Goal: Task Accomplishment & Management: Manage account settings

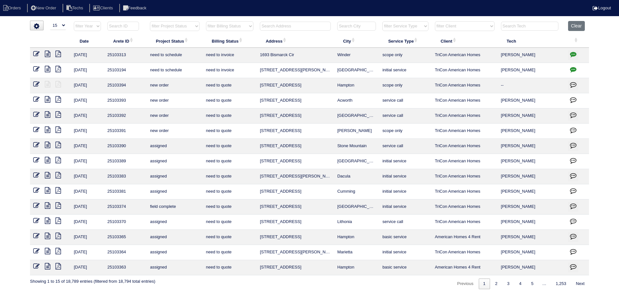
select select "15"
click at [281, 27] on input "text" at bounding box center [295, 26] width 71 height 9
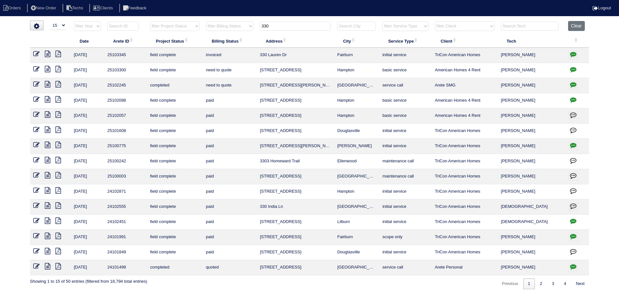
type input "330"
click at [571, 68] on icon "button" at bounding box center [573, 69] width 6 height 6
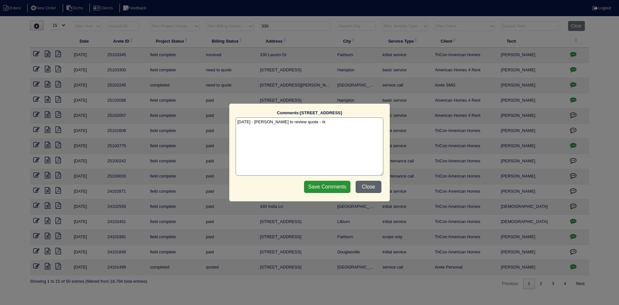
click at [368, 186] on button "Close" at bounding box center [369, 187] width 26 height 12
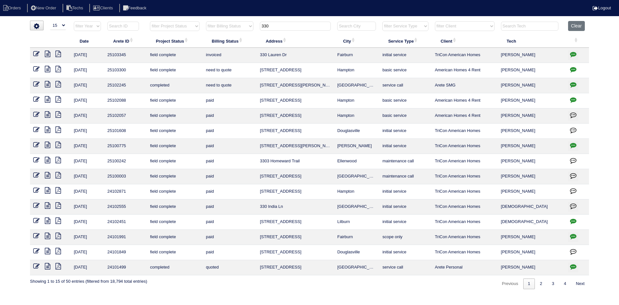
click at [573, 69] on icon "button" at bounding box center [573, 69] width 6 height 6
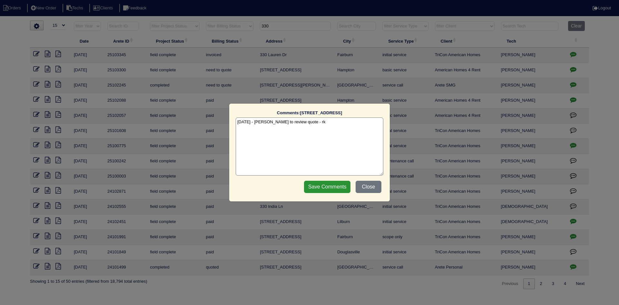
click at [319, 126] on textarea "9/10/25 - Dan to review quote - rk" at bounding box center [310, 146] width 148 height 58
type textarea "9/10/25 - Dan to review quote - rk 9/15/25 - Charlie asked for quote - reminded…"
click at [316, 184] on input "Save Comments" at bounding box center [327, 187] width 46 height 12
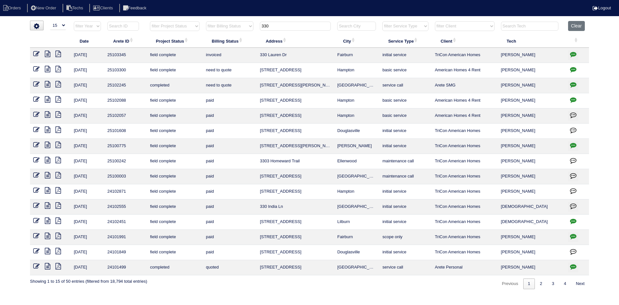
drag, startPoint x: 277, startPoint y: 26, endPoint x: 262, endPoint y: 26, distance: 15.8
click at [262, 26] on input "330" at bounding box center [295, 26] width 71 height 9
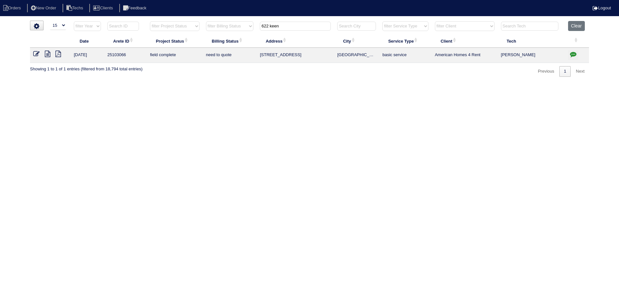
type input "622 keen"
click at [573, 54] on icon "button" at bounding box center [573, 54] width 6 height 6
type textarea "8/28/25 - Texted Dan - how to handle no water to clean clogged condenser - pres…"
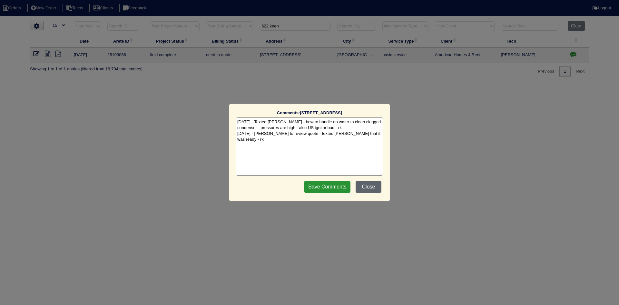
click at [366, 189] on button "Close" at bounding box center [369, 187] width 26 height 12
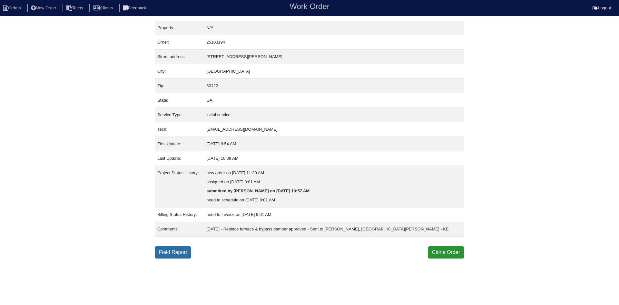
click at [174, 254] on link "Field Report" at bounding box center [173, 252] width 36 height 12
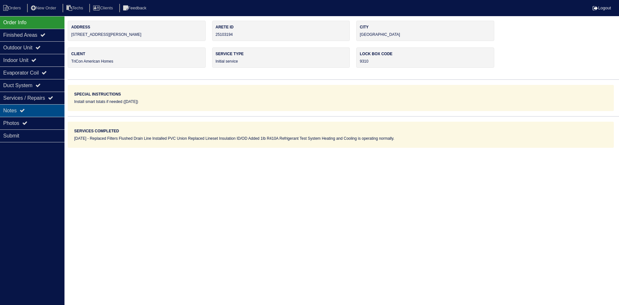
click at [46, 106] on div "Notes" at bounding box center [32, 110] width 65 height 13
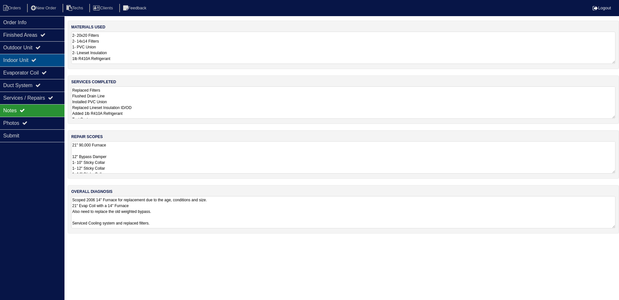
click at [43, 58] on div "Indoor Unit" at bounding box center [32, 60] width 65 height 13
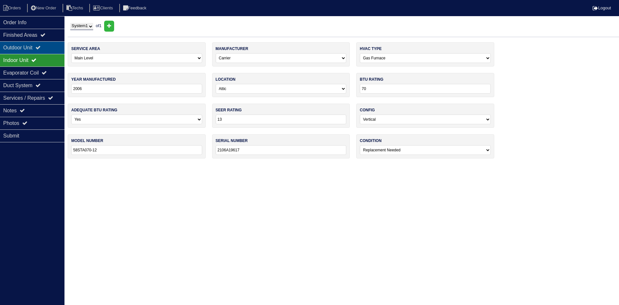
click at [41, 45] on icon at bounding box center [37, 47] width 5 height 5
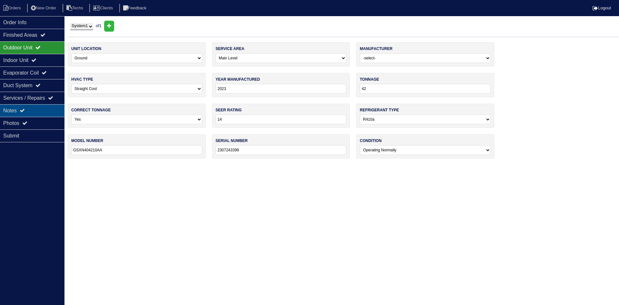
click at [20, 109] on div "Notes" at bounding box center [32, 110] width 65 height 13
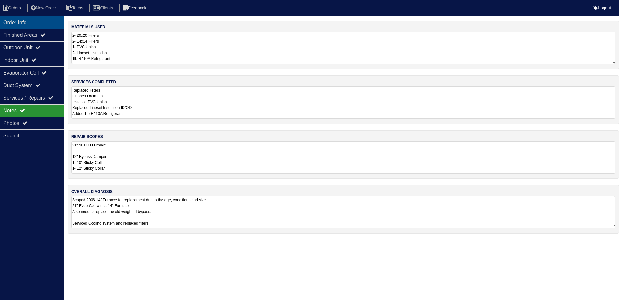
click at [30, 24] on div "Order Info" at bounding box center [32, 22] width 65 height 13
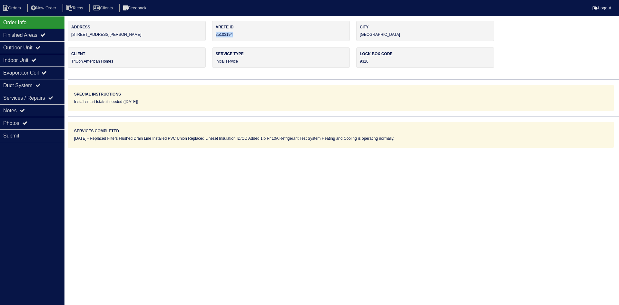
drag, startPoint x: 233, startPoint y: 34, endPoint x: 213, endPoint y: 34, distance: 20.3
click at [213, 34] on div "Arete ID 25103194" at bounding box center [281, 31] width 138 height 20
copy div "25103194"
drag, startPoint x: 34, startPoint y: 113, endPoint x: 41, endPoint y: 113, distance: 6.8
click at [34, 113] on div "Notes" at bounding box center [32, 110] width 65 height 13
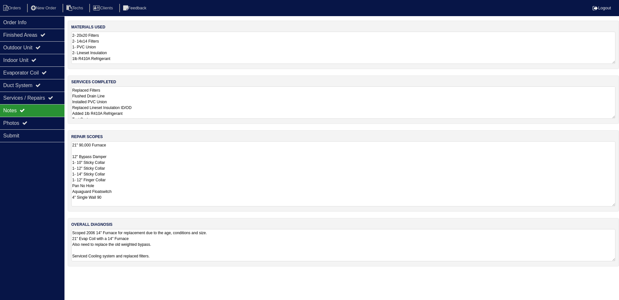
click at [174, 152] on textarea "21" 90,000 Furnace 12" Bypass Damper 1- 10" Sticky Collar 1- 12" Sticky Collar …" at bounding box center [343, 173] width 545 height 65
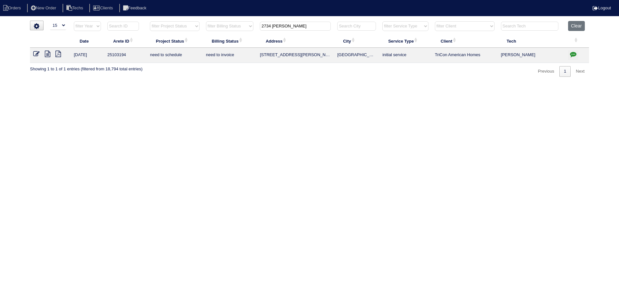
select select "15"
click at [573, 53] on icon "button" at bounding box center [573, 54] width 6 height 6
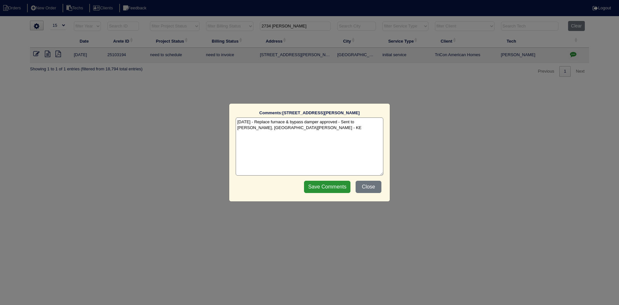
click at [275, 131] on textarea "[DATE] - Replace furnace & bypass damper approved - Sent to [PERSON_NAME], [GEO…" at bounding box center [310, 146] width 148 height 58
paste textarea "Equipment ordered and pricing verified Sibi order number: TAH-VE7XBAEN Order pl…"
click at [340, 134] on textarea "[DATE] - Replace furnace & bypass damper approved - Sent to [PERSON_NAME], [PER…" at bounding box center [310, 146] width 148 height 58
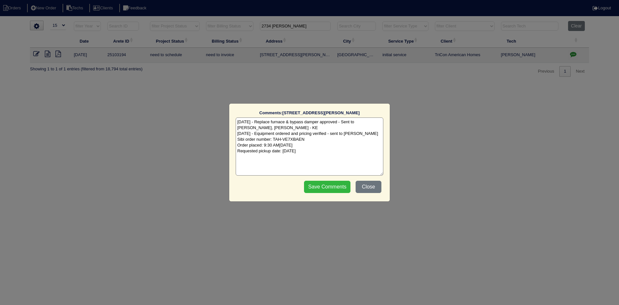
type textarea "9/15/25 - Replace furnace & bypass damper approved - Sent to Dan, Payton, Reeca…"
click at [313, 185] on input "Save Comments" at bounding box center [327, 187] width 46 height 12
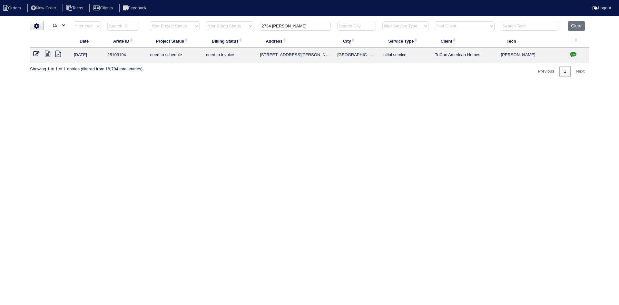
drag, startPoint x: 291, startPoint y: 26, endPoint x: 261, endPoint y: 26, distance: 30.3
click at [261, 26] on input "2734 Jordan L" at bounding box center [295, 26] width 71 height 9
paste input "3100 Wrenwood Ct"
type input "[STREET_ADDRESS]"
click at [47, 54] on icon at bounding box center [47, 54] width 5 height 6
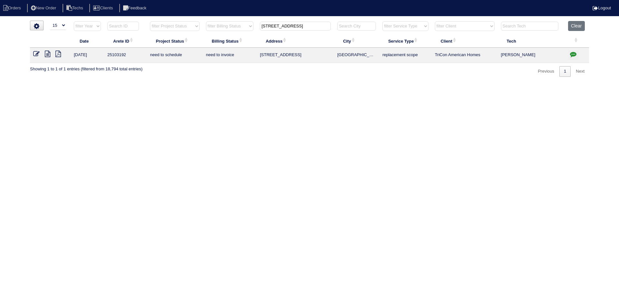
click at [574, 54] on icon "button" at bounding box center [573, 54] width 6 height 6
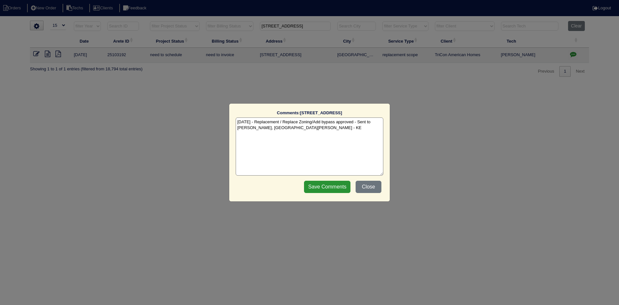
click at [291, 129] on textarea "[DATE] - Replacement / Replace Zoning/Add bypass approved - Sent to [PERSON_NAM…" at bounding box center [310, 146] width 148 height 58
paste textarea "Equipment ordered - pricing verified Sibi order number: TAH-TZ4Y6QZ6 Order plac…"
click at [337, 134] on textarea "9/12/25 - Replacement / Replace Zoning/Add bypass approved - Sent to Dan, Payto…" at bounding box center [310, 146] width 148 height 58
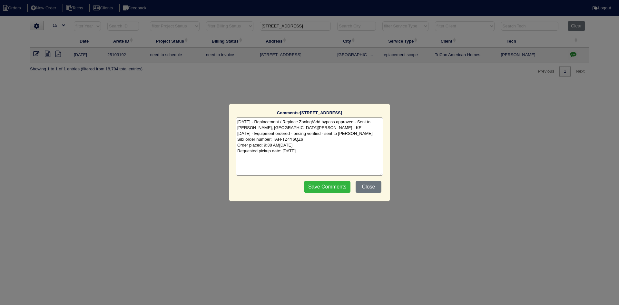
type textarea "9/12/25 - Replacement / Replace Zoning/Add bypass approved - Sent to Dan, Payto…"
click at [320, 185] on input "Save Comments" at bounding box center [327, 187] width 46 height 12
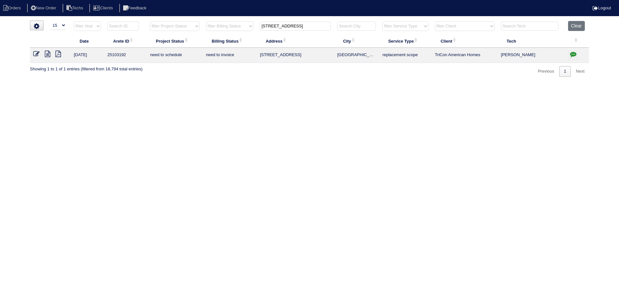
click at [284, 27] on input "[STREET_ADDRESS]" at bounding box center [295, 26] width 71 height 9
paste input "1096 Tony Valley"
type input "1096 Tony Valley"
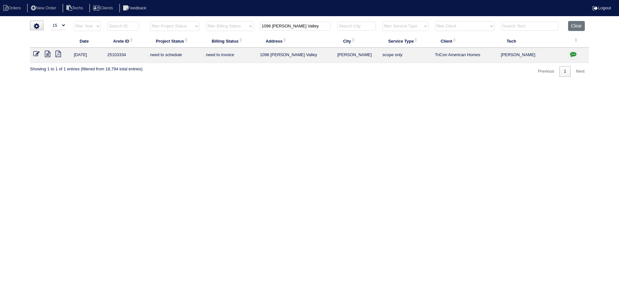
click at [49, 54] on icon at bounding box center [47, 54] width 5 height 6
click at [574, 53] on icon "button" at bounding box center [573, 54] width 6 height 6
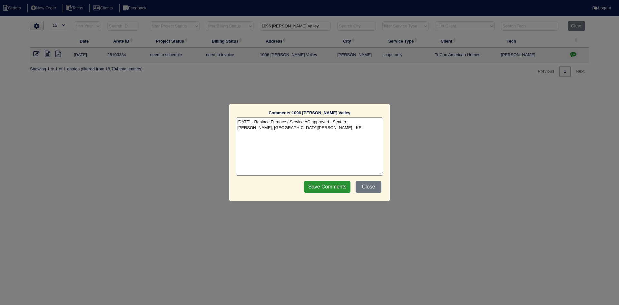
click at [273, 131] on textarea "9/12/25 - Replace Furnace / Service AC approved - Sent to Dan, Payton, Reeca - …" at bounding box center [310, 146] width 148 height 58
paste textarea "Equipment ordered and pricing verified Sibi order number: TAH-RA0QPB4D Order pl…"
click at [335, 136] on textarea "9/12/25 - Replace Furnace / Service AC approved - Sent to Dan, Payton, Reeca - …" at bounding box center [310, 146] width 148 height 58
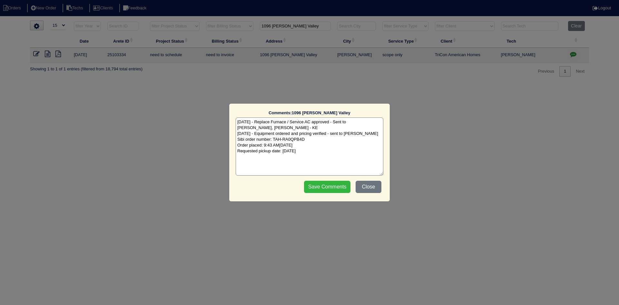
type textarea "9/12/25 - Replace Furnace / Service AC approved - Sent to Dan, Payton, Reeca - …"
click at [334, 183] on input "Save Comments" at bounding box center [327, 187] width 46 height 12
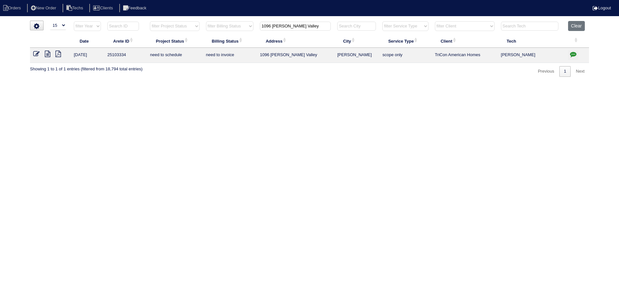
drag, startPoint x: 277, startPoint y: 27, endPoint x: 253, endPoint y: 25, distance: 24.2
click at [257, 26] on th "1096 Tony Valley" at bounding box center [295, 27] width 77 height 13
paste input "7020 Cedar Court"
type input "7020 Cedar C"
click at [47, 53] on icon at bounding box center [47, 54] width 5 height 6
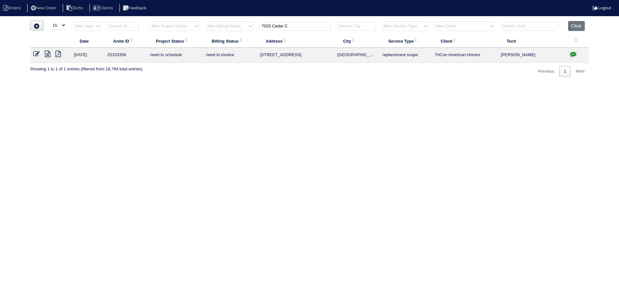
click at [573, 53] on icon "button" at bounding box center [573, 54] width 6 height 6
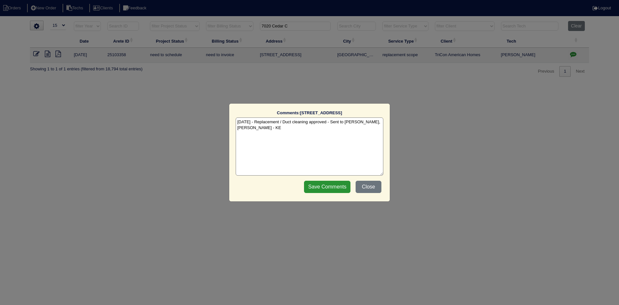
click at [269, 128] on textarea "9/12/25 - Replacement / Duct cleaning approved - Sent to Dan, Payton, Reeca - KE" at bounding box center [310, 146] width 148 height 58
paste textarea "Equipment ordered - pricing verified - Heat kit should be $90 - $116 in Sibi Si…"
click at [322, 138] on textarea "9/12/25 - Replacement / Duct cleaning approved - Sent to Dan, Payton, Reeca - K…" at bounding box center [310, 146] width 148 height 58
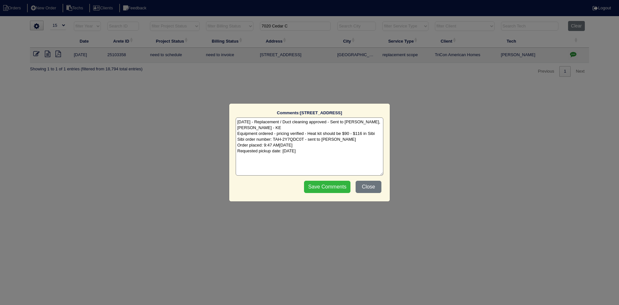
type textarea "9/12/25 - Replacement / Duct cleaning approved - Sent to Dan, Payton, Reeca - K…"
click at [329, 184] on input "Save Comments" at bounding box center [327, 187] width 46 height 12
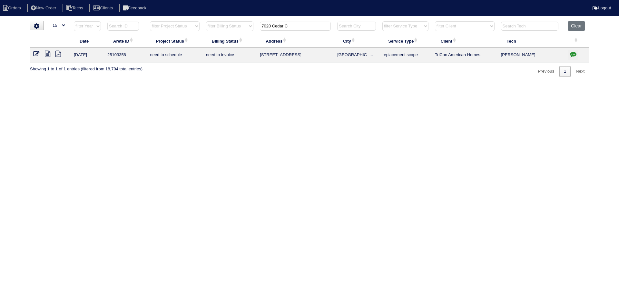
click at [291, 24] on input "7020 Cedar C" at bounding box center [295, 26] width 71 height 9
type input "6039 rey"
click at [35, 53] on icon at bounding box center [36, 54] width 6 height 6
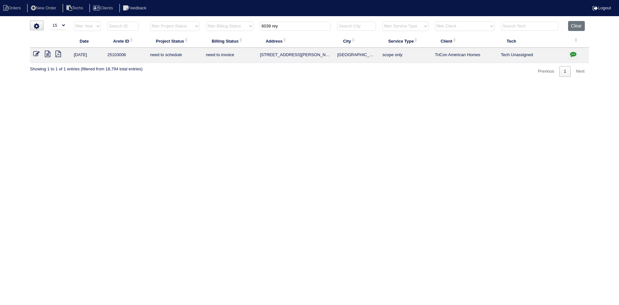
click at [573, 52] on icon "button" at bounding box center [573, 54] width 6 height 6
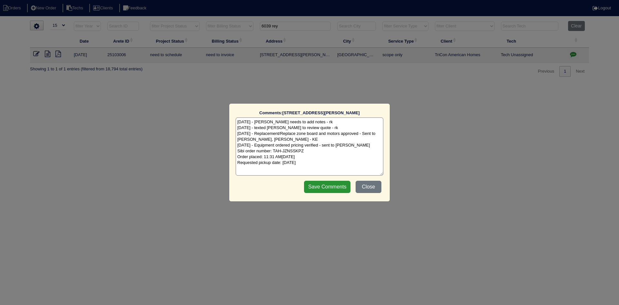
click at [322, 163] on textarea "8/27/25 - Dan needs to add notes - rk 8/27/25 - texted Dan to review quote - rk…" at bounding box center [310, 146] width 148 height 58
type textarea "8/27/25 - Dan needs to add notes - rk 8/27/25 - texted Dan to review quote - rk…"
click at [321, 187] on input "Save Comments" at bounding box center [327, 187] width 46 height 12
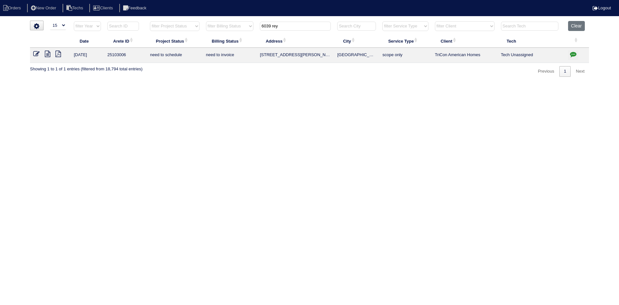
drag, startPoint x: 282, startPoint y: 26, endPoint x: 255, endPoint y: 30, distance: 27.3
click at [257, 29] on tr "filter Year -- Any Year -- 2025 2024 2023 2022 2021 2020 2019 filter Project St…" at bounding box center [309, 27] width 559 height 13
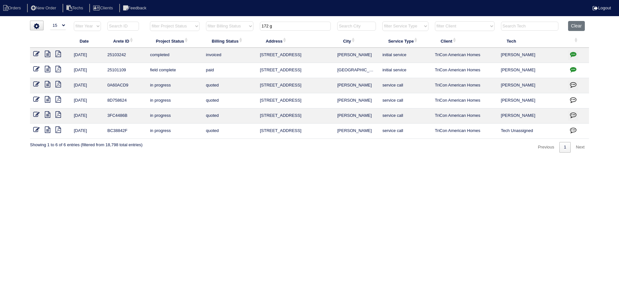
type input "172 g"
click at [35, 51] on icon at bounding box center [36, 54] width 6 height 6
click at [49, 54] on icon at bounding box center [47, 54] width 5 height 6
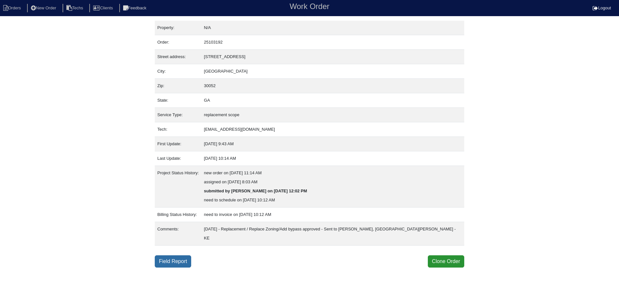
click at [173, 255] on link "Field Report" at bounding box center [173, 261] width 36 height 12
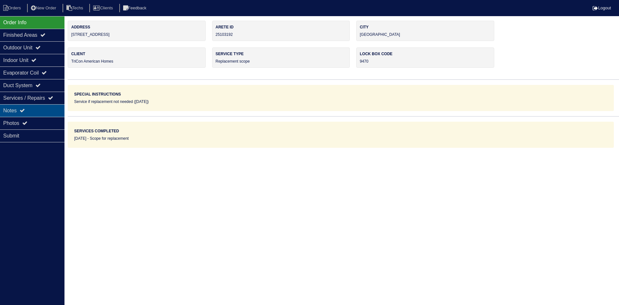
click at [33, 110] on div "Notes" at bounding box center [32, 110] width 65 height 13
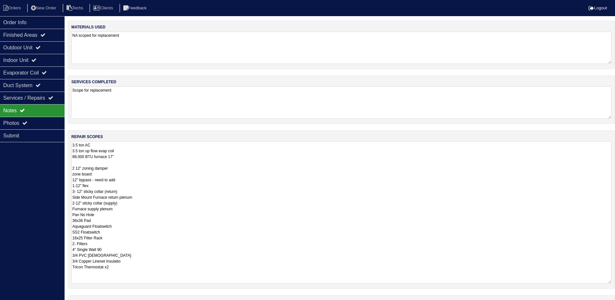
drag, startPoint x: 612, startPoint y: 172, endPoint x: 619, endPoint y: 282, distance: 110.2
click at [615, 282] on html "Orders New Order Techs Clients Feedback Logout Orders New Order Users Clients M…" at bounding box center [307, 175] width 615 height 350
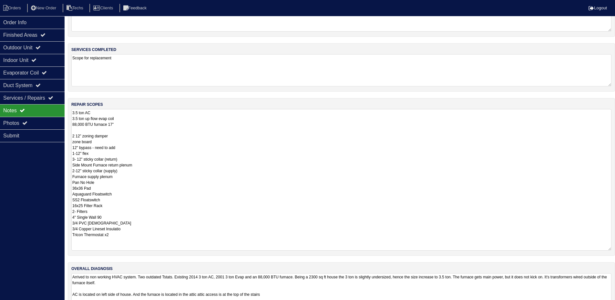
drag, startPoint x: 77, startPoint y: 125, endPoint x: 72, endPoint y: 126, distance: 5.1
click at [72, 126] on textarea "3.5 ton AC 3.5 ton up flow evap coil 88,000 BTU furnace 17” 2 12” zoning damper…" at bounding box center [341, 180] width 540 height 142
click at [133, 119] on textarea "3.5 ton AC 3.5 ton up flow evap coil 90,000 BTU furnace 17” 2 12” zoning damper…" at bounding box center [341, 180] width 540 height 142
type textarea "3.5 ton AC 3.5 ton up flow evap coil - coil will have to be shipped from anothe…"
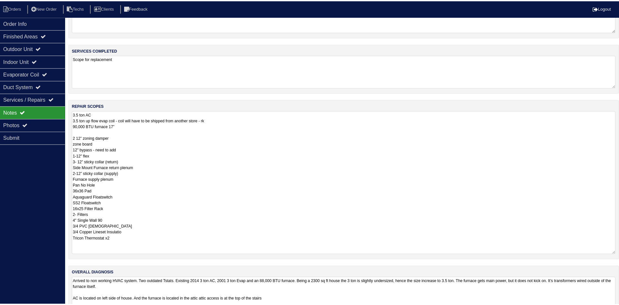
scroll to position [0, 0]
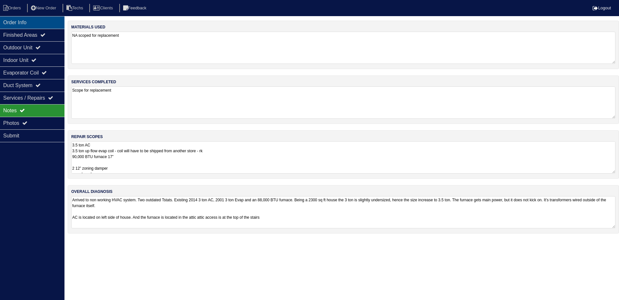
click at [42, 19] on div "Order Info" at bounding box center [32, 22] width 65 height 13
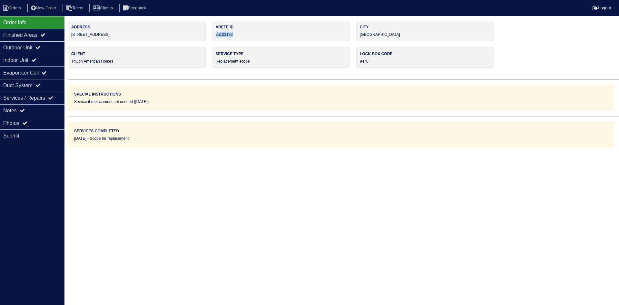
drag, startPoint x: 235, startPoint y: 33, endPoint x: 214, endPoint y: 35, distance: 21.1
click at [214, 35] on div "Arete ID 25103192" at bounding box center [281, 31] width 138 height 20
copy div "25103192"
click at [37, 111] on div "Notes" at bounding box center [32, 110] width 65 height 13
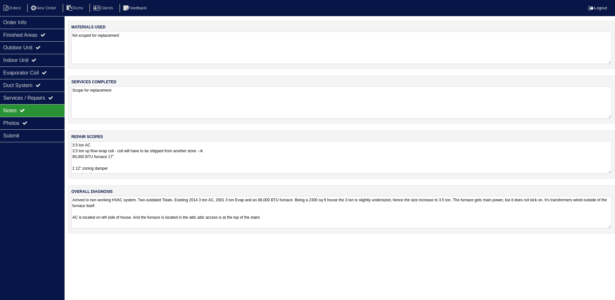
click at [265, 158] on textarea "3.5 ton AC 3.5 ton up flow evap coil - coil will have to be shipped from anothe…" at bounding box center [341, 157] width 540 height 32
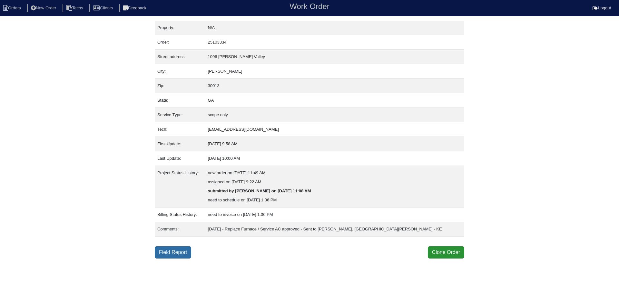
click at [170, 252] on link "Field Report" at bounding box center [173, 252] width 36 height 12
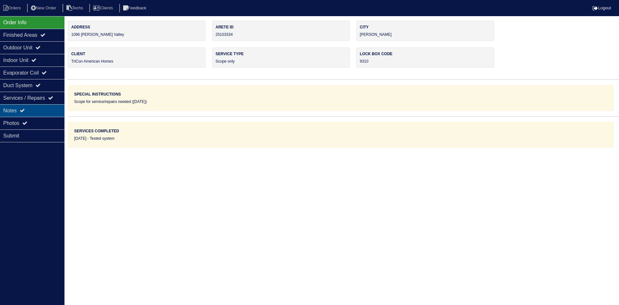
click at [17, 114] on div "Notes" at bounding box center [32, 110] width 65 height 13
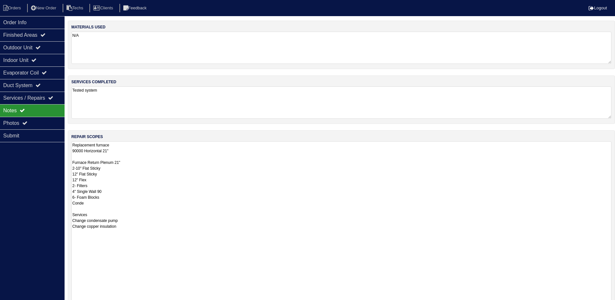
drag, startPoint x: 613, startPoint y: 170, endPoint x: 619, endPoint y: 320, distance: 149.8
click at [615, 305] on html "Orders New Order Techs Clients Feedback Logout Orders New Order Users Clients M…" at bounding box center [307, 192] width 615 height 384
click at [56, 123] on div "Photos" at bounding box center [32, 123] width 65 height 13
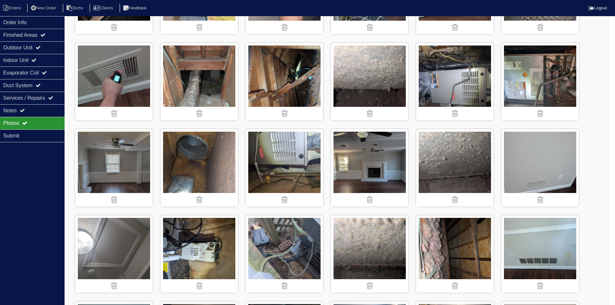
scroll to position [194, 0]
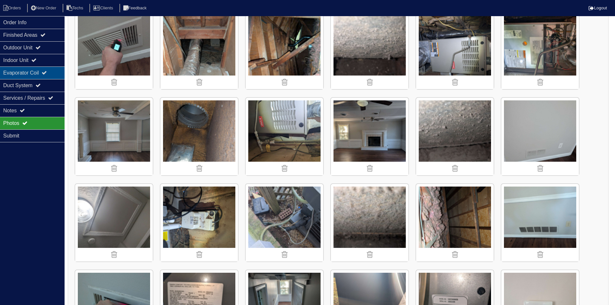
click at [39, 74] on div "Evaporator Coil" at bounding box center [32, 72] width 65 height 13
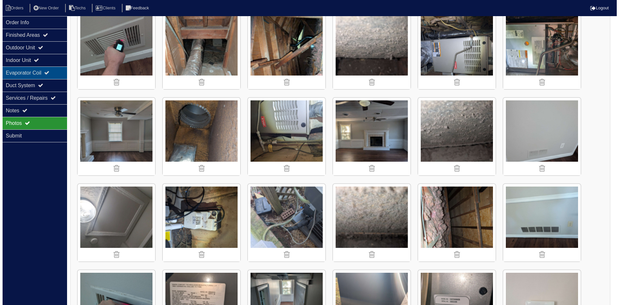
scroll to position [0, 0]
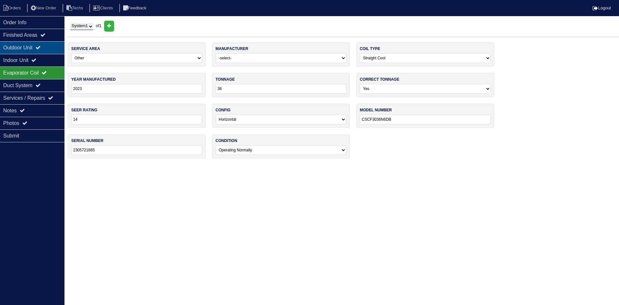
click at [44, 44] on div "Outdoor Unit" at bounding box center [32, 47] width 65 height 13
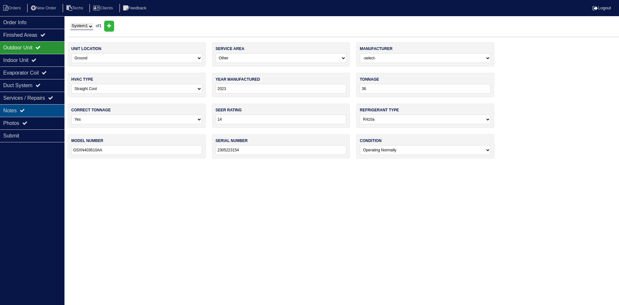
click at [45, 108] on div "Notes" at bounding box center [32, 110] width 65 height 13
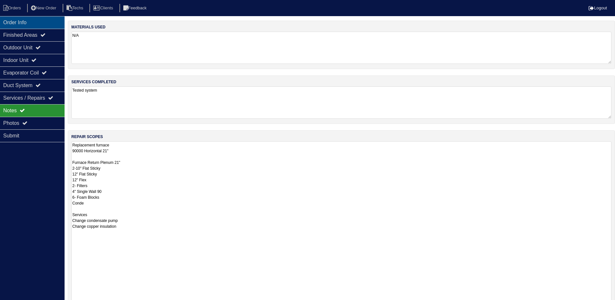
drag, startPoint x: 44, startPoint y: 19, endPoint x: 48, endPoint y: 22, distance: 5.2
click at [44, 19] on div "Order Info" at bounding box center [32, 22] width 65 height 13
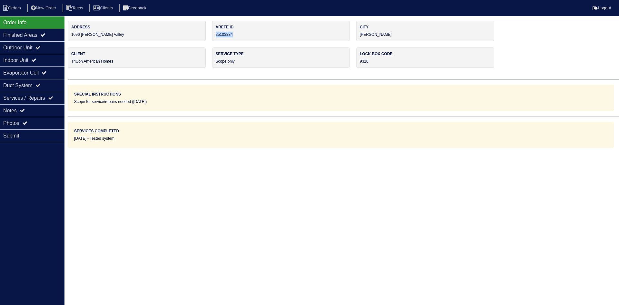
drag, startPoint x: 241, startPoint y: 36, endPoint x: 215, endPoint y: 36, distance: 26.1
click at [215, 36] on div "Arete ID 25103334" at bounding box center [281, 31] width 138 height 20
copy div "25103334"
click at [51, 110] on div "Notes" at bounding box center [32, 110] width 65 height 13
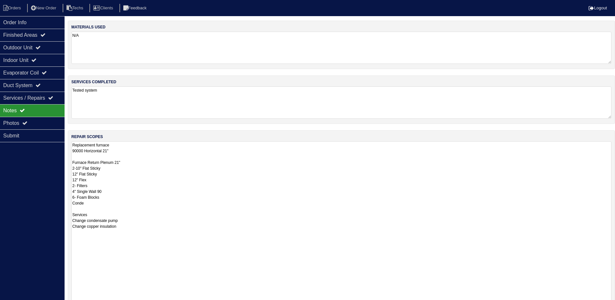
click at [181, 168] on textarea "Replacement furnace 90000 Horizontal 21" Furnace Return Plenum 21" 2-10" Flat S…" at bounding box center [341, 232] width 540 height 182
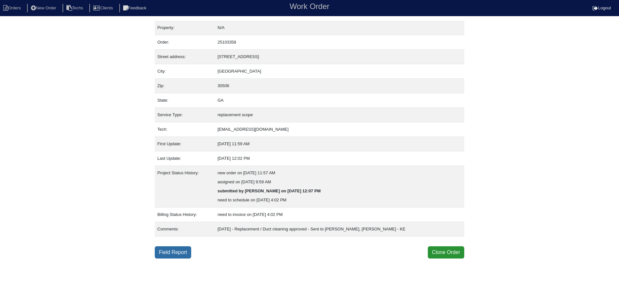
click at [171, 256] on link "Field Report" at bounding box center [173, 252] width 36 height 12
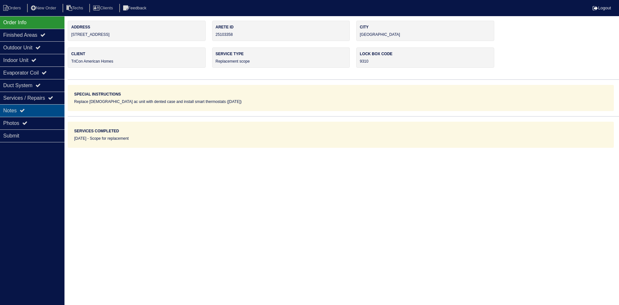
click at [35, 109] on div "Notes" at bounding box center [32, 110] width 65 height 13
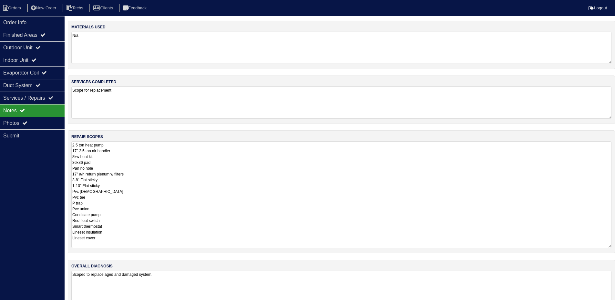
drag, startPoint x: 615, startPoint y: 171, endPoint x: 612, endPoint y: 246, distance: 74.9
click at [614, 246] on div "repair scopes 2.5 ton heat pump 17" 2.5 ton air handler 8kw heat kit 36x36 pad …" at bounding box center [341, 191] width 547 height 123
click at [27, 22] on div "Order Info" at bounding box center [32, 22] width 65 height 13
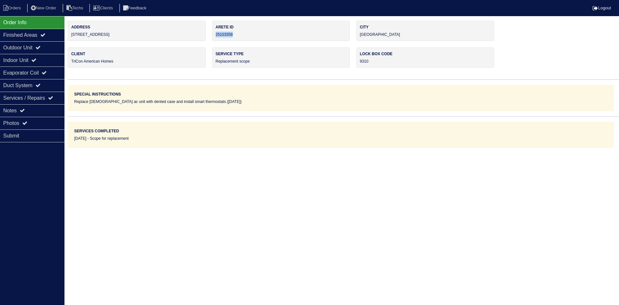
drag, startPoint x: 237, startPoint y: 32, endPoint x: 215, endPoint y: 35, distance: 21.9
click at [215, 35] on div "Arete ID 25103358" at bounding box center [281, 31] width 138 height 20
copy div "25103358"
drag, startPoint x: 38, startPoint y: 108, endPoint x: 70, endPoint y: 111, distance: 31.7
click at [38, 108] on div "Notes" at bounding box center [32, 110] width 65 height 13
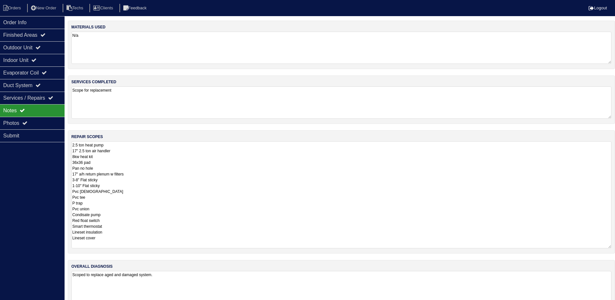
click at [218, 169] on textarea "2.5 ton heat pump 17" 2.5 ton air handler 8kw heat kit 36x36 pad Pan no hole 17…" at bounding box center [341, 194] width 540 height 107
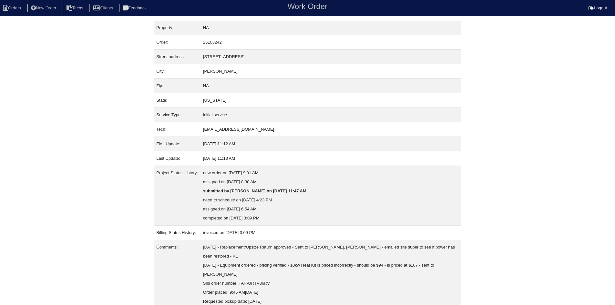
scroll to position [44, 0]
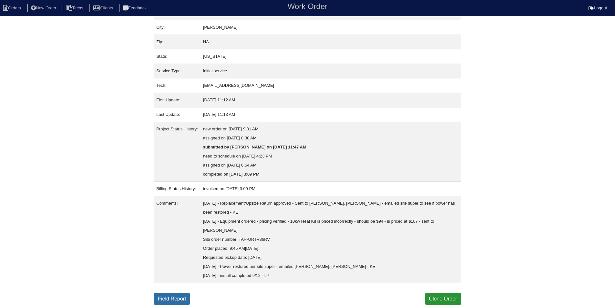
click at [182, 298] on link "Field Report" at bounding box center [172, 299] width 36 height 12
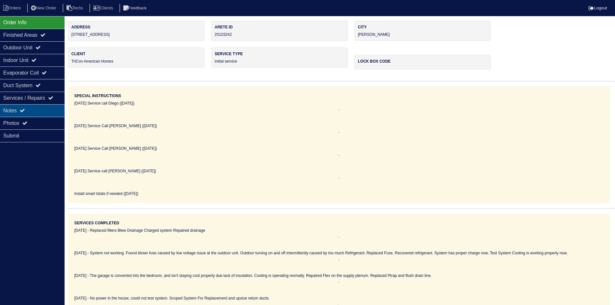
click at [36, 111] on div "Notes" at bounding box center [32, 110] width 65 height 13
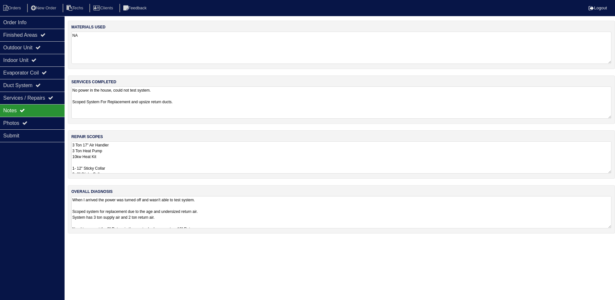
click at [248, 155] on textarea "3 Ton 17" Air Handler 3 Ton Heat Pump 10kw Heat Kit 1- 12" Sticky Collar 2- 8" …" at bounding box center [341, 157] width 540 height 32
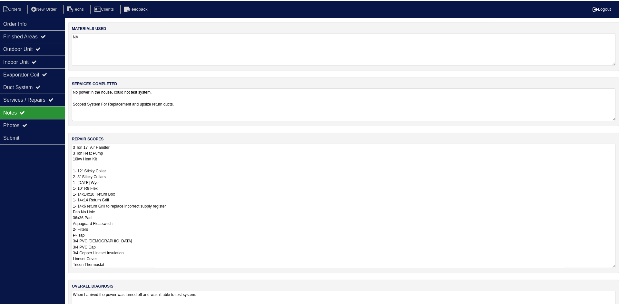
scroll to position [1, 0]
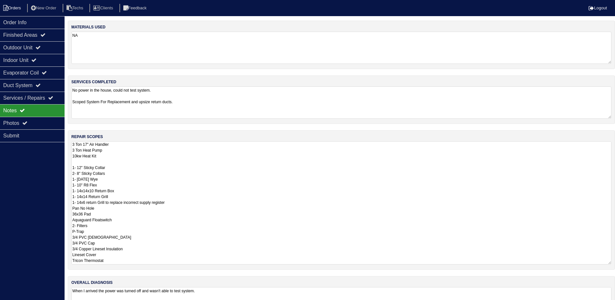
click at [15, 7] on li "Orders" at bounding box center [13, 8] width 26 height 9
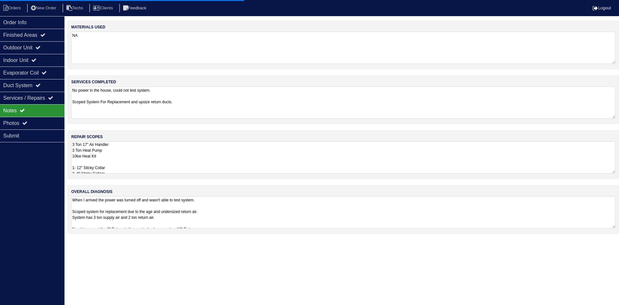
select select "15"
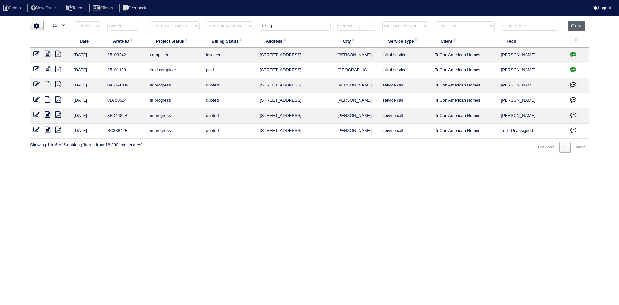
click at [580, 24] on button "Clear" at bounding box center [576, 26] width 16 height 10
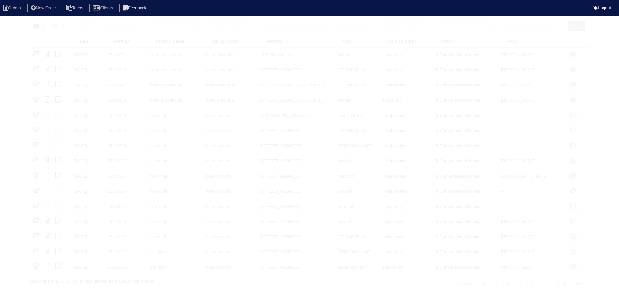
select select "15"
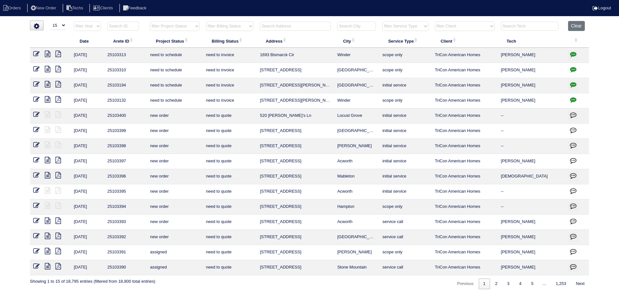
click at [191, 27] on select "filter Project Status -- Any Project Status -- new order assigned in progress f…" at bounding box center [174, 26] width 49 height 10
click at [150, 21] on select "filter Project Status -- Any Project Status -- new order assigned in progress f…" at bounding box center [174, 26] width 49 height 10
select select "field complete"
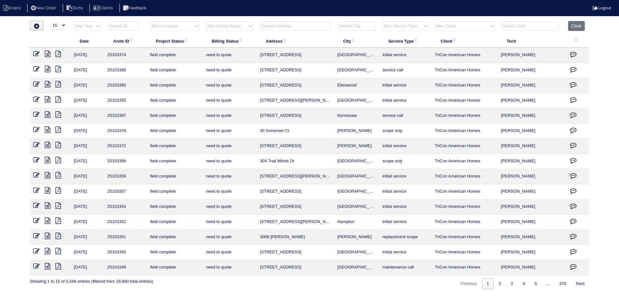
click at [245, 28] on select "filter Billing Status -- Any Billing Status -- need to quote quoted need to inv…" at bounding box center [229, 26] width 47 height 10
select select "need to quote"
click at [206, 21] on select "filter Billing Status -- Any Billing Status -- need to quote quoted need to inv…" at bounding box center [229, 26] width 47 height 10
select select "field complete"
select select "need to quote"
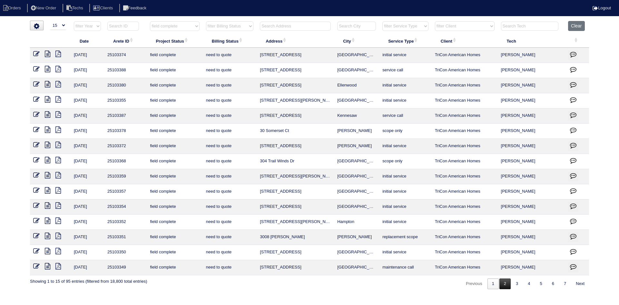
click at [505, 286] on link "2" at bounding box center [505, 283] width 11 height 11
select select "field complete"
select select "need to quote"
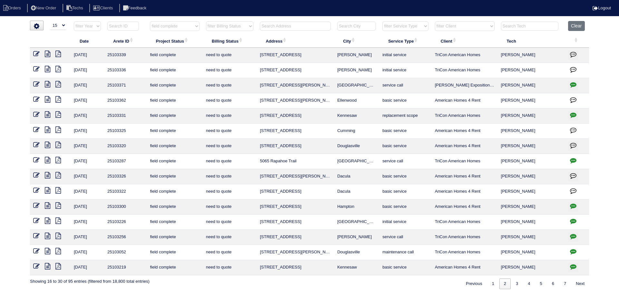
click at [47, 69] on icon at bounding box center [47, 69] width 5 height 6
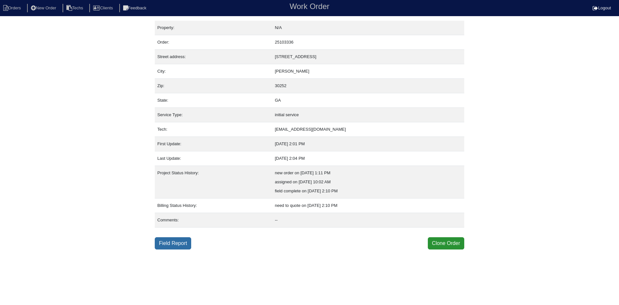
click at [180, 241] on link "Field Report" at bounding box center [173, 243] width 36 height 12
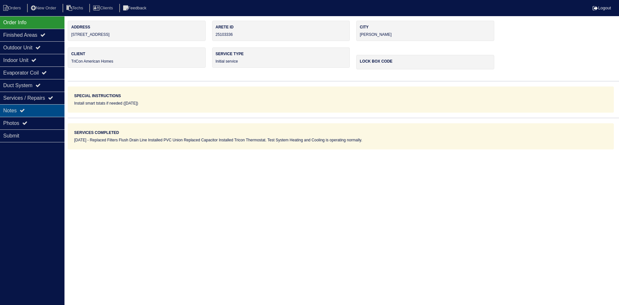
click at [41, 108] on div "Notes" at bounding box center [32, 110] width 65 height 13
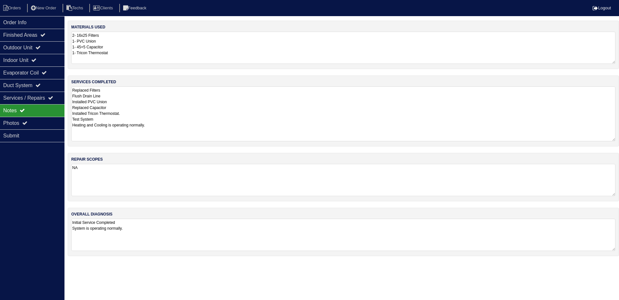
drag, startPoint x: 613, startPoint y: 117, endPoint x: 619, endPoint y: 140, distance: 23.4
click at [619, 140] on div "services completed Replaced Filters Flush Drain Line Installed PVC Union Replac…" at bounding box center [344, 110] width 552 height 71
drag, startPoint x: 34, startPoint y: 48, endPoint x: 36, endPoint y: 56, distance: 8.5
click at [34, 47] on div "Outdoor Unit" at bounding box center [32, 47] width 65 height 13
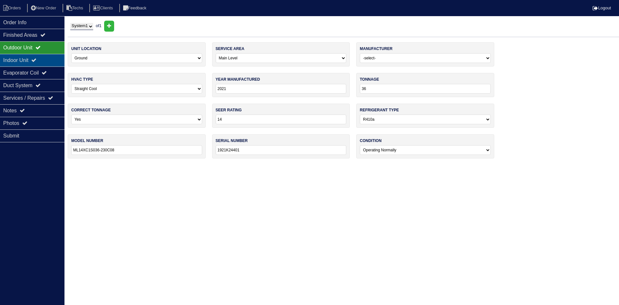
click at [36, 57] on div "Indoor Unit" at bounding box center [32, 60] width 65 height 13
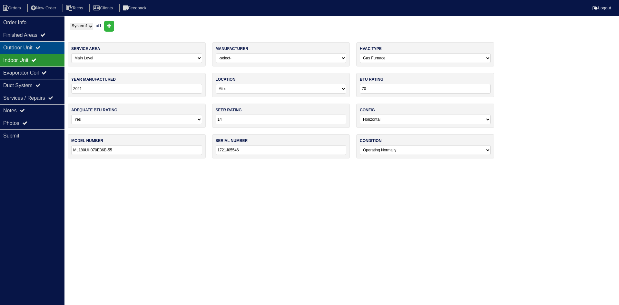
click at [30, 45] on div "Outdoor Unit" at bounding box center [32, 47] width 65 height 13
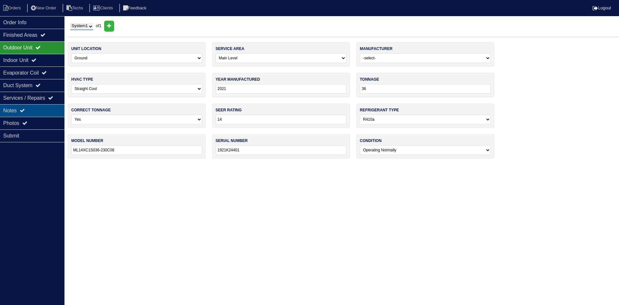
click at [43, 113] on div "Notes" at bounding box center [32, 110] width 65 height 13
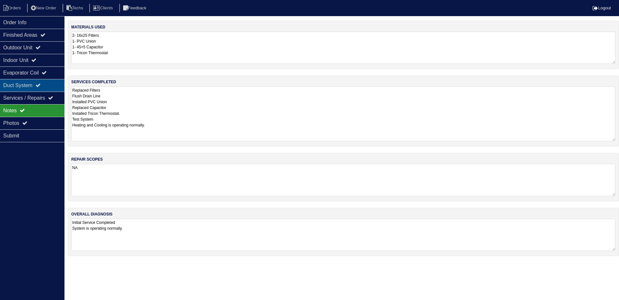
click at [41, 84] on icon at bounding box center [37, 85] width 5 height 5
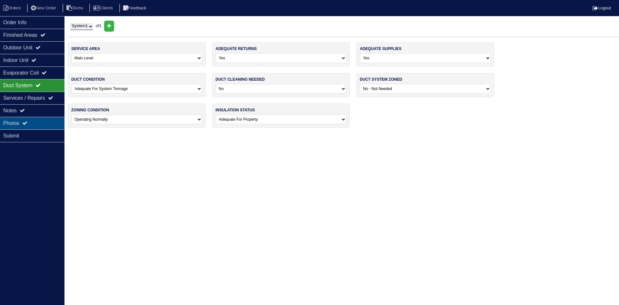
click at [44, 121] on div "Photos" at bounding box center [32, 123] width 65 height 13
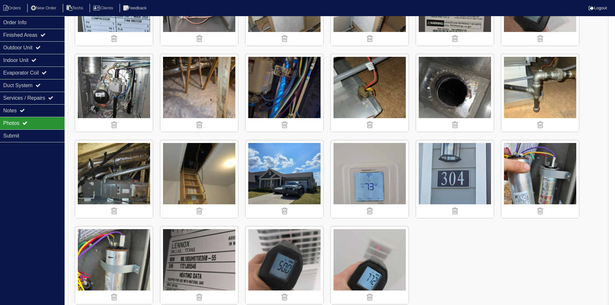
scroll to position [249, 0]
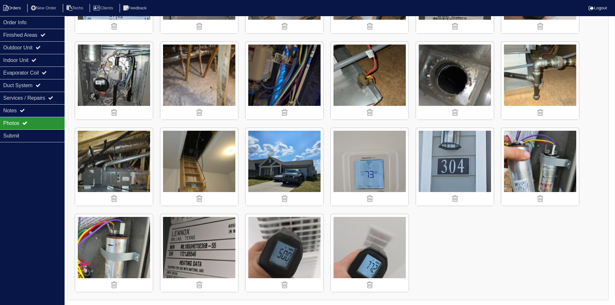
click at [12, 7] on li "Orders" at bounding box center [13, 8] width 26 height 9
select select "15"
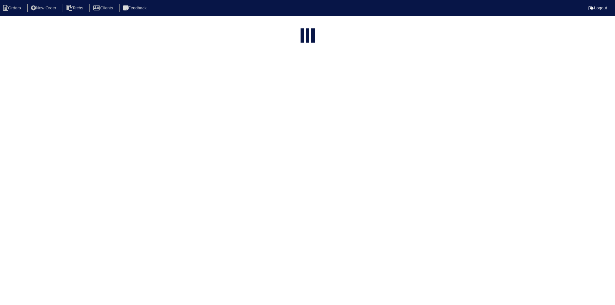
select select "field complete"
select select "need to quote"
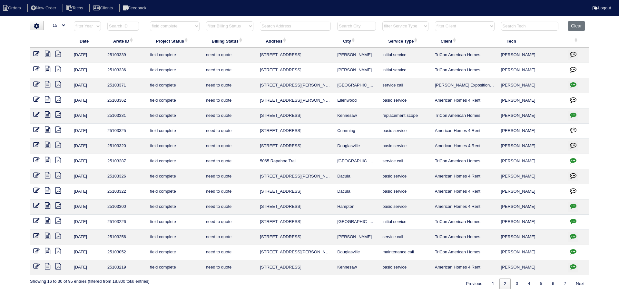
click at [48, 56] on icon at bounding box center [47, 54] width 5 height 6
click at [492, 286] on link "1" at bounding box center [493, 283] width 11 height 11
click at [489, 285] on link "1" at bounding box center [493, 283] width 11 height 11
select select "field complete"
select select "need to quote"
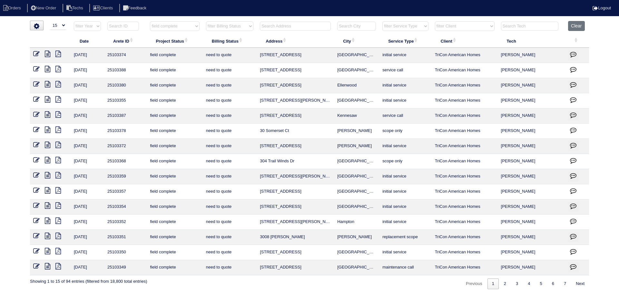
click at [49, 265] on icon at bounding box center [47, 266] width 5 height 6
click at [45, 249] on icon at bounding box center [47, 251] width 5 height 6
click at [58, 249] on icon at bounding box center [57, 251] width 5 height 6
click at [48, 250] on icon at bounding box center [47, 251] width 5 height 6
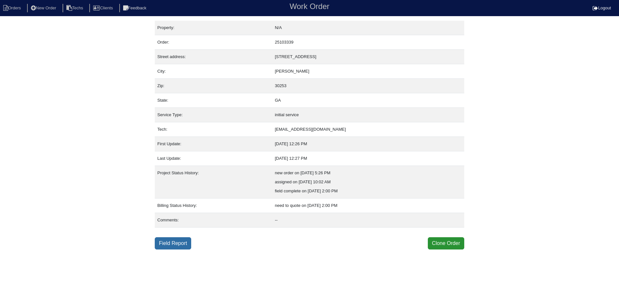
click at [162, 242] on link "Field Report" at bounding box center [173, 243] width 36 height 12
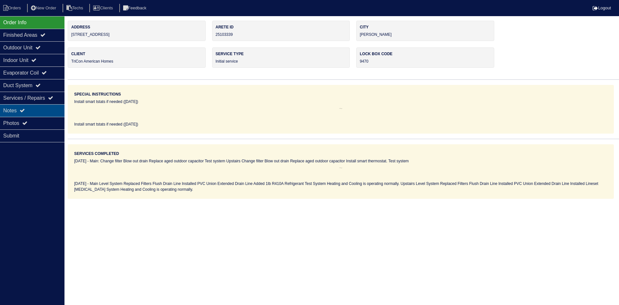
click at [43, 109] on div "Notes" at bounding box center [32, 110] width 65 height 13
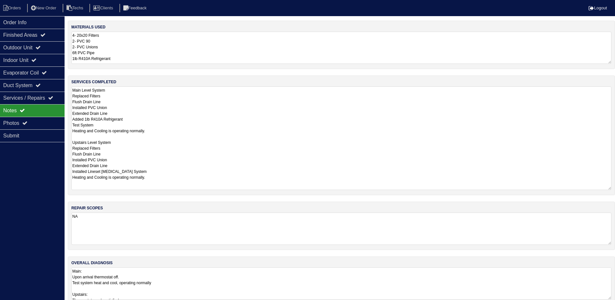
drag, startPoint x: 615, startPoint y: 115, endPoint x: 614, endPoint y: 186, distance: 71.3
click at [614, 186] on div "services completed Main Level System Replaced Filters Flush Drain Line Installe…" at bounding box center [341, 135] width 547 height 120
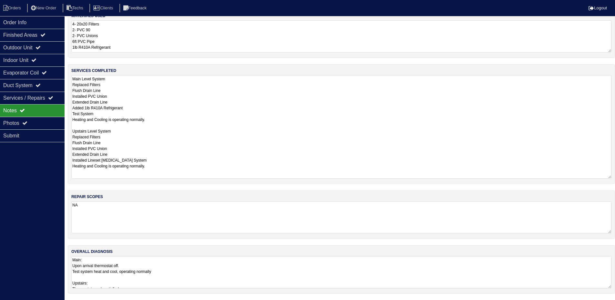
scroll to position [3, 0]
drag, startPoint x: 608, startPoint y: 287, endPoint x: 610, endPoint y: 320, distance: 33.0
click at [610, 305] on html "Orders New Order Techs Clients Feedback Logout Orders New Order Users Clients M…" at bounding box center [307, 159] width 615 height 341
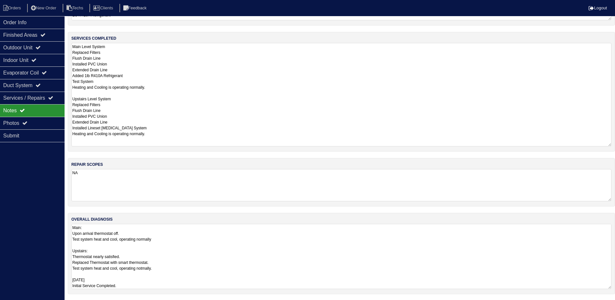
scroll to position [44, 0]
drag, startPoint x: 610, startPoint y: 286, endPoint x: 606, endPoint y: 256, distance: 29.6
click at [612, 305] on html "Orders New Order Techs Clients Feedback Logout Orders New Order Users Clients M…" at bounding box center [307, 141] width 615 height 371
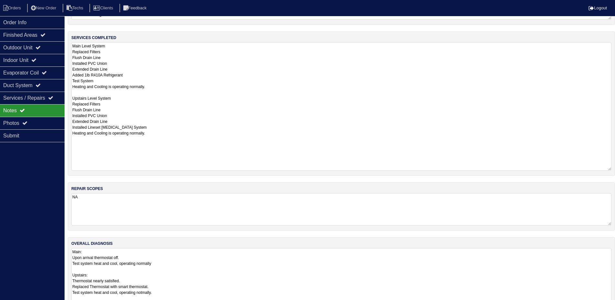
drag, startPoint x: 609, startPoint y: 144, endPoint x: 576, endPoint y: 165, distance: 38.8
click at [611, 169] on div "services completed Main Level System Replaced Filters Flush Drain Line Installe…" at bounding box center [341, 103] width 547 height 145
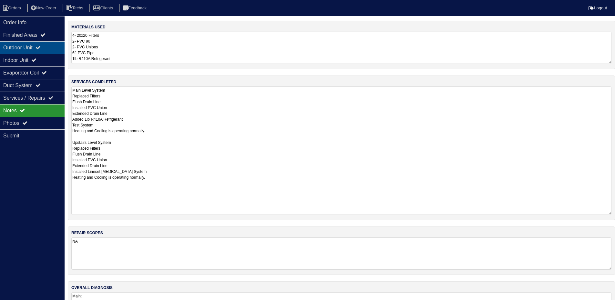
click at [30, 45] on div "Outdoor Unit" at bounding box center [32, 47] width 65 height 13
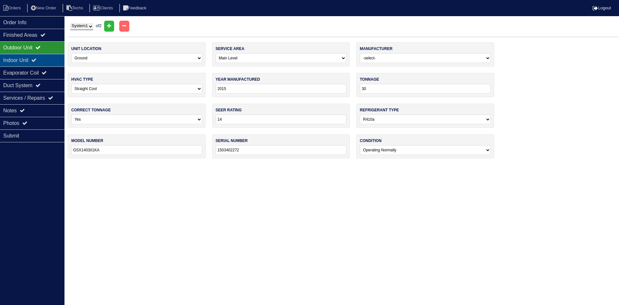
click at [53, 62] on div "Indoor Unit" at bounding box center [32, 60] width 65 height 13
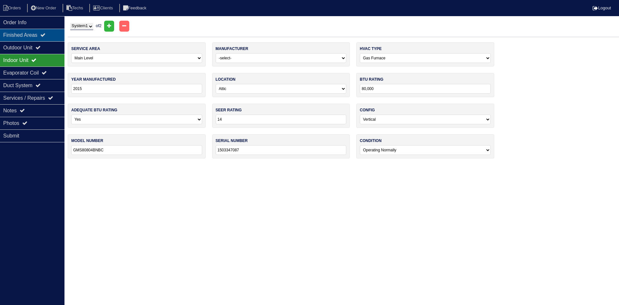
drag, startPoint x: 45, startPoint y: 49, endPoint x: 21, endPoint y: 35, distance: 28.6
click at [45, 48] on div "Outdoor Unit" at bounding box center [32, 47] width 65 height 13
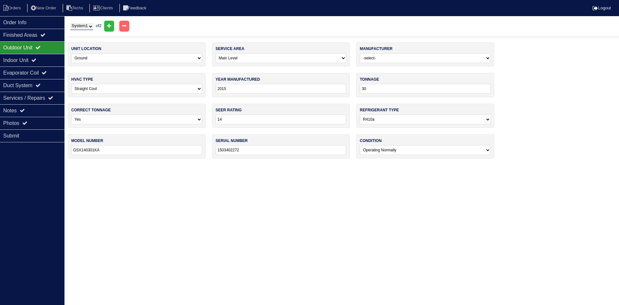
click at [83, 26] on select "System 1 System 2" at bounding box center [81, 26] width 23 height 7
select select "2"
click at [70, 23] on select "System 1 System 2" at bounding box center [81, 26] width 23 height 7
select select "1"
select select "Rheem"
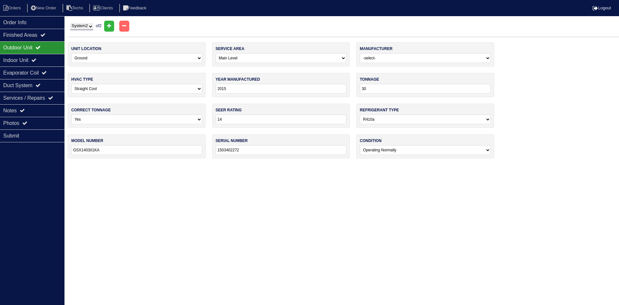
type input "2018"
type input "24"
type input "RA1424AJ1NB"
type input "W111815608"
select select "1"
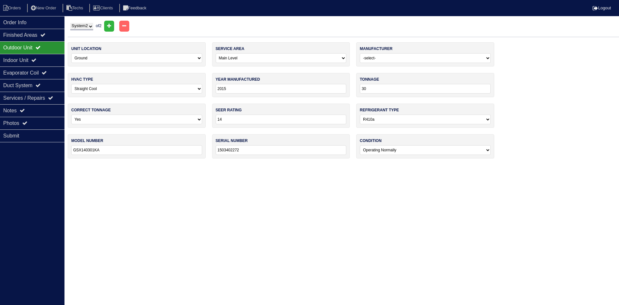
select select "Rheem"
type input "2018"
type input "50,000"
type input "R801SA050314MSA"
type input "W111821373"
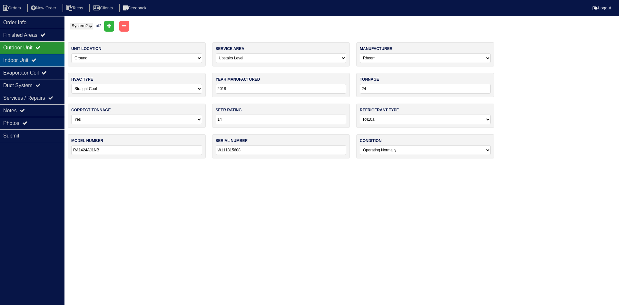
click at [34, 59] on div "Indoor Unit" at bounding box center [32, 60] width 65 height 13
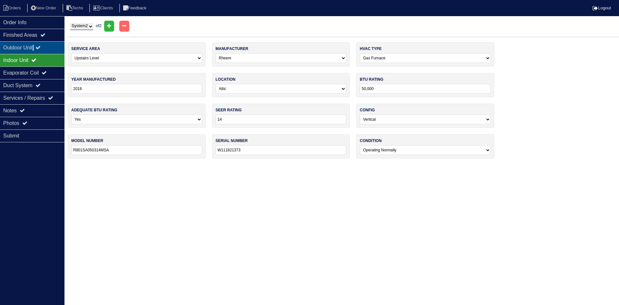
click at [37, 48] on div "Outdoor Unit" at bounding box center [32, 47] width 65 height 13
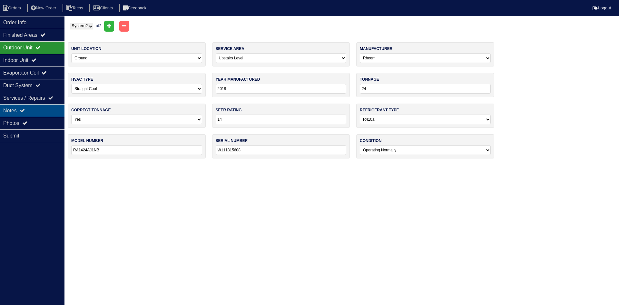
click at [37, 110] on div "Notes" at bounding box center [32, 110] width 65 height 13
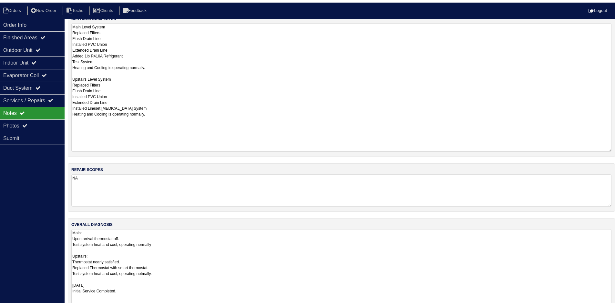
scroll to position [96, 0]
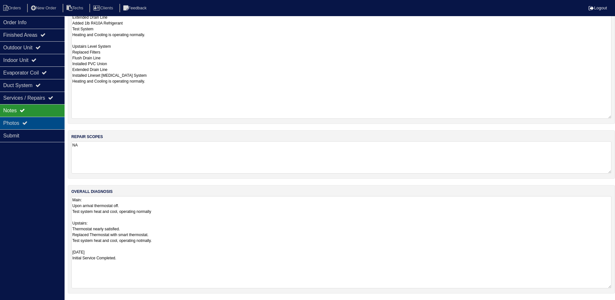
click at [35, 123] on div "Photos" at bounding box center [32, 123] width 65 height 13
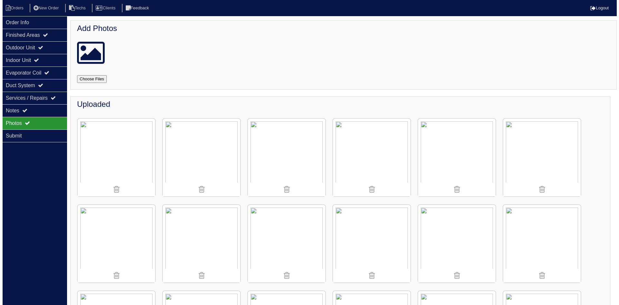
scroll to position [0, 0]
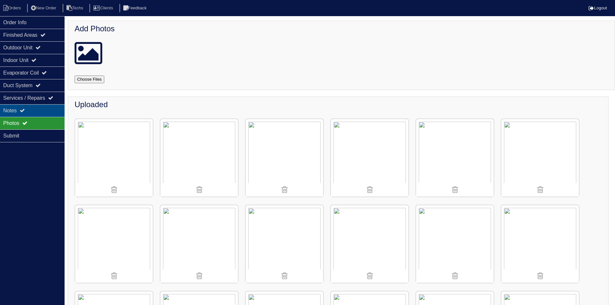
click at [33, 108] on div "Notes" at bounding box center [32, 110] width 65 height 13
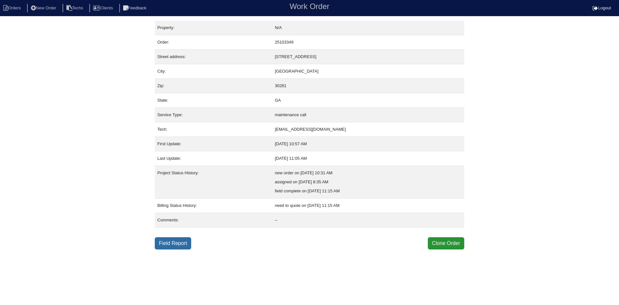
click at [174, 243] on link "Field Report" at bounding box center [173, 243] width 36 height 12
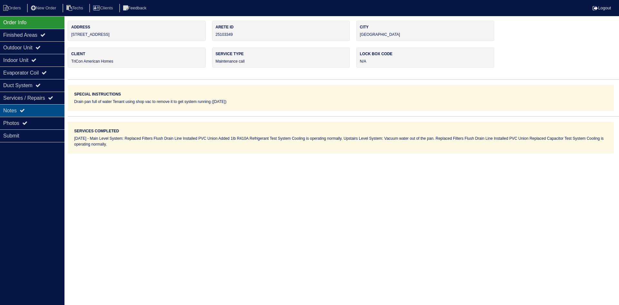
click at [38, 107] on div "Notes" at bounding box center [32, 110] width 65 height 13
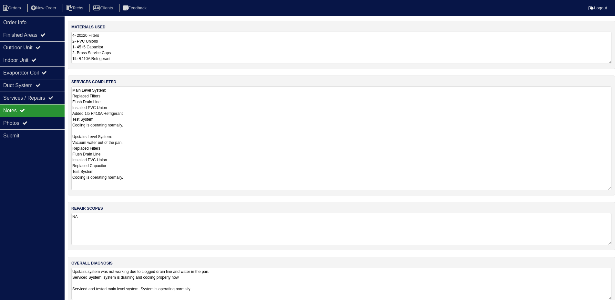
drag, startPoint x: 614, startPoint y: 117, endPoint x: 617, endPoint y: 189, distance: 71.7
click at [615, 189] on html "Orders New Order Techs Clients Feedback Logout Orders New Order Users Clients M…" at bounding box center [307, 156] width 615 height 312
click at [24, 48] on div "Outdoor Unit" at bounding box center [32, 47] width 65 height 13
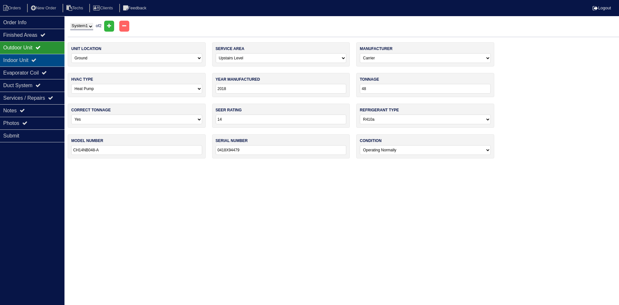
drag, startPoint x: 44, startPoint y: 59, endPoint x: 44, endPoint y: 55, distance: 3.5
click at [44, 59] on div "Indoor Unit" at bounding box center [32, 60] width 65 height 13
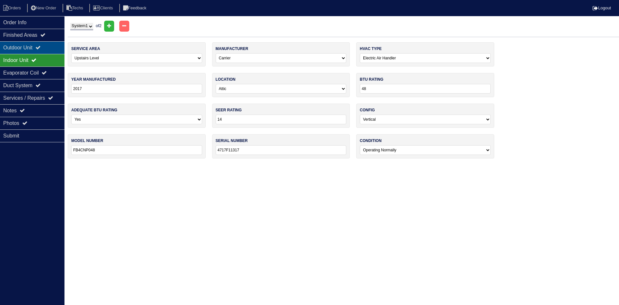
click at [42, 45] on div "Outdoor Unit" at bounding box center [32, 47] width 65 height 13
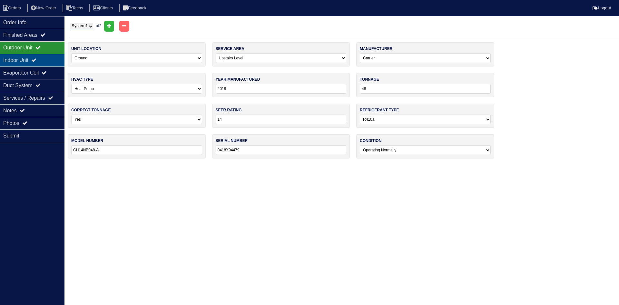
click at [34, 58] on div "Indoor Unit" at bounding box center [32, 60] width 65 height 13
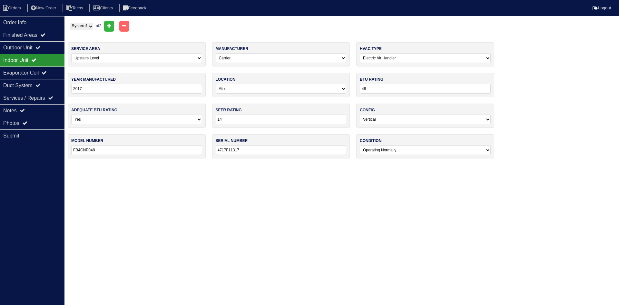
click at [83, 25] on select "System 1 System 2" at bounding box center [81, 26] width 23 height 7
select select "2"
click at [70, 23] on select "System 1 System 2" at bounding box center [81, 26] width 23 height 7
select select "0"
type input "42"
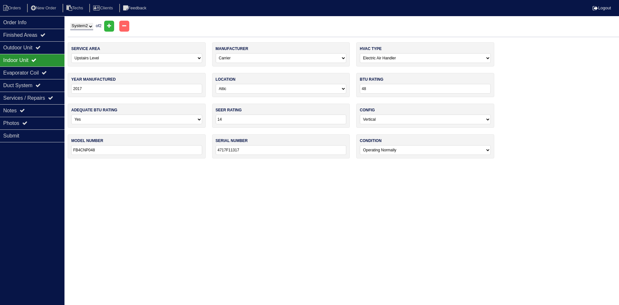
type input "FB4CNP042"
type input "3717F22172"
click at [41, 47] on icon at bounding box center [37, 47] width 5 height 5
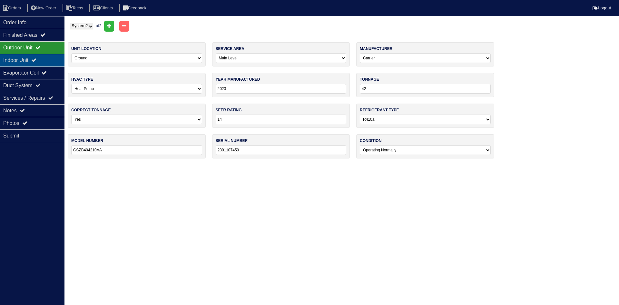
click at [36, 60] on icon at bounding box center [33, 59] width 5 height 5
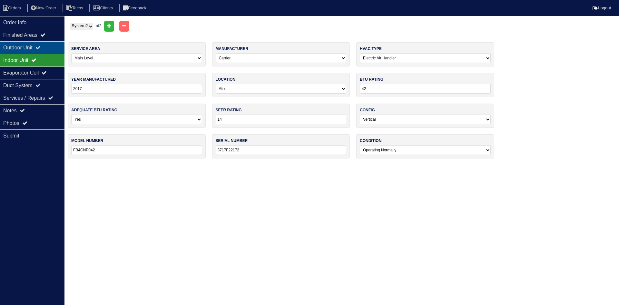
click at [41, 49] on icon at bounding box center [37, 47] width 5 height 5
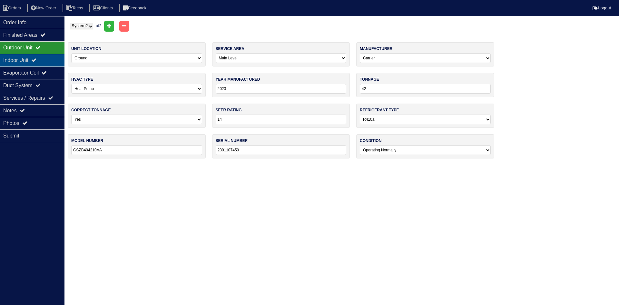
click at [36, 55] on div "Indoor Unit" at bounding box center [32, 60] width 65 height 13
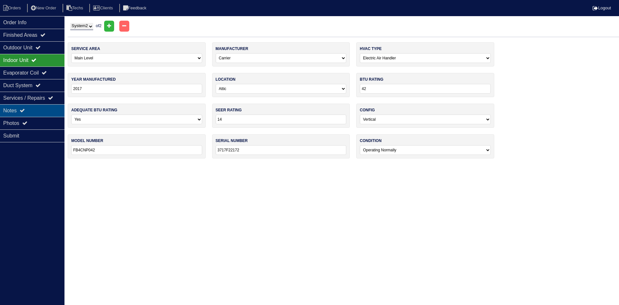
click at [32, 110] on div "Notes" at bounding box center [32, 110] width 65 height 13
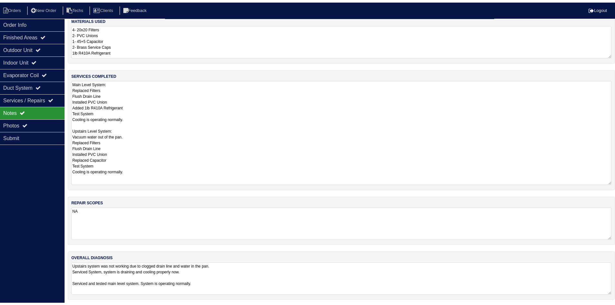
scroll to position [12, 0]
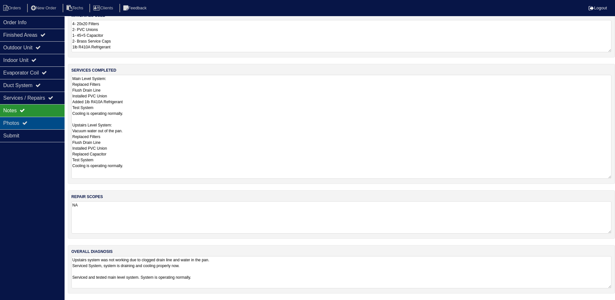
drag, startPoint x: 17, startPoint y: 120, endPoint x: 33, endPoint y: 124, distance: 16.2
click at [17, 120] on div "Photos" at bounding box center [32, 123] width 65 height 13
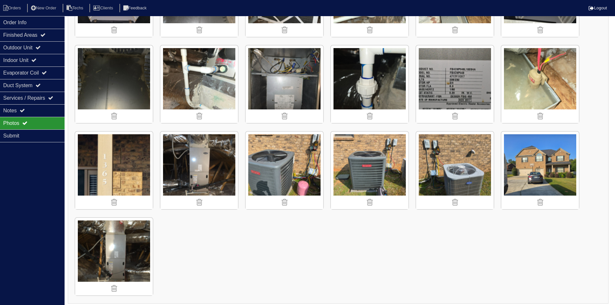
scroll to position [507, 0]
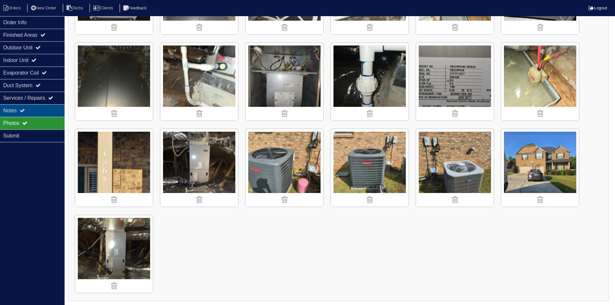
click at [20, 110] on div "Notes" at bounding box center [32, 110] width 65 height 13
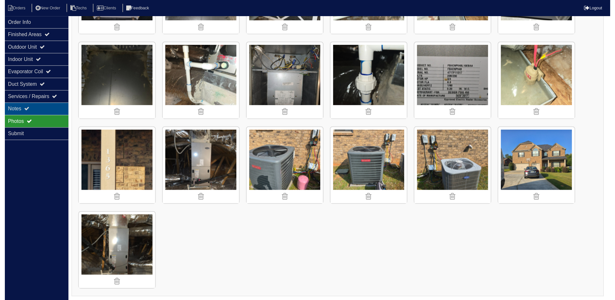
scroll to position [12, 0]
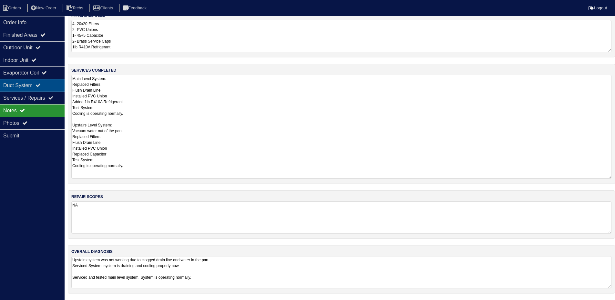
click at [43, 79] on div "Duct System" at bounding box center [32, 85] width 65 height 13
select select "2"
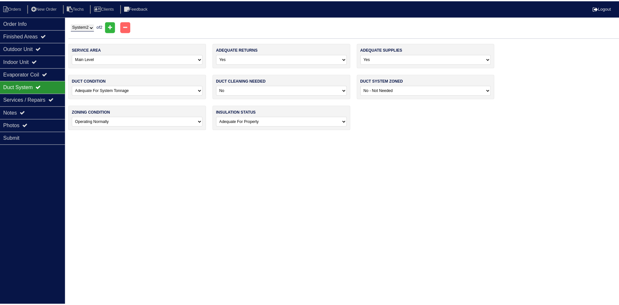
scroll to position [0, 0]
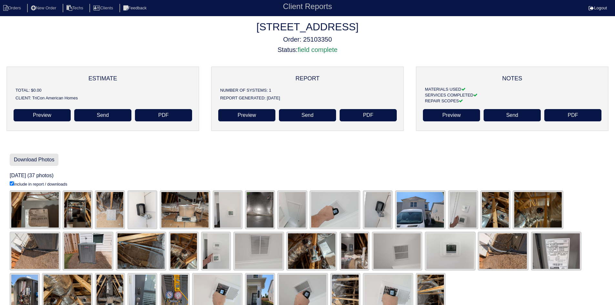
click at [43, 158] on link "Download Photos" at bounding box center [34, 160] width 49 height 12
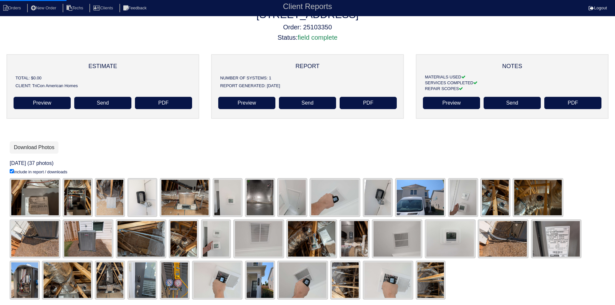
scroll to position [19, 0]
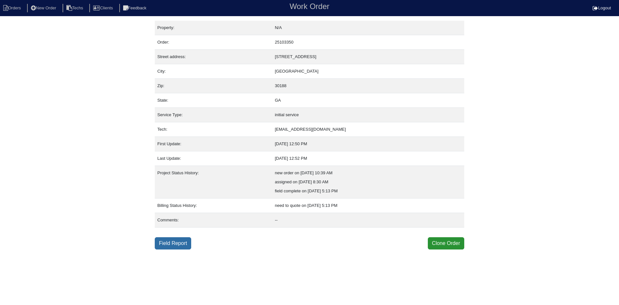
click at [175, 244] on link "Field Report" at bounding box center [173, 243] width 36 height 12
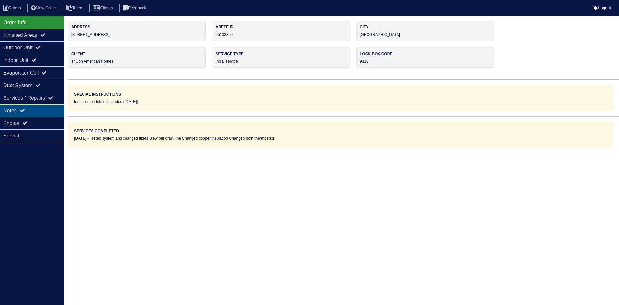
click at [35, 109] on div "Notes" at bounding box center [32, 110] width 65 height 13
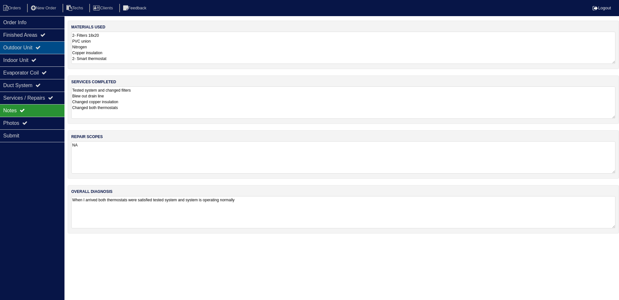
click at [41, 46] on icon at bounding box center [37, 47] width 5 height 5
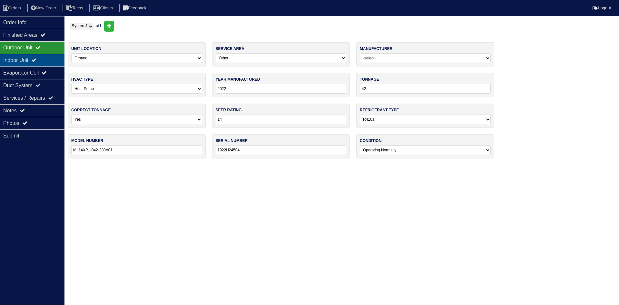
click at [44, 59] on div "Indoor Unit" at bounding box center [32, 60] width 65 height 13
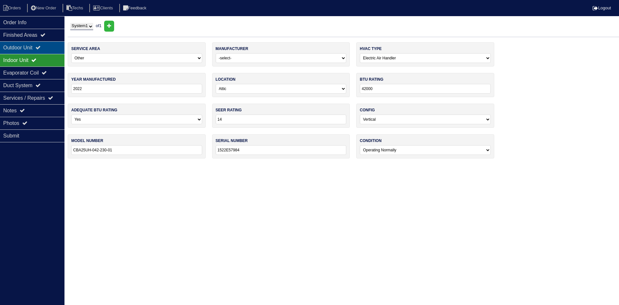
click at [41, 47] on icon at bounding box center [37, 47] width 5 height 5
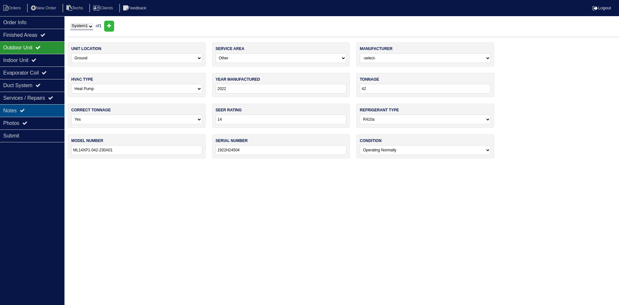
click at [32, 111] on div "Notes" at bounding box center [32, 110] width 65 height 13
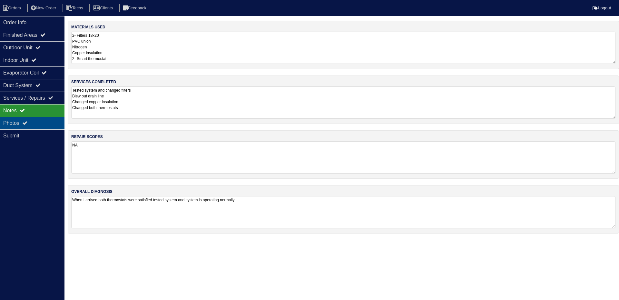
click at [35, 120] on div "Photos" at bounding box center [32, 123] width 65 height 13
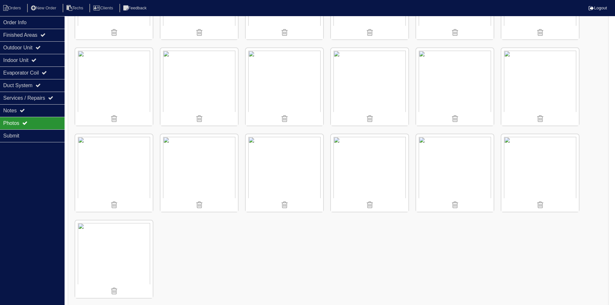
scroll to position [421, 0]
click at [16, 10] on li "Orders" at bounding box center [13, 8] width 26 height 9
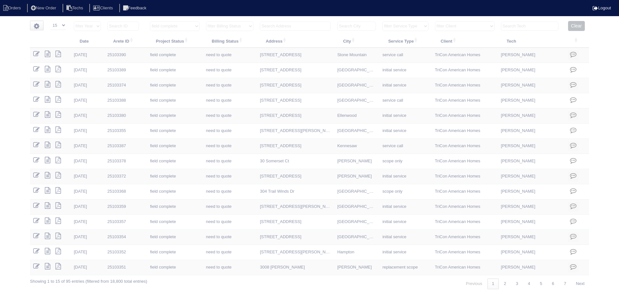
select select "15"
select select "field complete"
select select "need to quote"
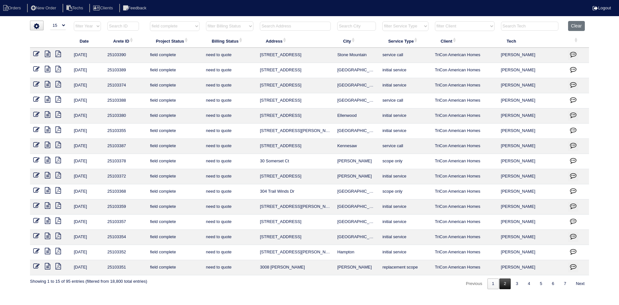
click at [501, 286] on link "2" at bounding box center [505, 283] width 11 height 11
select select "field complete"
select select "need to quote"
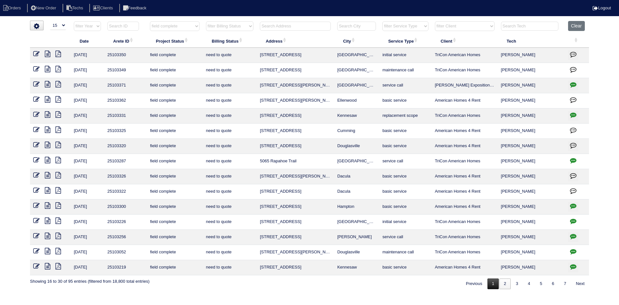
click at [489, 282] on link "1" at bounding box center [493, 283] width 11 height 11
select select "field complete"
select select "need to quote"
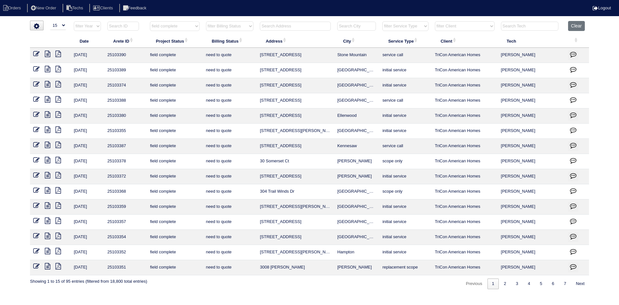
click at [45, 266] on icon at bounding box center [47, 266] width 5 height 6
click at [48, 250] on icon at bounding box center [47, 251] width 5 height 6
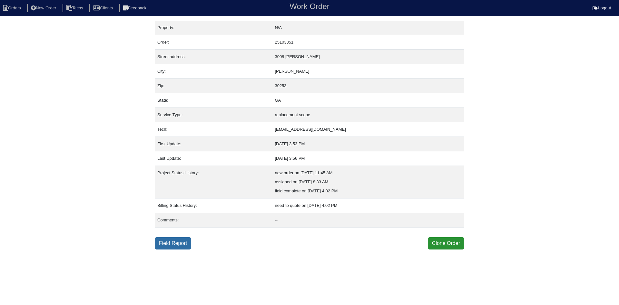
click at [173, 244] on link "Field Report" at bounding box center [173, 243] width 36 height 12
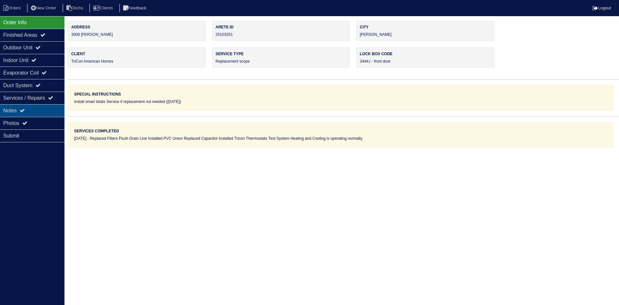
click at [32, 106] on div "Notes" at bounding box center [32, 110] width 65 height 13
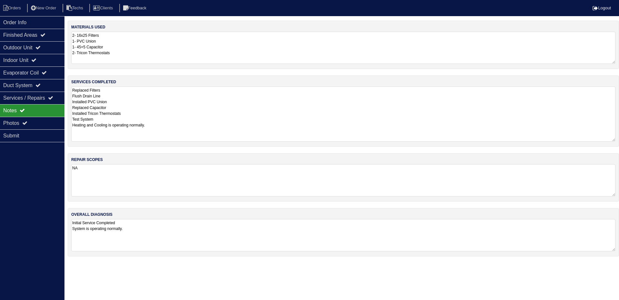
drag, startPoint x: 612, startPoint y: 116, endPoint x: 619, endPoint y: 139, distance: 23.9
click at [619, 139] on div "services completed Replaced Filters Flush Drain Line Installed PVC Union Replac…" at bounding box center [344, 110] width 552 height 71
click at [32, 48] on div "Outdoor Unit" at bounding box center [32, 47] width 65 height 13
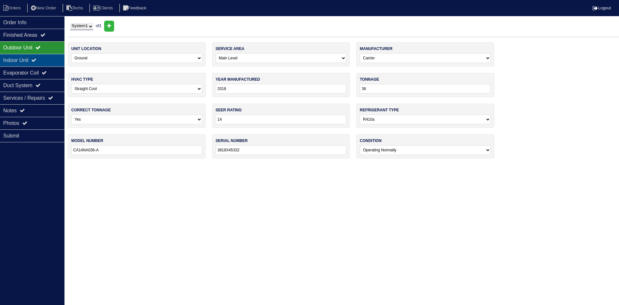
click at [33, 56] on div "Indoor Unit" at bounding box center [32, 60] width 65 height 13
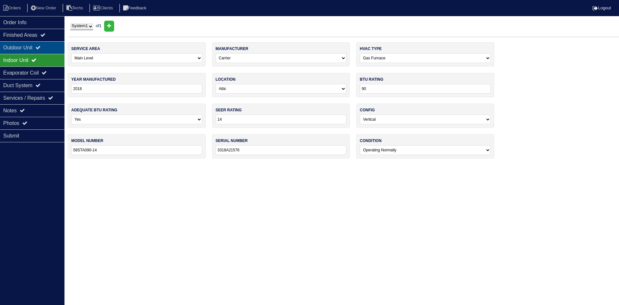
click at [33, 51] on div "Outdoor Unit" at bounding box center [32, 47] width 65 height 13
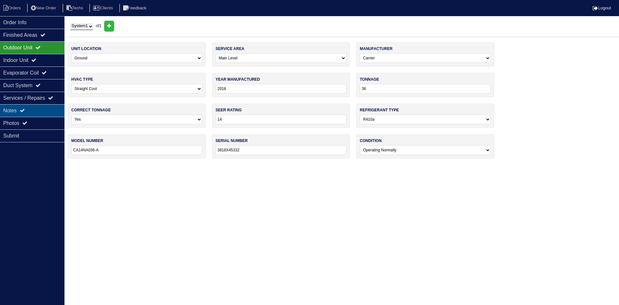
click at [35, 110] on div "Notes" at bounding box center [32, 110] width 65 height 13
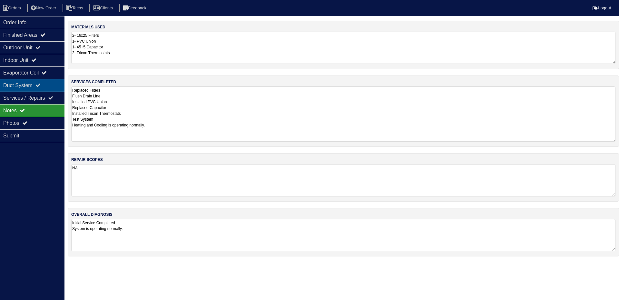
click at [29, 84] on div "Duct System" at bounding box center [32, 85] width 65 height 13
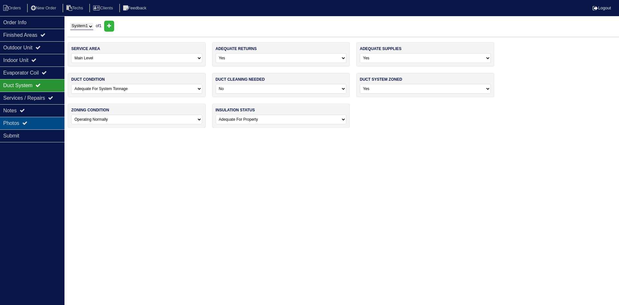
click at [34, 123] on div "Photos" at bounding box center [32, 123] width 65 height 13
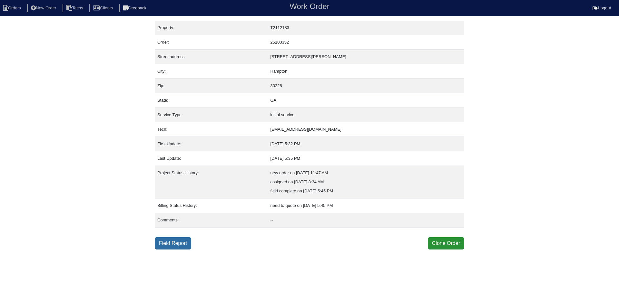
click at [166, 241] on link "Field Report" at bounding box center [173, 243] width 36 height 12
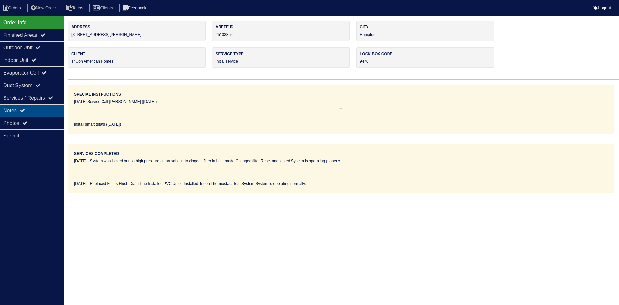
click at [36, 108] on div "Notes" at bounding box center [32, 110] width 65 height 13
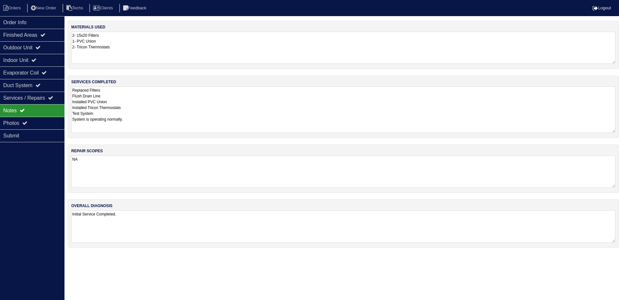
drag, startPoint x: 615, startPoint y: 117, endPoint x: 617, endPoint y: 132, distance: 14.5
click at [617, 132] on div "services completed Replaced Filters Flush Drain Line Installed PVC Union Instal…" at bounding box center [344, 106] width 552 height 63
click at [41, 48] on icon at bounding box center [37, 47] width 5 height 5
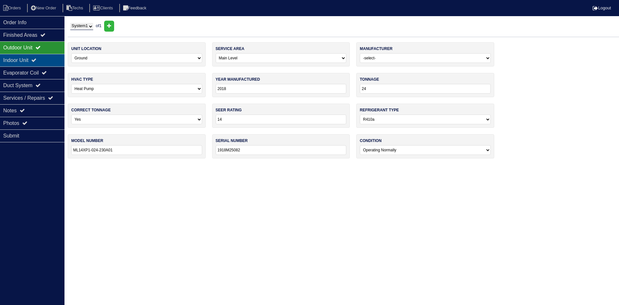
click at [44, 58] on div "Indoor Unit" at bounding box center [32, 60] width 65 height 13
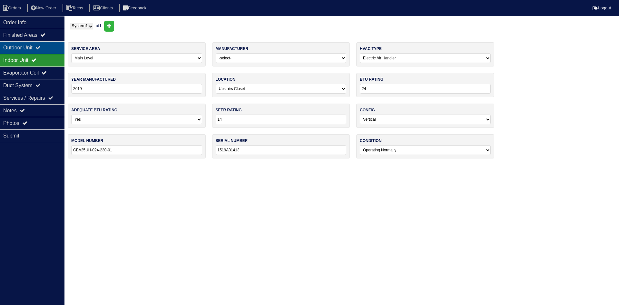
click at [41, 46] on icon at bounding box center [37, 47] width 5 height 5
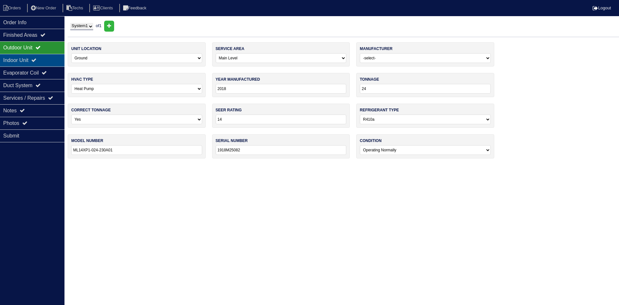
click at [29, 60] on div "Indoor Unit" at bounding box center [32, 60] width 65 height 13
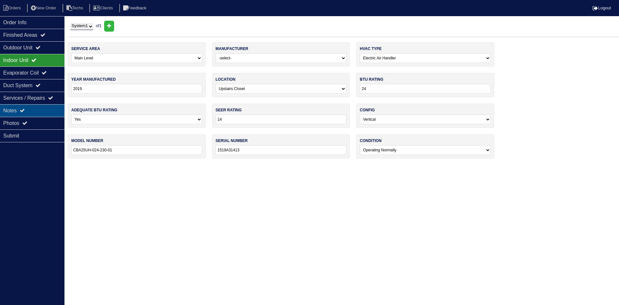
click at [46, 109] on div "Notes" at bounding box center [32, 110] width 65 height 13
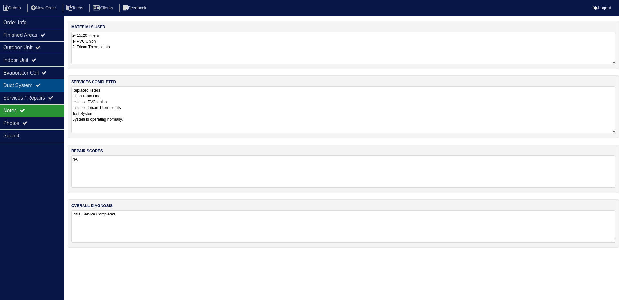
click at [35, 86] on div "Duct System" at bounding box center [32, 85] width 65 height 13
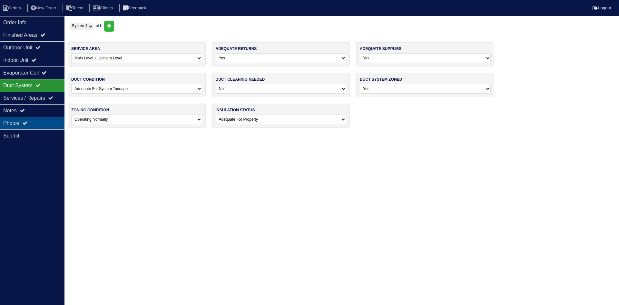
click at [35, 122] on div "Photos" at bounding box center [32, 123] width 65 height 13
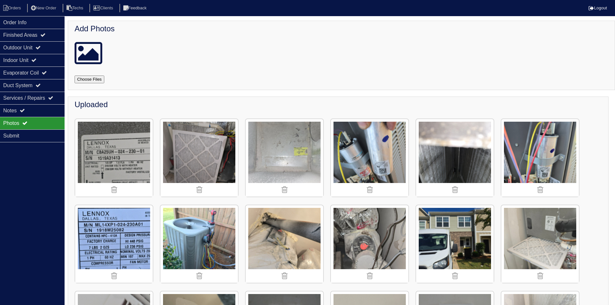
click at [93, 80] on input "file" at bounding box center [97, 79] width 45 height 8
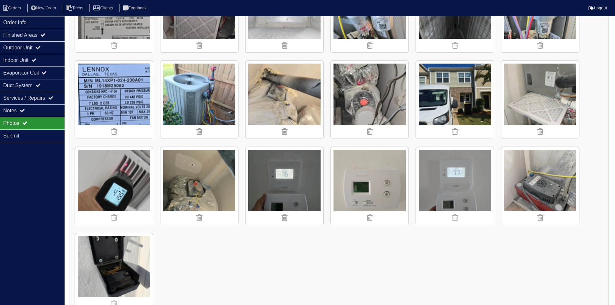
scroll to position [161, 0]
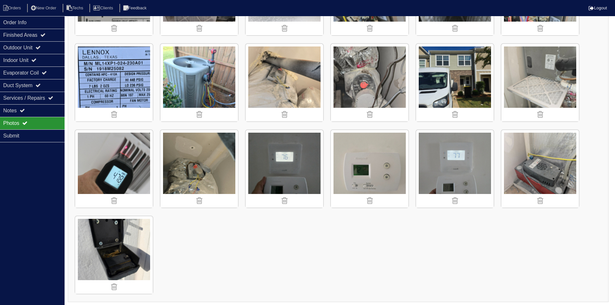
type input "C:\fakepath\20250912_162830_resized.jpg"
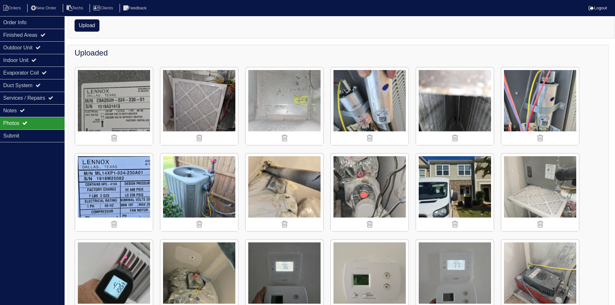
scroll to position [29, 0]
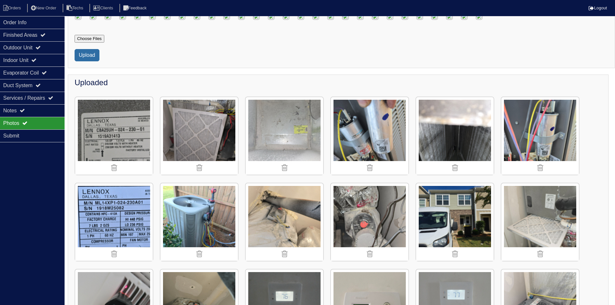
click at [85, 61] on button "Upload" at bounding box center [87, 55] width 25 height 12
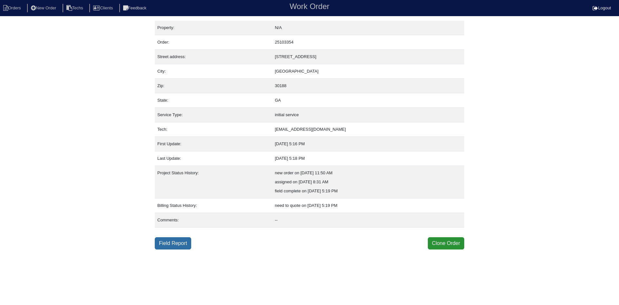
click at [169, 244] on link "Field Report" at bounding box center [173, 243] width 36 height 12
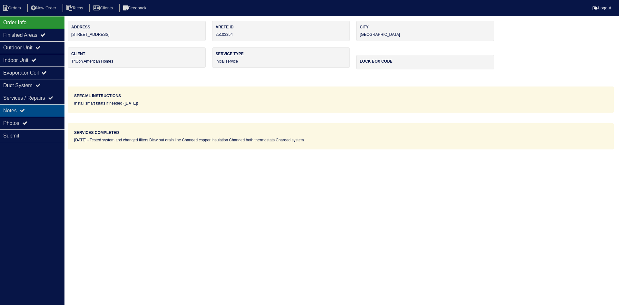
click at [45, 107] on div "Notes" at bounding box center [32, 110] width 65 height 13
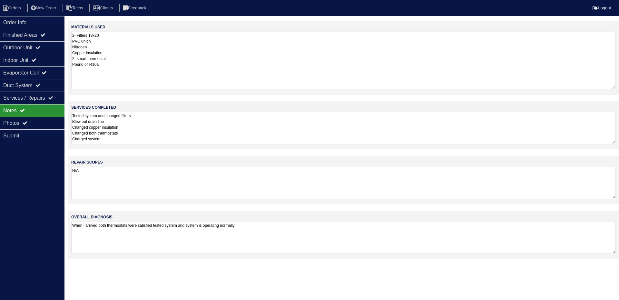
drag, startPoint x: 612, startPoint y: 62, endPoint x: 614, endPoint y: 87, distance: 25.5
click at [614, 87] on textarea "2- Filters 18x20 PVC union Nitrogen Copper insulation 2- smart thermostat Pound…" at bounding box center [343, 61] width 545 height 58
click at [50, 46] on div "Outdoor Unit" at bounding box center [32, 47] width 65 height 13
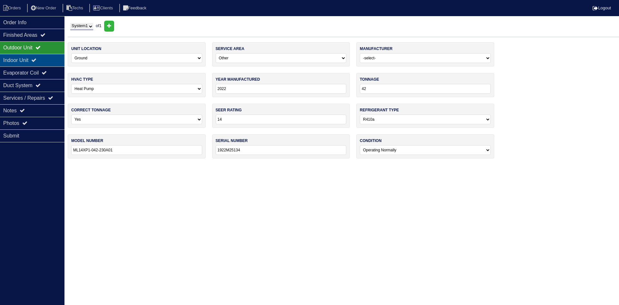
click at [48, 58] on div "Indoor Unit" at bounding box center [32, 60] width 65 height 13
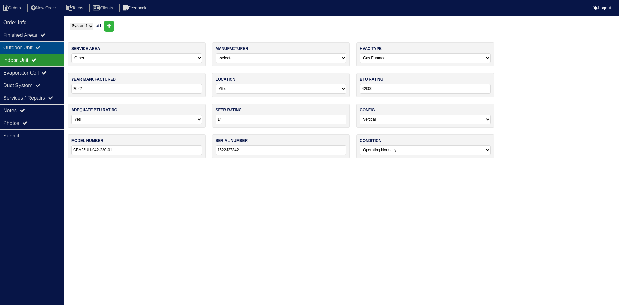
click at [41, 47] on icon at bounding box center [37, 47] width 5 height 5
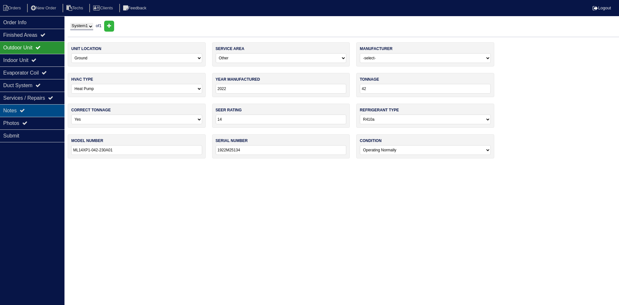
click at [33, 111] on div "Notes" at bounding box center [32, 110] width 65 height 13
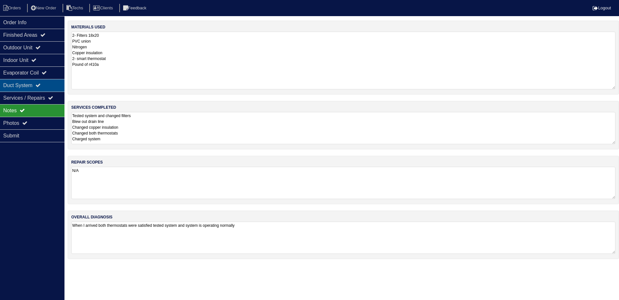
click at [37, 85] on div "Duct System" at bounding box center [32, 85] width 65 height 13
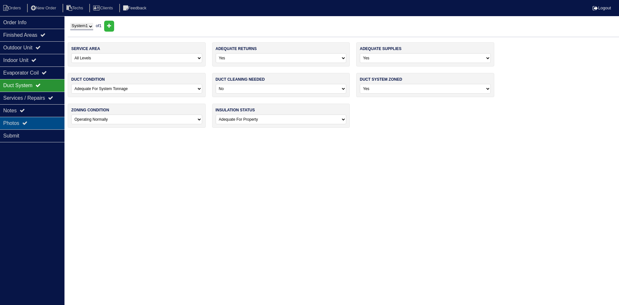
click at [33, 123] on div "Photos" at bounding box center [32, 123] width 65 height 13
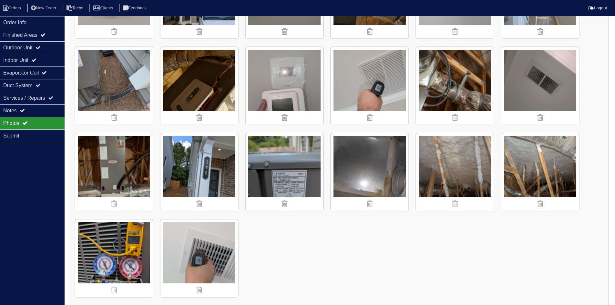
scroll to position [421, 0]
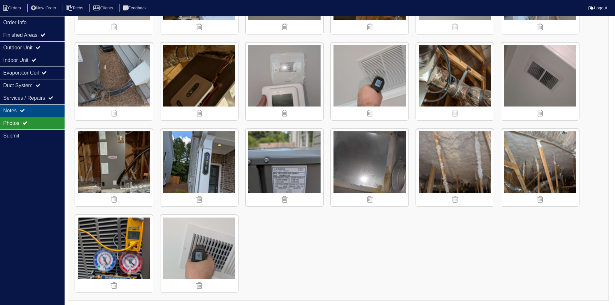
click at [42, 110] on div "Notes" at bounding box center [32, 110] width 65 height 13
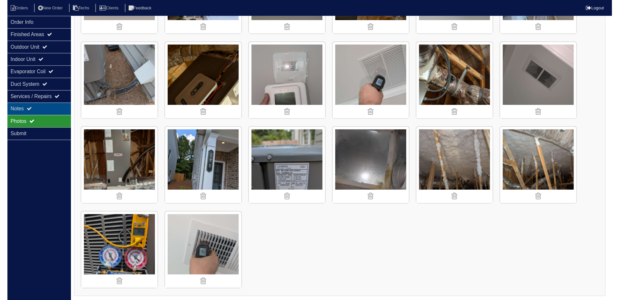
scroll to position [0, 0]
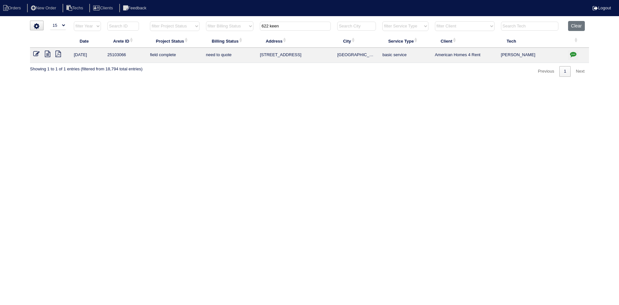
select select "15"
drag, startPoint x: 286, startPoint y: 27, endPoint x: 255, endPoint y: 27, distance: 30.7
click at [255, 26] on tr "filter Year -- Any Year -- 2025 2024 2023 2022 2021 2020 2019 filter Project St…" at bounding box center [309, 27] width 559 height 13
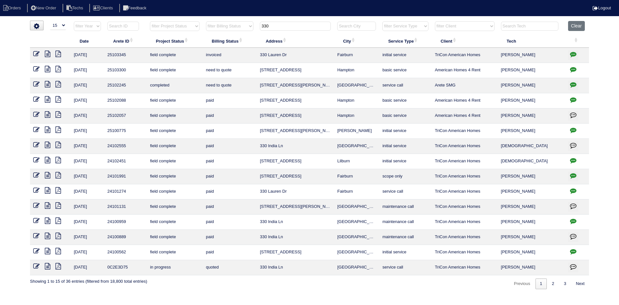
type input "330"
click at [49, 70] on icon at bounding box center [47, 69] width 5 height 6
click at [36, 69] on icon at bounding box center [36, 69] width 6 height 6
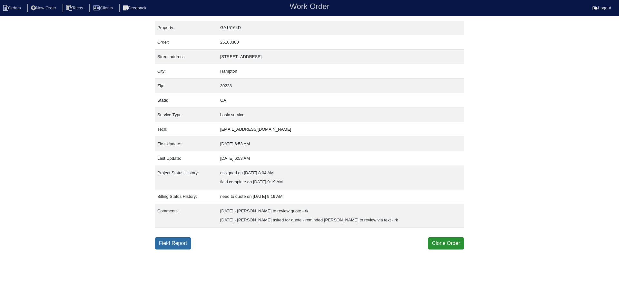
click at [169, 242] on link "Field Report" at bounding box center [173, 243] width 36 height 12
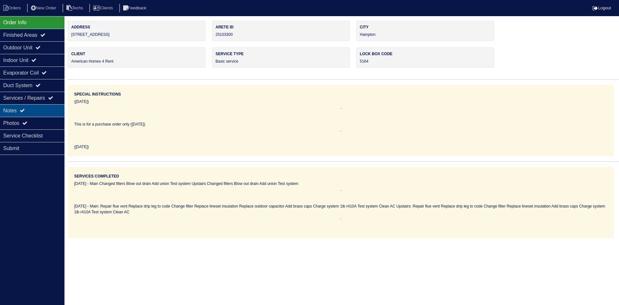
click at [44, 112] on div "Notes" at bounding box center [32, 110] width 65 height 13
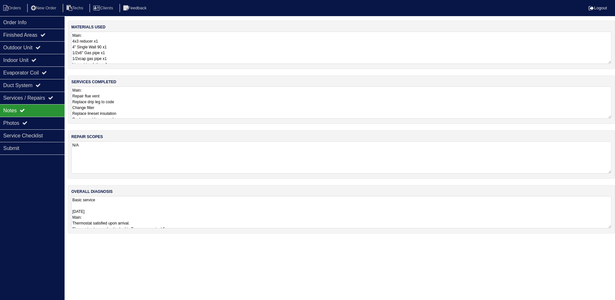
click at [163, 105] on textarea "Main: Repair flue vent Replace drip leg to code Change filter Replace lineset i…" at bounding box center [341, 102] width 540 height 32
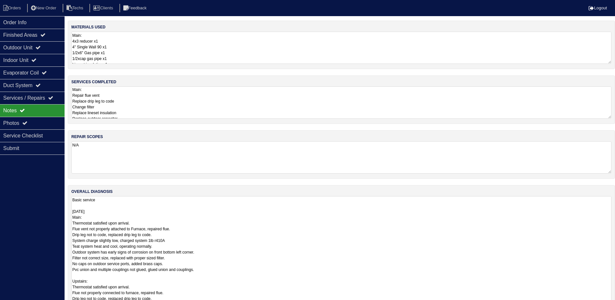
click at [236, 265] on textarea "Basic service [DATE] Main: Thermostat satisfied upon arrival. Flue vent not pro…" at bounding box center [341, 266] width 540 height 141
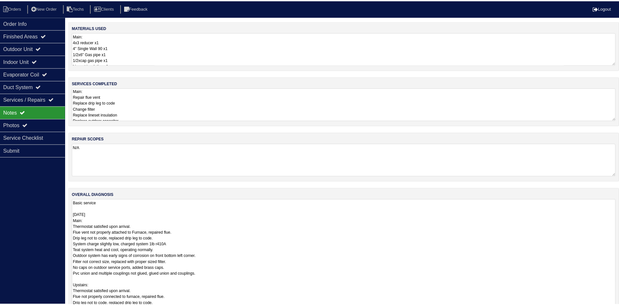
scroll to position [1, 0]
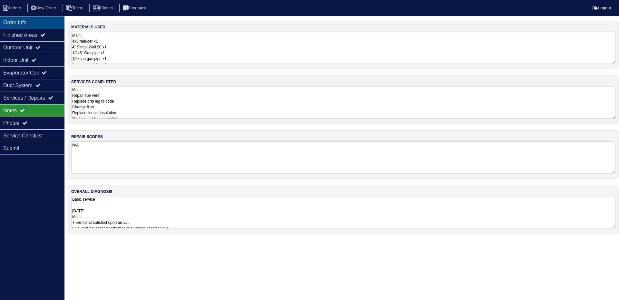
click at [34, 21] on div "Order Info" at bounding box center [32, 22] width 65 height 13
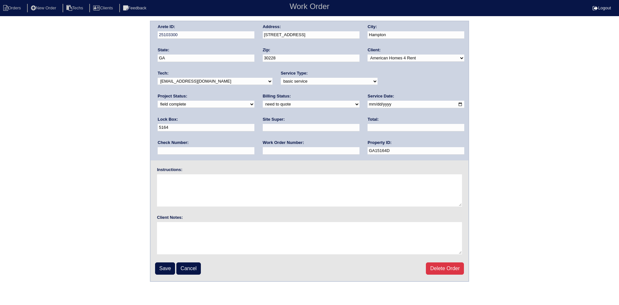
click at [263, 103] on select "need to quote quoted need to invoice invoiced paid warranty purchase order need…" at bounding box center [311, 104] width 97 height 7
select select "quoted"
click at [263, 101] on select "need to quote quoted need to invoice invoiced paid warranty purchase order need…" at bounding box center [311, 104] width 97 height 7
click at [263, 129] on input "text" at bounding box center [311, 127] width 97 height 7
type input "[PERSON_NAME]"
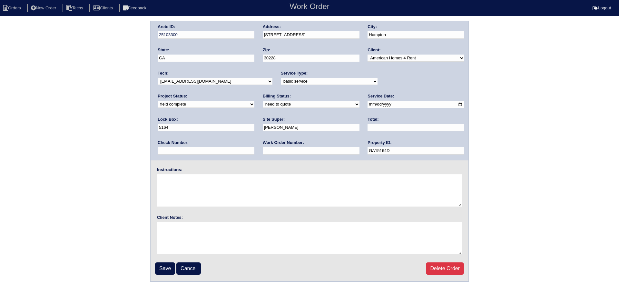
click at [263, 149] on input "text" at bounding box center [311, 150] width 97 height 7
type input "Requested"
click at [368, 126] on input "text" at bounding box center [416, 127] width 97 height 7
type input "1610.00"
click at [158, 264] on input "Save" at bounding box center [165, 268] width 20 height 12
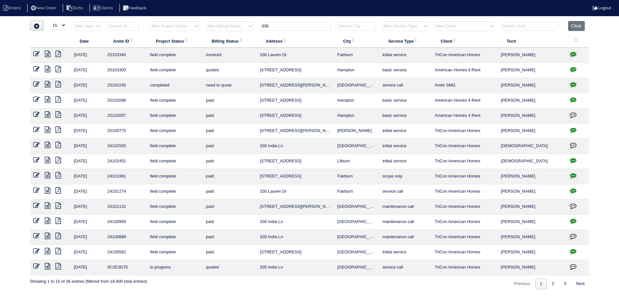
select select "15"
drag, startPoint x: 272, startPoint y: 26, endPoint x: 257, endPoint y: 26, distance: 14.8
click at [257, 26] on th "330" at bounding box center [295, 27] width 77 height 13
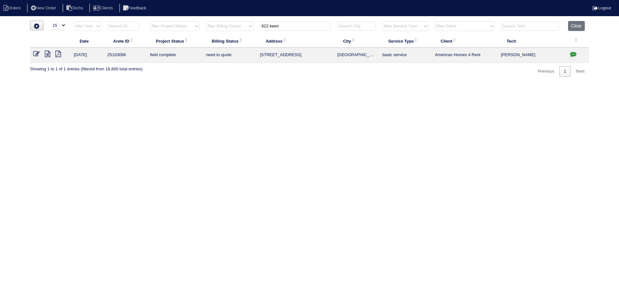
type input "622 keen"
click at [48, 54] on icon at bounding box center [47, 54] width 5 height 6
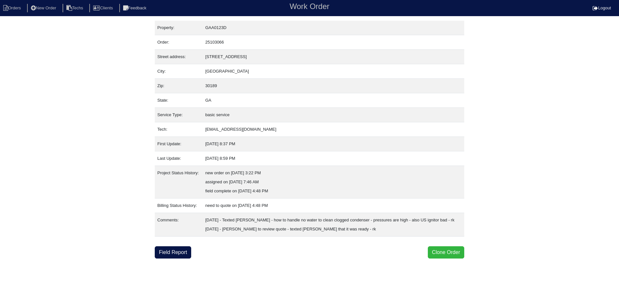
click at [436, 258] on button "Clone Order" at bounding box center [446, 252] width 36 height 12
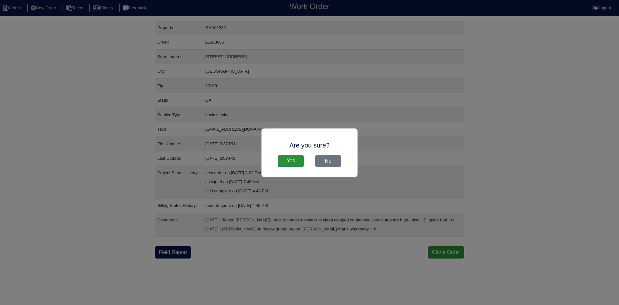
click at [289, 162] on input "Yes" at bounding box center [291, 161] width 26 height 12
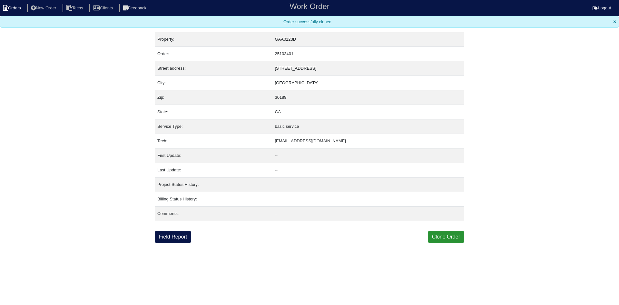
click at [20, 6] on li "Orders" at bounding box center [13, 8] width 26 height 9
select select "15"
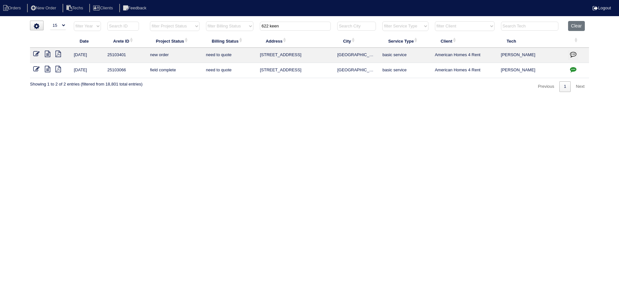
click at [44, 71] on link at bounding box center [39, 69] width 12 height 5
click at [47, 69] on icon at bounding box center [47, 69] width 5 height 6
click at [59, 68] on icon at bounding box center [57, 69] width 5 height 6
click at [35, 68] on icon at bounding box center [36, 69] width 6 height 6
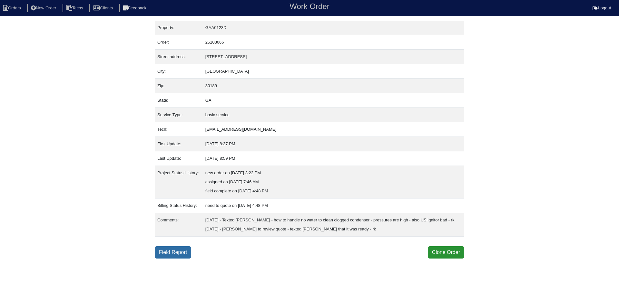
click at [174, 258] on link "Field Report" at bounding box center [173, 252] width 36 height 12
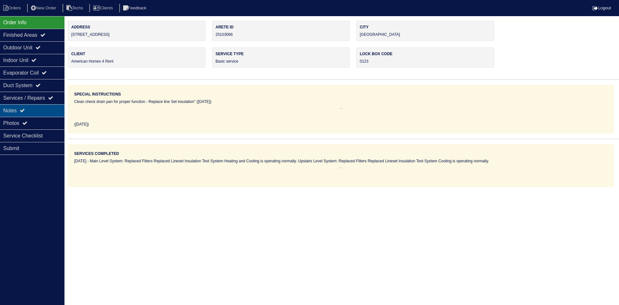
click at [43, 109] on div "Notes" at bounding box center [32, 110] width 65 height 13
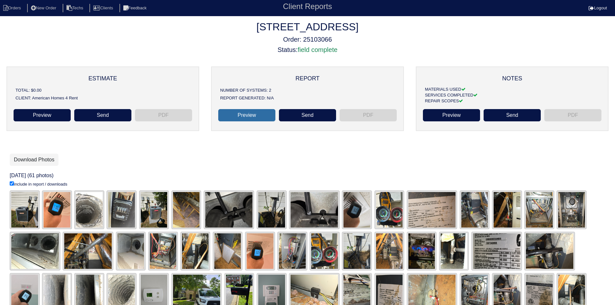
click at [253, 115] on link "Preview" at bounding box center [246, 115] width 57 height 12
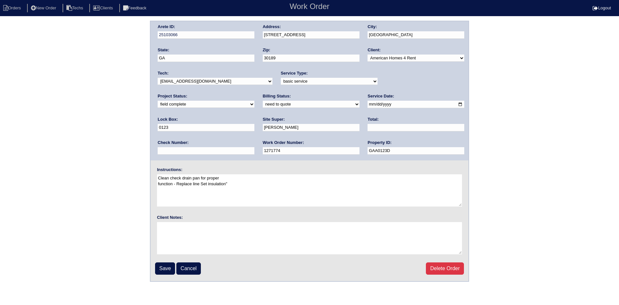
click at [368, 128] on input "text" at bounding box center [416, 127] width 97 height 7
type input "425.00"
click at [263, 105] on select "need to quote quoted need to invoice invoiced paid warranty purchase order need…" at bounding box center [311, 104] width 97 height 7
select select "quoted"
click at [263, 101] on select "need to quote quoted need to invoice invoiced paid warranty purchase order need…" at bounding box center [311, 104] width 97 height 7
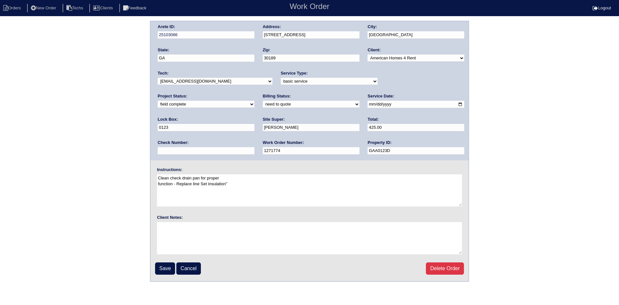
click at [249, 186] on textarea "Clean check drain pan for proper function - Replace line Set insulation"" at bounding box center [309, 190] width 305 height 32
type textarea "Clean check drain pan for proper function - Replace line Set insulation" *** Ne…"
click at [168, 266] on input "Save" at bounding box center [165, 268] width 20 height 12
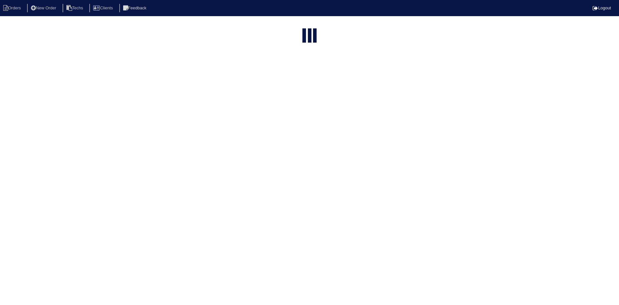
select select "15"
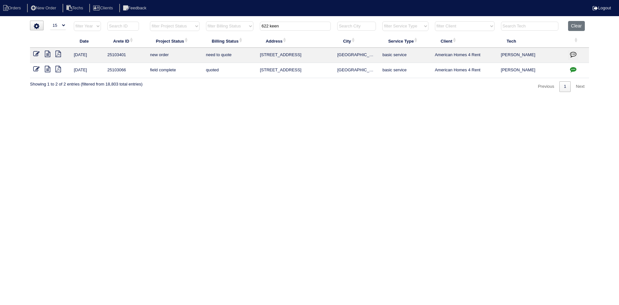
click at [572, 70] on icon "button" at bounding box center [573, 69] width 6 height 6
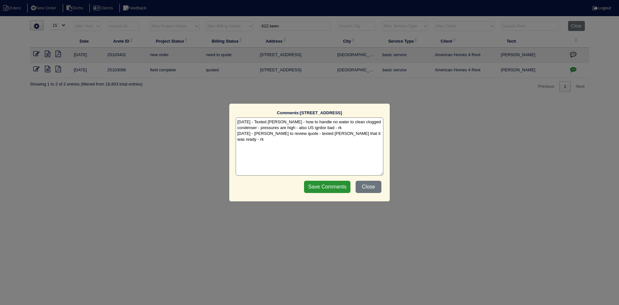
click at [362, 135] on textarea "[DATE] - Texted [PERSON_NAME] - how to handle no water to clean clogged condens…" at bounding box center [310, 146] width 148 height 58
type textarea "[DATE] - Texted [PERSON_NAME] - how to handle no water to clean clogged condens…"
click at [328, 188] on input "Save Comments" at bounding box center [327, 187] width 46 height 12
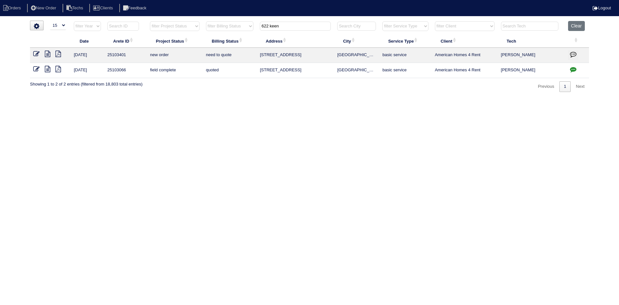
click at [36, 53] on icon at bounding box center [36, 54] width 6 height 6
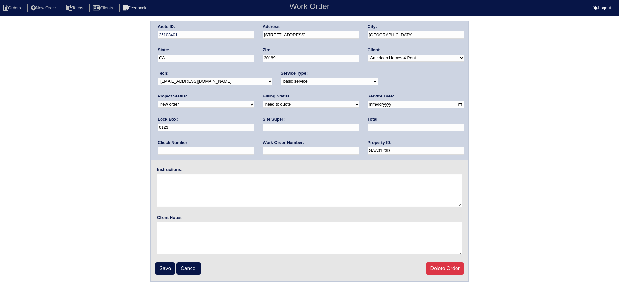
click at [255, 101] on select "new order assigned in progress field complete need to schedule admin review arc…" at bounding box center [206, 104] width 97 height 7
select select "field complete"
click at [255, 101] on select "new order assigned in progress field complete need to schedule admin review arc…" at bounding box center [206, 104] width 97 height 7
click at [263, 103] on select "need to quote quoted need to invoice invoiced paid warranty purchase order need…" at bounding box center [311, 104] width 97 height 7
select select "purchase order needed"
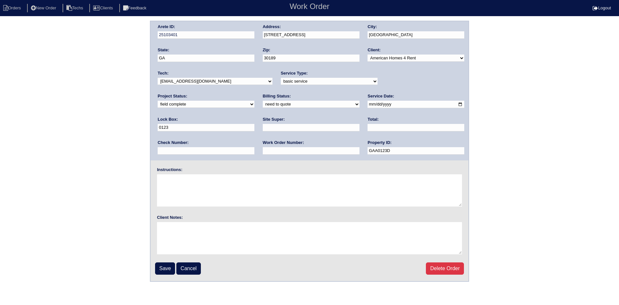
click at [263, 101] on select "need to quote quoted need to invoice invoiced paid warranty purchase order need…" at bounding box center [311, 104] width 97 height 7
click at [263, 127] on input "text" at bounding box center [311, 127] width 97 height 7
type input "Charlie Murphy"
click at [368, 127] on input "text" at bounding box center [416, 127] width 97 height 7
type input "755.00"
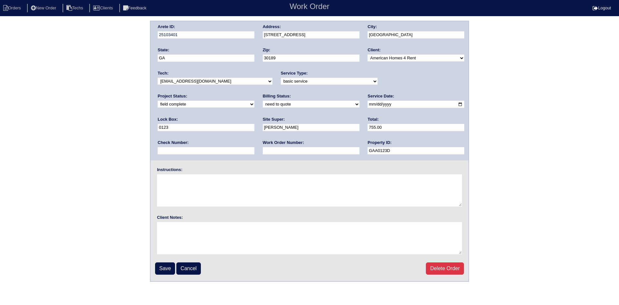
click at [263, 154] on input "text" at bounding box center [311, 150] width 97 height 7
type input "Requested"
click at [183, 179] on textarea at bounding box center [309, 190] width 305 height 32
type textarea "This is for a change order only"
click at [166, 266] on input "Save" at bounding box center [165, 268] width 20 height 12
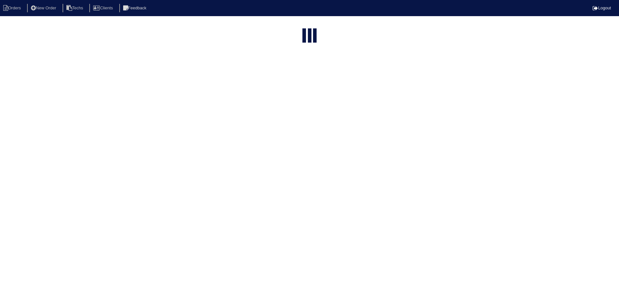
select select "15"
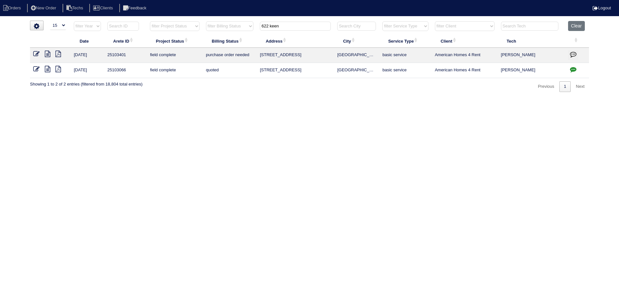
click at [576, 54] on icon "button" at bounding box center [573, 54] width 6 height 6
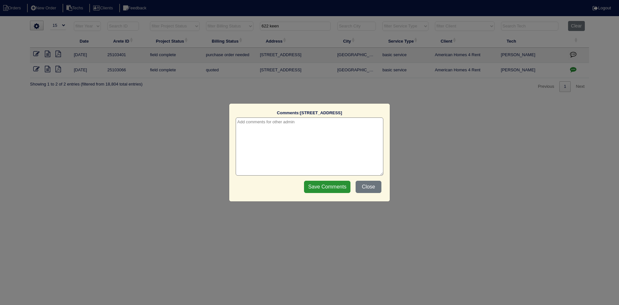
click at [329, 126] on textarea at bounding box center [310, 146] width 148 height 58
click at [336, 184] on input "Save Comments" at bounding box center [327, 187] width 46 height 12
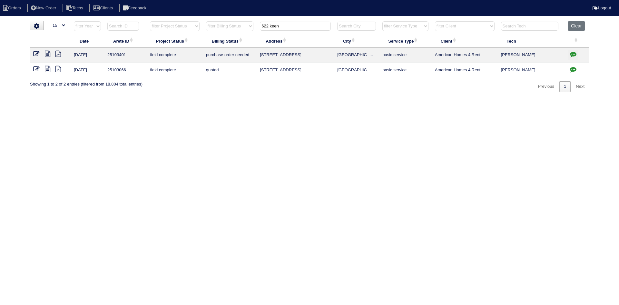
click at [574, 68] on icon "button" at bounding box center [573, 69] width 6 height 6
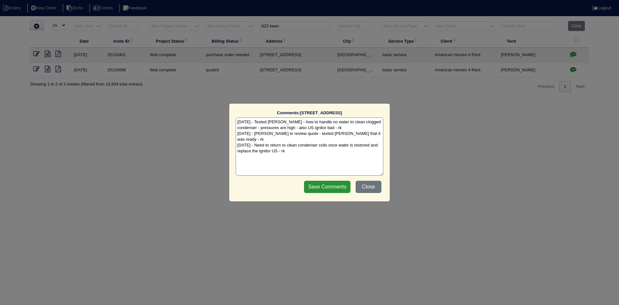
click at [256, 140] on textarea "8/28/25 - Texted Dan - how to handle no water to clean clogged condenser - pres…" at bounding box center [310, 146] width 148 height 58
type textarea "8/28/25 - Texted Dan - how to handle no water to clean clogged condenser - pres…"
click at [322, 190] on input "Save Comments" at bounding box center [327, 187] width 46 height 12
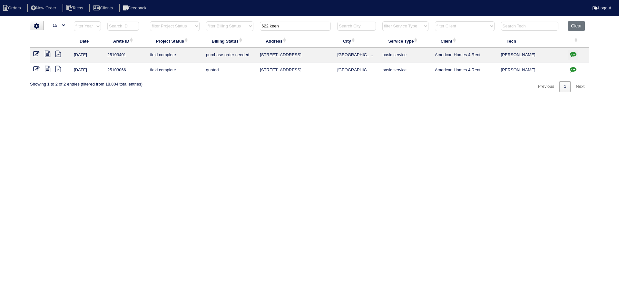
drag, startPoint x: 289, startPoint y: 27, endPoint x: 259, endPoint y: 22, distance: 30.3
click at [259, 22] on th "622 keen" at bounding box center [295, 27] width 77 height 13
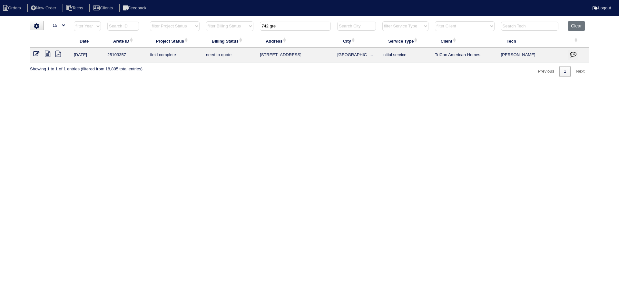
type input "742 gre"
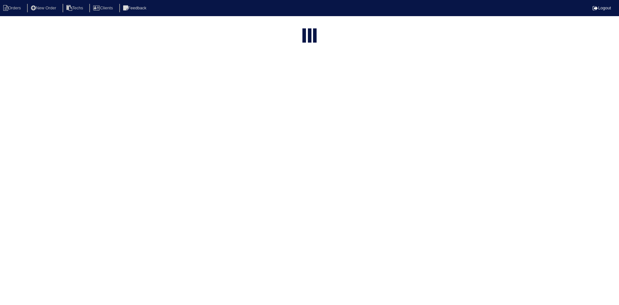
select select "15"
type input "622 keen"
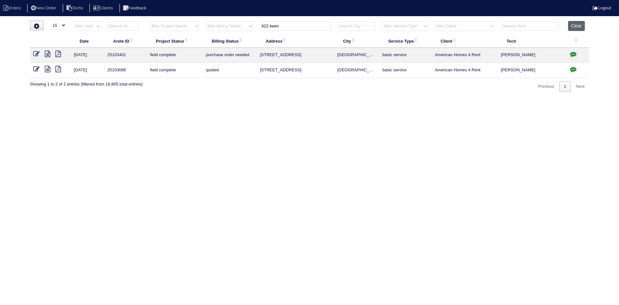
click at [579, 24] on button "Clear" at bounding box center [576, 26] width 16 height 10
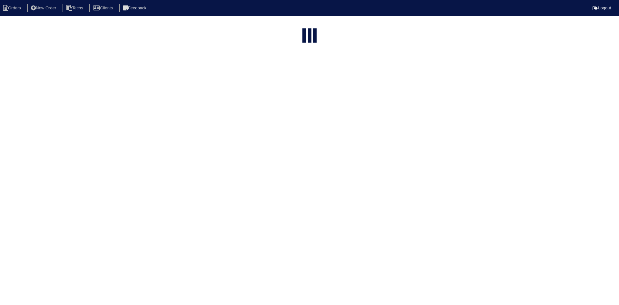
select select "15"
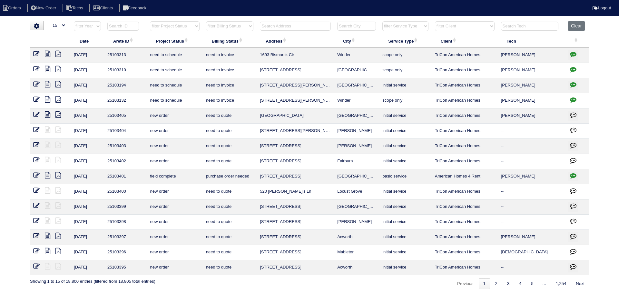
drag, startPoint x: 189, startPoint y: 25, endPoint x: 189, endPoint y: 30, distance: 4.8
click at [189, 25] on select "filter Project Status -- Any Project Status -- new order assigned in progress f…" at bounding box center [174, 26] width 49 height 10
click at [150, 21] on select "filter Project Status -- Any Project Status -- new order assigned in progress f…" at bounding box center [174, 26] width 49 height 10
select select "field complete"
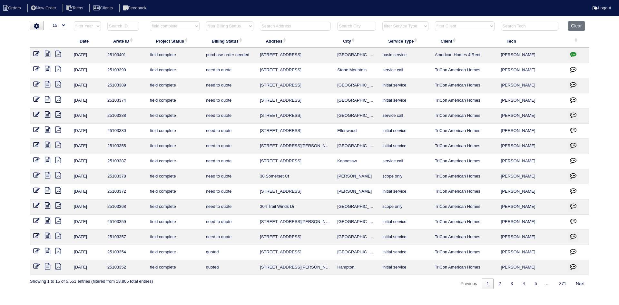
click at [242, 25] on select "filter Billing Status -- Any Billing Status -- need to quote quoted need to inv…" at bounding box center [229, 26] width 47 height 10
select select "need to quote"
click at [206, 21] on select "filter Billing Status -- Any Billing Status -- need to quote quoted need to inv…" at bounding box center [229, 26] width 47 height 10
select select "field complete"
select select "need to quote"
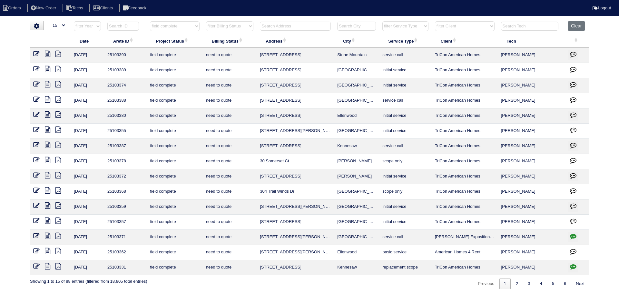
click at [48, 220] on icon at bounding box center [47, 220] width 5 height 6
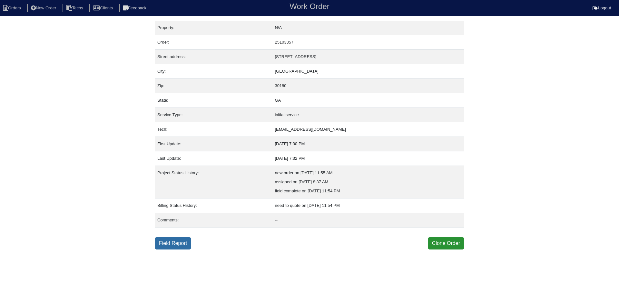
click at [169, 242] on link "Field Report" at bounding box center [173, 243] width 36 height 12
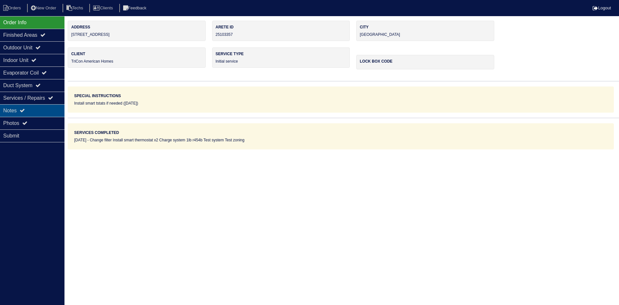
click at [34, 109] on div "Notes" at bounding box center [32, 110] width 65 height 13
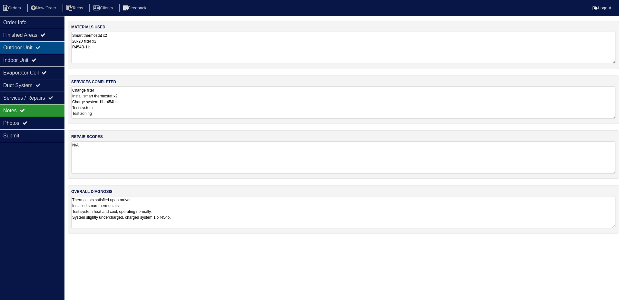
click at [30, 46] on div "Outdoor Unit" at bounding box center [32, 47] width 65 height 13
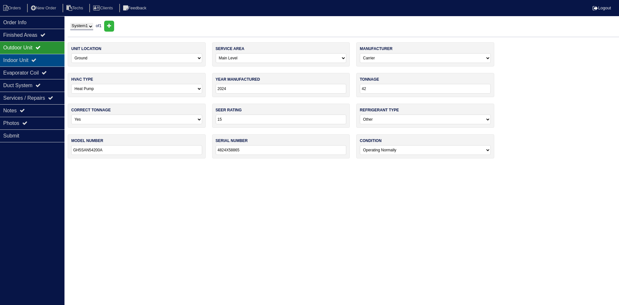
click at [33, 65] on div "Indoor Unit" at bounding box center [32, 60] width 65 height 13
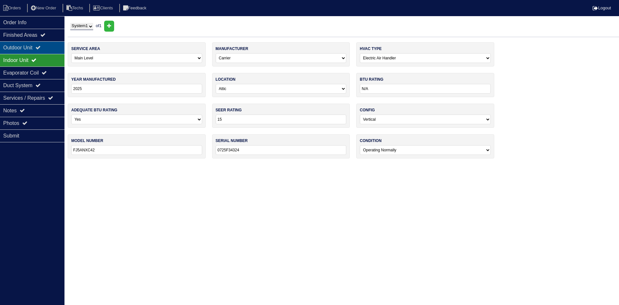
click at [34, 52] on div "Outdoor Unit" at bounding box center [32, 47] width 65 height 13
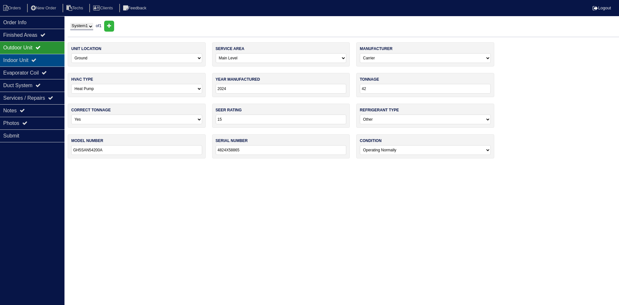
click at [27, 56] on div "Indoor Unit" at bounding box center [32, 60] width 65 height 13
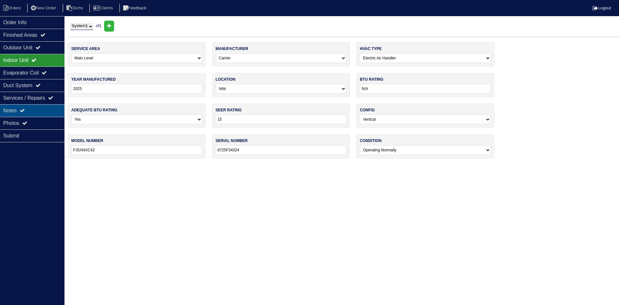
click at [39, 108] on div "Notes" at bounding box center [32, 110] width 65 height 13
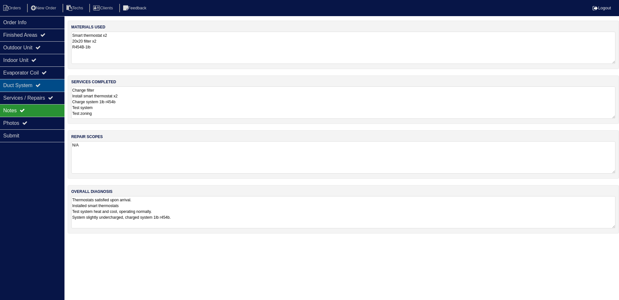
click at [36, 83] on div "Duct System" at bounding box center [32, 85] width 65 height 13
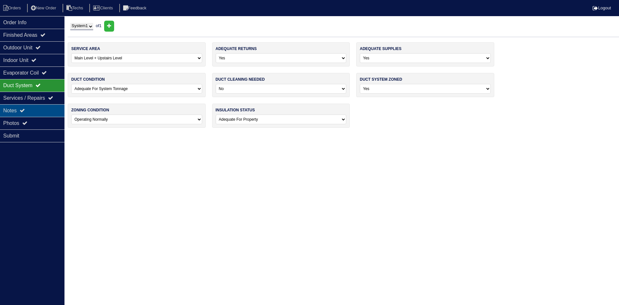
click at [43, 108] on div "Notes" at bounding box center [32, 110] width 65 height 13
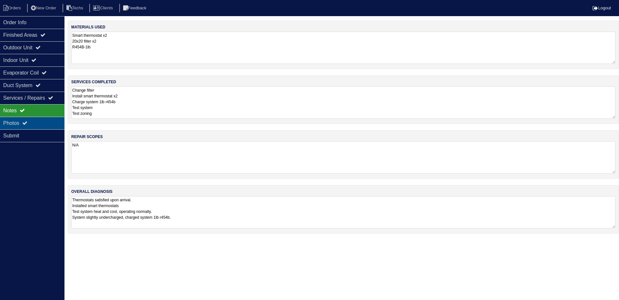
click at [47, 124] on div "Photos" at bounding box center [32, 123] width 65 height 13
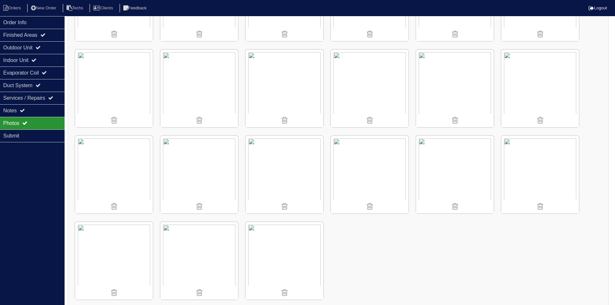
scroll to position [593, 0]
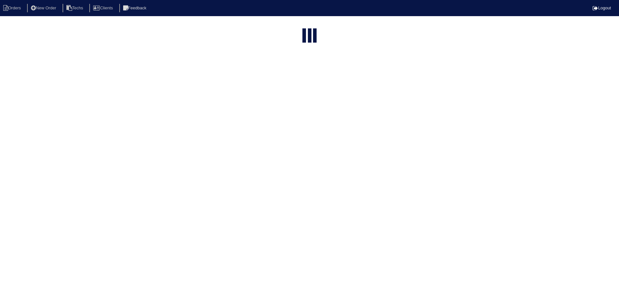
select select "15"
type input "742 gre"
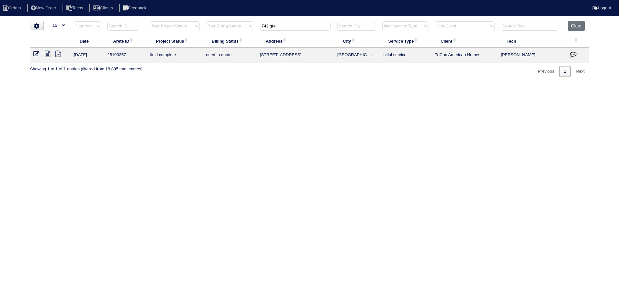
click at [574, 54] on icon "button" at bounding box center [573, 54] width 6 height 6
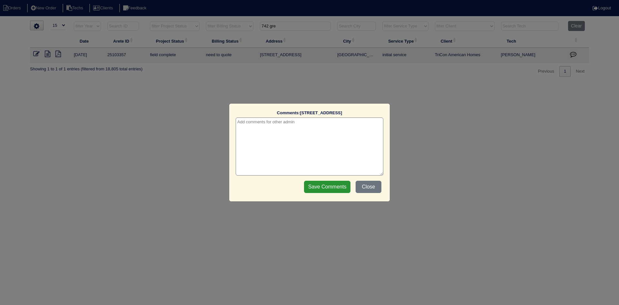
click at [354, 125] on textarea at bounding box center [310, 146] width 148 height 58
type textarea "9/15/25 - how much for R454? texted Dan - rk"
click at [321, 186] on input "Save Comments" at bounding box center [327, 187] width 46 height 12
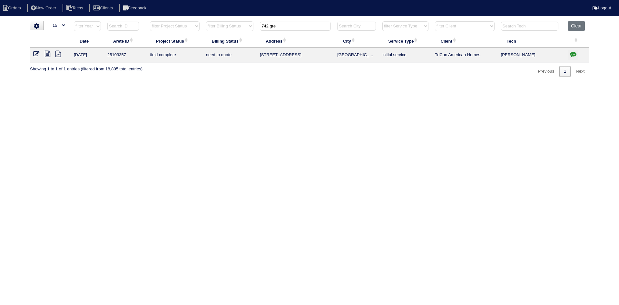
click at [588, 24] on th "Clear" at bounding box center [577, 27] width 24 height 13
click at [577, 28] on button "Clear" at bounding box center [576, 26] width 16 height 10
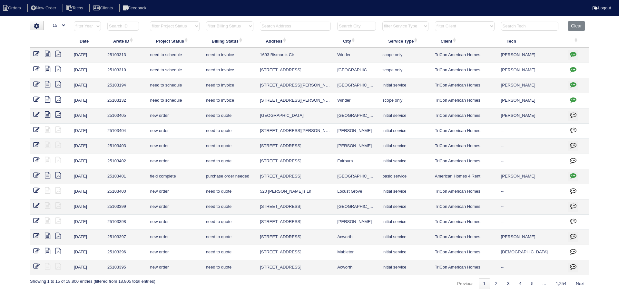
select select "15"
click at [175, 27] on select "filter Project Status -- Any Project Status -- new order assigned in progress f…" at bounding box center [174, 26] width 49 height 10
click at [150, 21] on select "filter Project Status -- Any Project Status -- new order assigned in progress f…" at bounding box center [174, 26] width 49 height 10
select select "field complete"
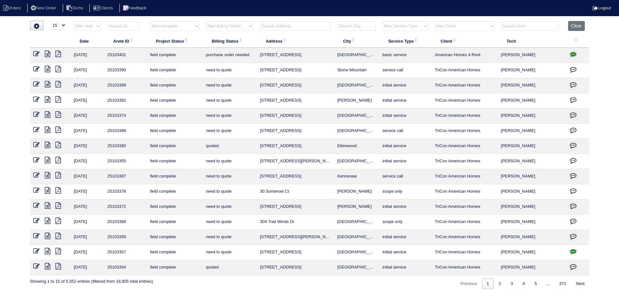
click at [238, 28] on select "filter Billing Status -- Any Billing Status -- need to quote quoted need to inv…" at bounding box center [229, 26] width 47 height 10
select select "need to quote"
click at [206, 21] on select "filter Billing Status -- Any Billing Status -- need to quote quoted need to inv…" at bounding box center [229, 26] width 47 height 10
select select "field complete"
select select "need to quote"
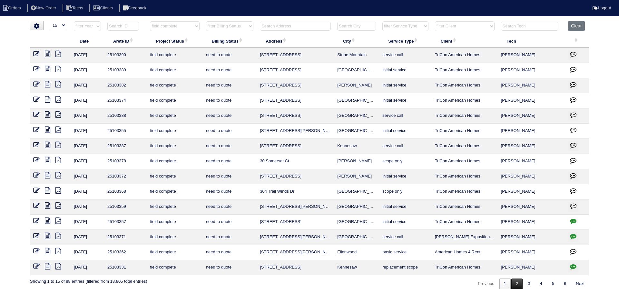
click at [515, 284] on link "2" at bounding box center [517, 283] width 11 height 11
select select "field complete"
select select "need to quote"
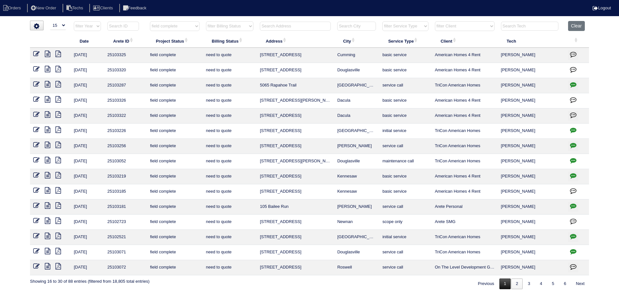
click at [500, 286] on link "1" at bounding box center [505, 283] width 11 height 11
select select "field complete"
select select "need to quote"
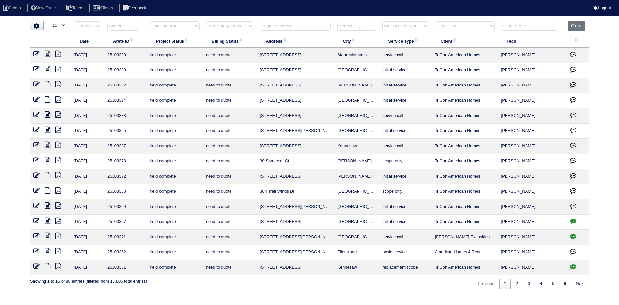
click at [574, 266] on icon "button" at bounding box center [573, 266] width 6 height 6
type textarea "9/12/25 - reassigned to tech to scope for replacement - rk"
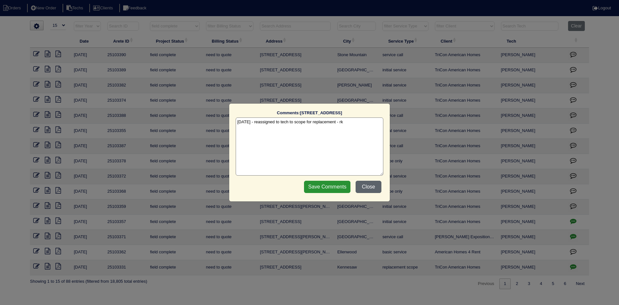
click at [367, 183] on button "Close" at bounding box center [369, 187] width 26 height 12
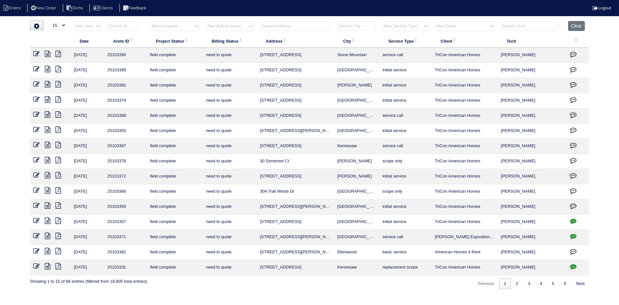
click at [46, 267] on icon at bounding box center [47, 266] width 5 height 6
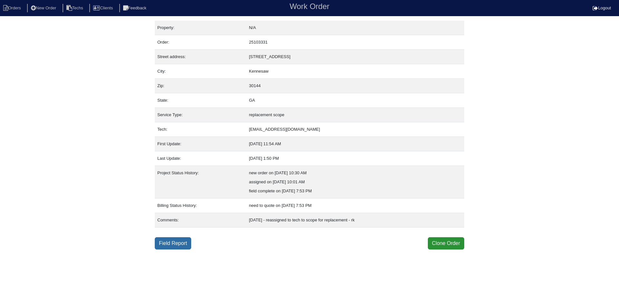
click at [175, 247] on link "Field Report" at bounding box center [173, 243] width 36 height 12
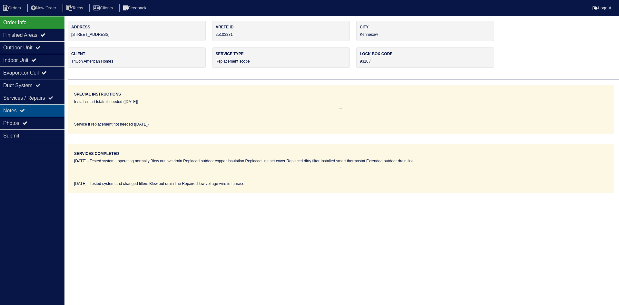
click at [36, 107] on div "Notes" at bounding box center [32, 110] width 65 height 13
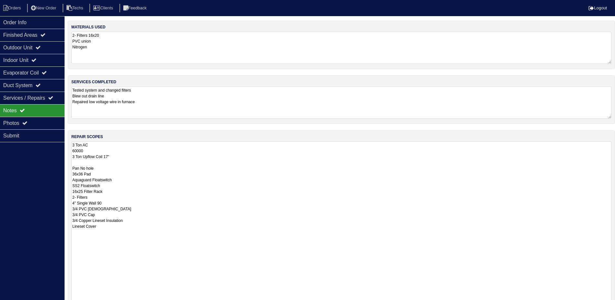
drag, startPoint x: 613, startPoint y: 171, endPoint x: 567, endPoint y: 297, distance: 134.5
click at [605, 305] on html "Orders New Order Techs Clients Feedback Logout Orders New Order Users Clients M…" at bounding box center [307, 194] width 615 height 389
click at [43, 58] on div "Indoor Unit" at bounding box center [32, 60] width 65 height 13
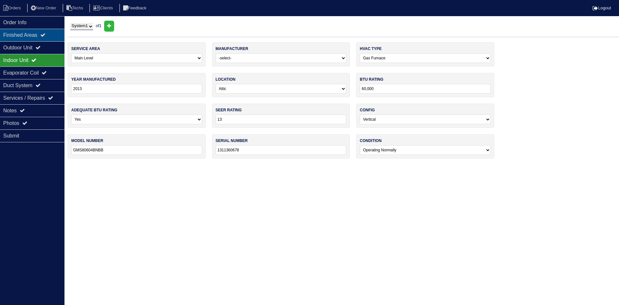
click at [41, 37] on div "Finished Areas" at bounding box center [32, 35] width 65 height 13
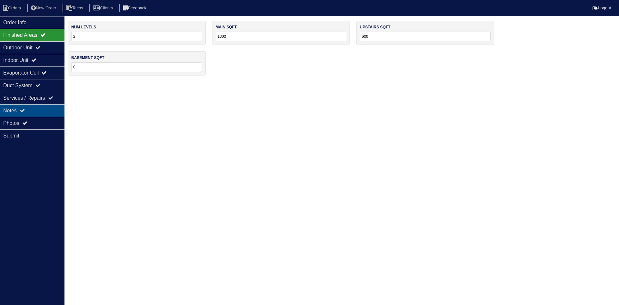
click at [40, 106] on div "Notes" at bounding box center [32, 110] width 65 height 13
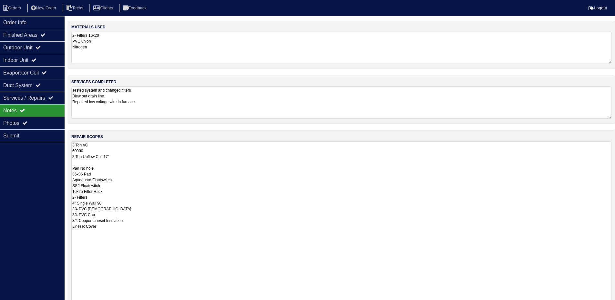
click at [75, 151] on textarea "3 Ton AC 60000 3 Ton Upflow Coil 17" Pan No hole 36x36 Pad Aquaguard Floatswitc…" at bounding box center [341, 228] width 540 height 174
type textarea "3 Ton AC 70000 3 Ton Upflow Coil 17" Pan No hole 36x36 Pad Aquaguard Floatswitc…"
click at [47, 167] on div "Order Info Finished Areas Outdoor Unit Indoor Unit Evaporator Coil Duct System …" at bounding box center [32, 166] width 65 height 300
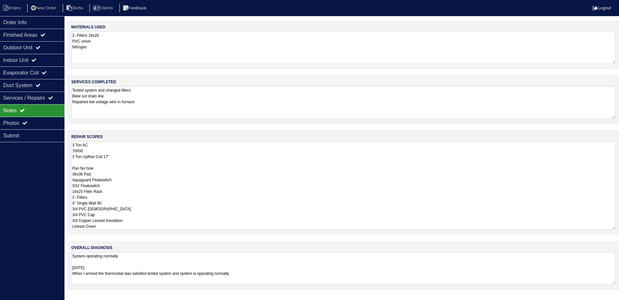
click at [614, 173] on textarea "3 Ton AC 70000 3 Ton Upflow Coil 17" Pan No hole 36x36 Pad Aquaguard Floatswitc…" at bounding box center [343, 185] width 545 height 88
click at [571, 105] on textarea "Tested system and changed filters Blew out drain line Repaired low voltage wire…" at bounding box center [343, 102] width 545 height 32
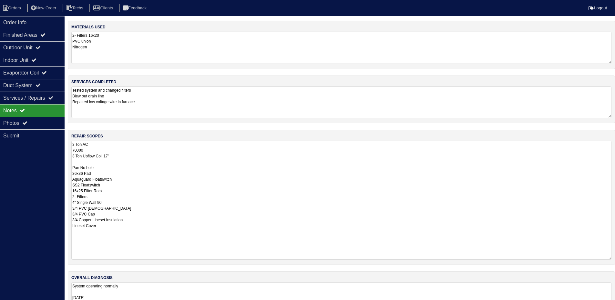
drag, startPoint x: 614, startPoint y: 171, endPoint x: 337, endPoint y: 237, distance: 284.1
click at [614, 258] on div "repair scopes 3 Ton AC 70000 3 Ton Upflow Coil 17" Pan No hole 36x36 Pad Aquagu…" at bounding box center [341, 197] width 547 height 135
drag, startPoint x: 47, startPoint y: 50, endPoint x: 47, endPoint y: 55, distance: 4.9
click at [47, 49] on div "Outdoor Unit" at bounding box center [32, 47] width 65 height 13
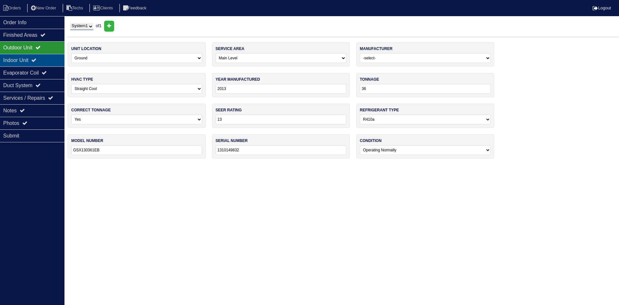
click at [46, 55] on div "Indoor Unit" at bounding box center [32, 60] width 65 height 13
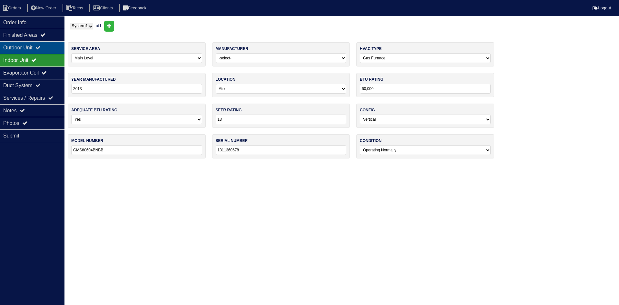
click at [43, 44] on div "Outdoor Unit" at bounding box center [32, 47] width 65 height 13
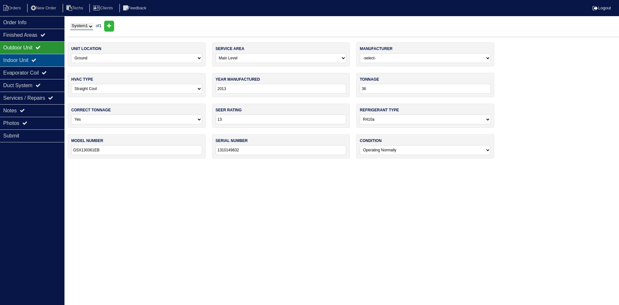
click at [25, 59] on div "Indoor Unit" at bounding box center [32, 60] width 65 height 13
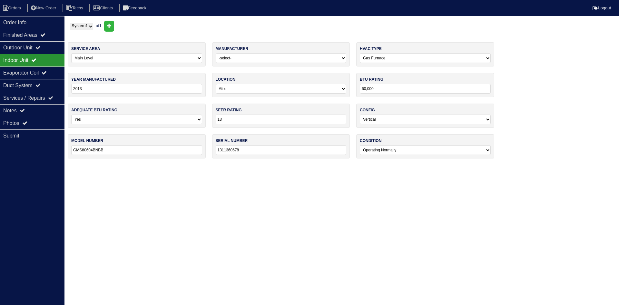
click at [25, 65] on div "Indoor Unit" at bounding box center [32, 60] width 65 height 13
click at [24, 72] on div "Evaporator Coil" at bounding box center [32, 72] width 65 height 13
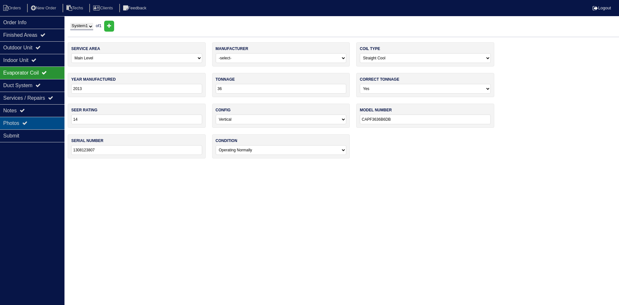
click at [38, 118] on div "Photos" at bounding box center [32, 123] width 65 height 13
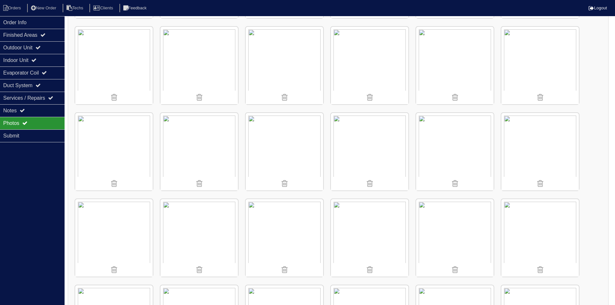
scroll to position [194, 0]
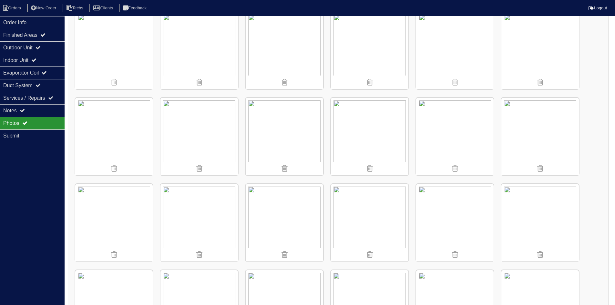
click at [457, 145] on img at bounding box center [454, 136] width 77 height 77
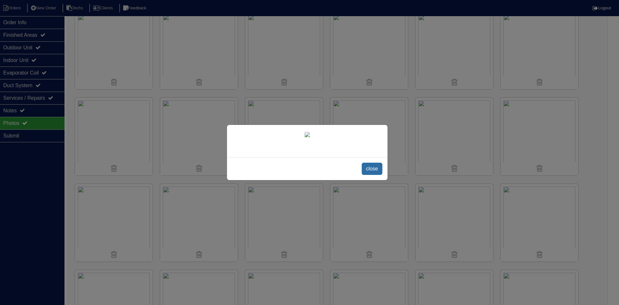
click at [372, 171] on span "close" at bounding box center [372, 169] width 20 height 12
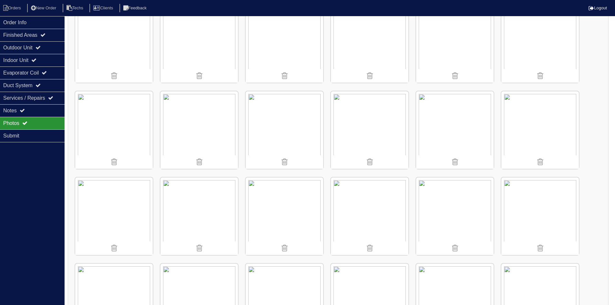
scroll to position [387, 0]
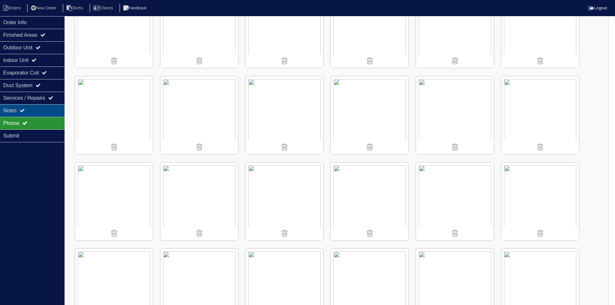
click at [11, 110] on div "Notes" at bounding box center [32, 110] width 65 height 13
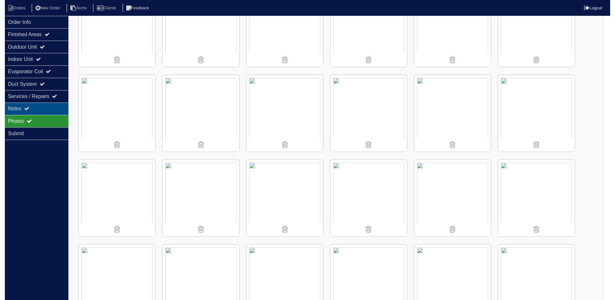
scroll to position [27, 0]
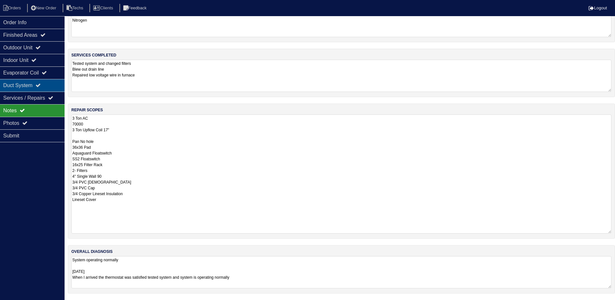
click at [47, 80] on div "Duct System" at bounding box center [32, 85] width 65 height 13
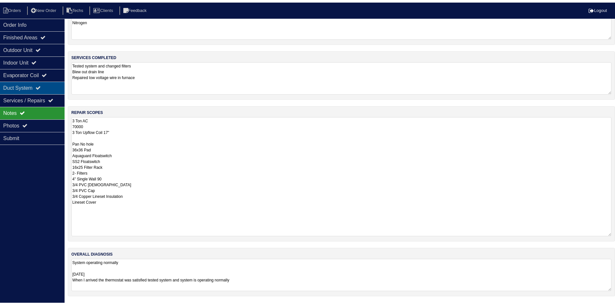
scroll to position [0, 0]
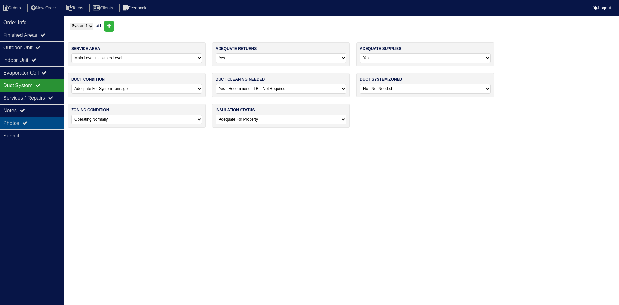
click at [22, 123] on div "Photos" at bounding box center [32, 123] width 65 height 13
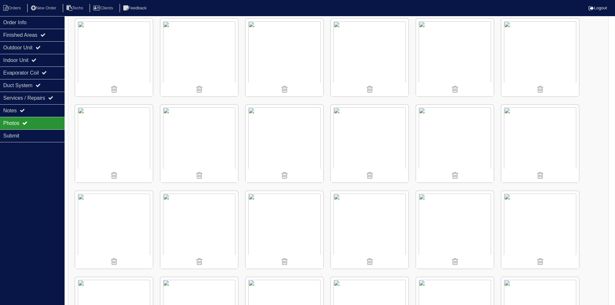
scroll to position [194, 0]
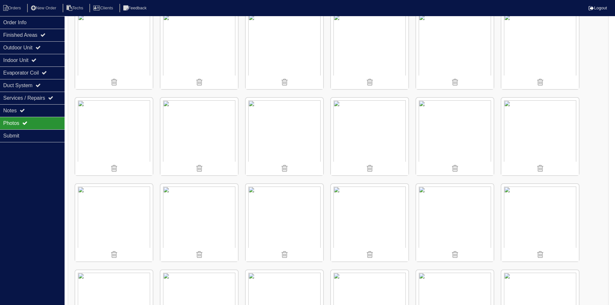
click at [530, 142] on img at bounding box center [539, 136] width 77 height 77
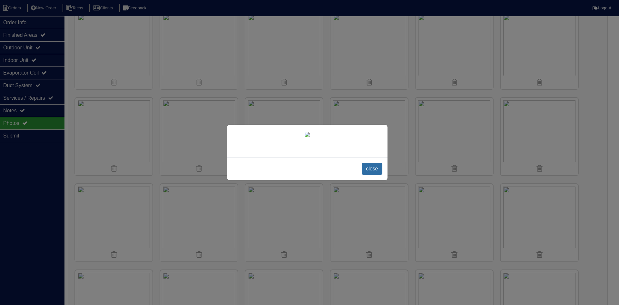
drag, startPoint x: 372, startPoint y: 257, endPoint x: 372, endPoint y: 235, distance: 21.6
click at [372, 175] on span "close" at bounding box center [372, 169] width 20 height 12
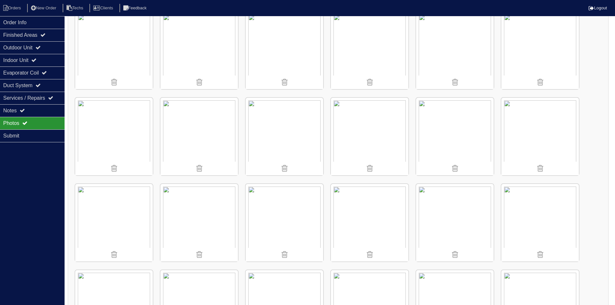
click at [464, 144] on img at bounding box center [454, 136] width 77 height 77
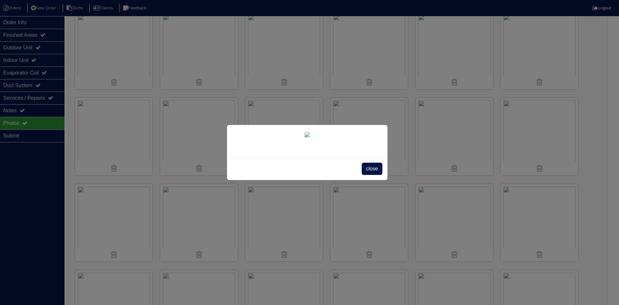
click at [372, 175] on span "close" at bounding box center [372, 169] width 20 height 12
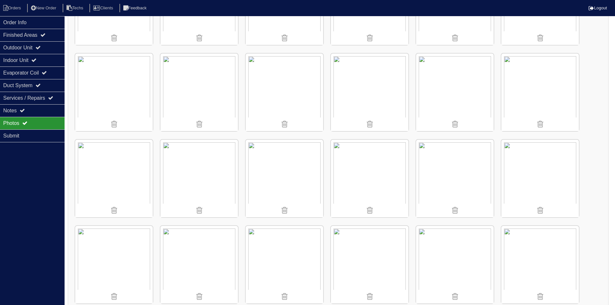
scroll to position [281, 0]
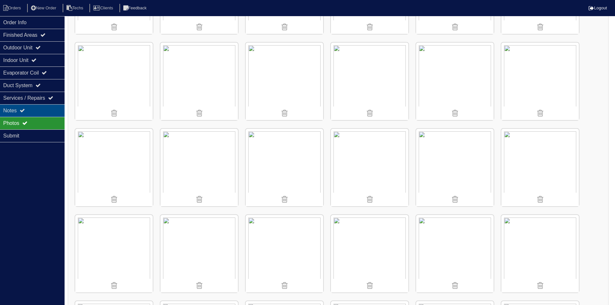
drag, startPoint x: 36, startPoint y: 110, endPoint x: 43, endPoint y: 112, distance: 6.8
click at [36, 110] on div "Notes" at bounding box center [32, 110] width 65 height 13
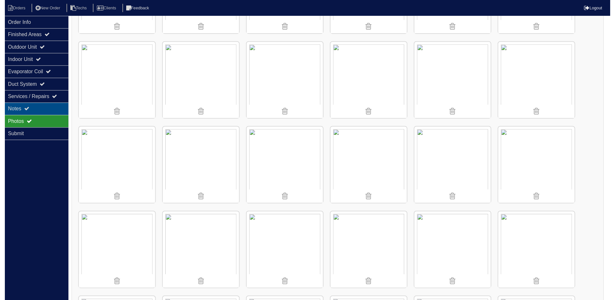
scroll to position [27, 0]
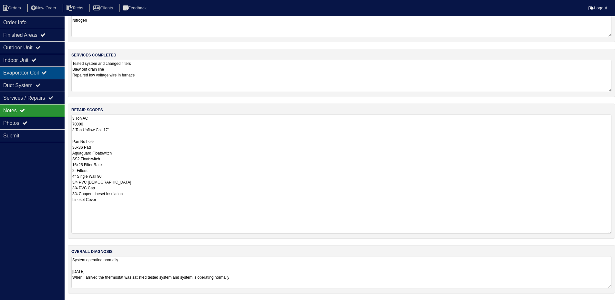
click at [35, 70] on div "Evaporator Coil" at bounding box center [32, 72] width 65 height 13
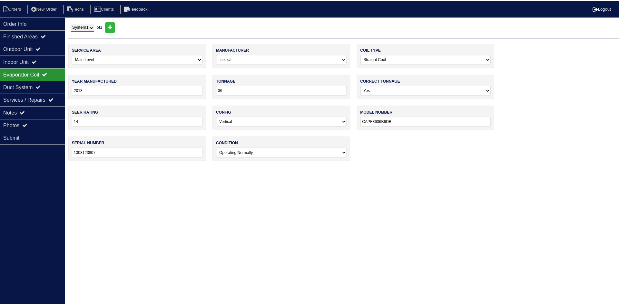
scroll to position [0, 0]
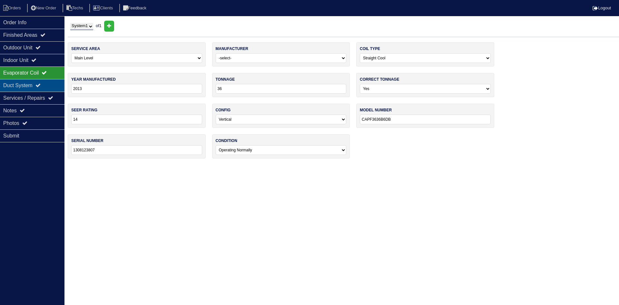
click at [35, 82] on div "Duct System" at bounding box center [32, 85] width 65 height 13
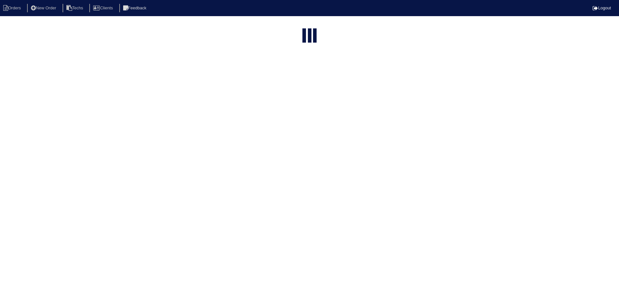
select select "15"
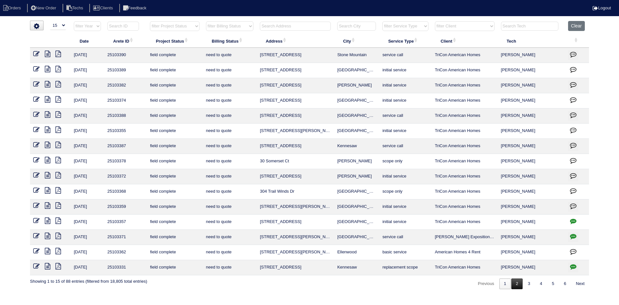
click at [517, 284] on link "2" at bounding box center [517, 283] width 11 height 11
select select "field complete"
select select "need to quote"
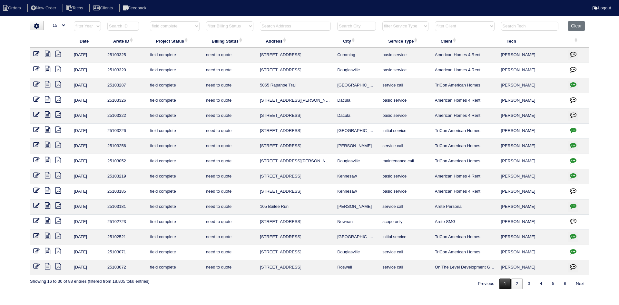
click at [505, 286] on link "1" at bounding box center [505, 283] width 11 height 11
select select "field complete"
select select "need to quote"
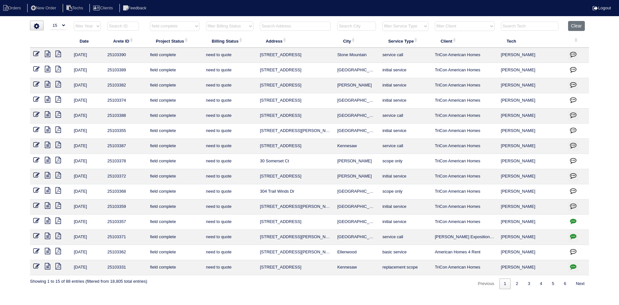
click at [574, 221] on icon "button" at bounding box center [573, 221] width 6 height 6
type textarea "9/15/25 - how much for R454? texted Dan - rk"
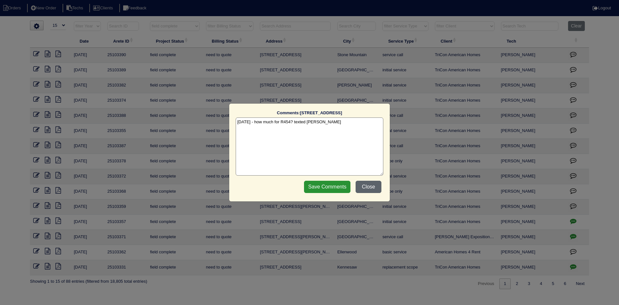
click at [371, 189] on button "Close" at bounding box center [369, 187] width 26 height 12
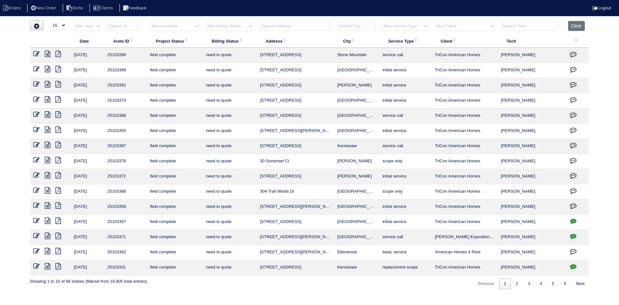
click at [46, 219] on icon at bounding box center [47, 220] width 5 height 6
click at [48, 220] on icon at bounding box center [47, 220] width 5 height 6
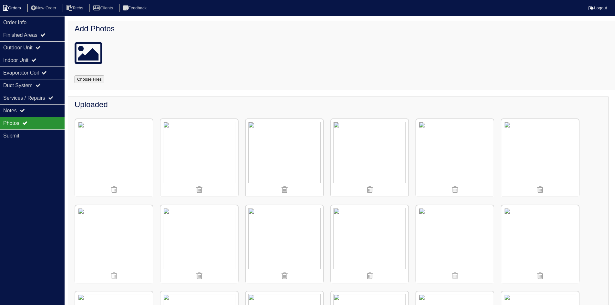
click at [16, 7] on li "Orders" at bounding box center [13, 8] width 26 height 9
select select "15"
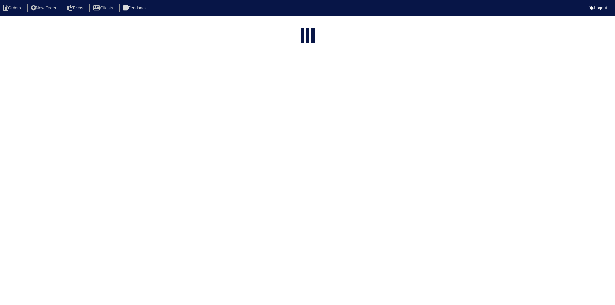
select select "field complete"
select select "need to quote"
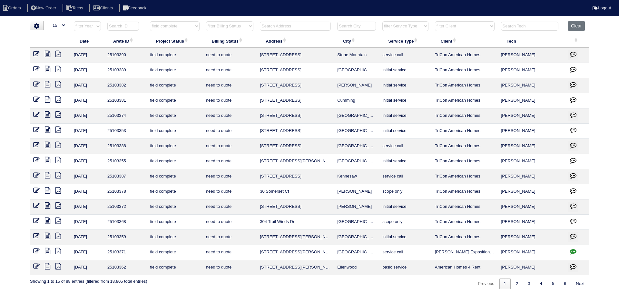
click at [48, 234] on icon at bounding box center [47, 236] width 5 height 6
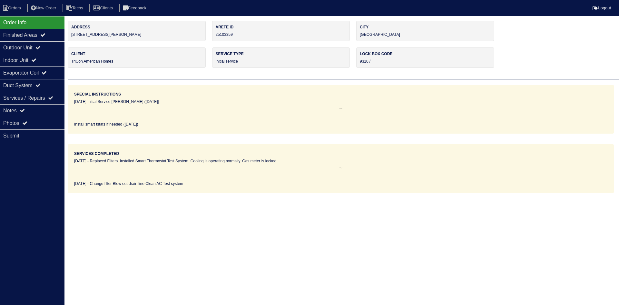
select select "0"
select select "Other"
select select "0"
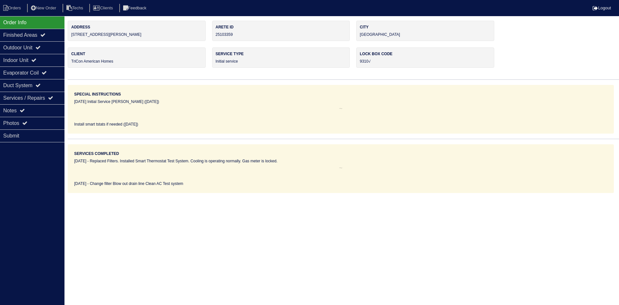
select select "1"
select select "0"
click at [40, 46] on icon at bounding box center [37, 47] width 5 height 5
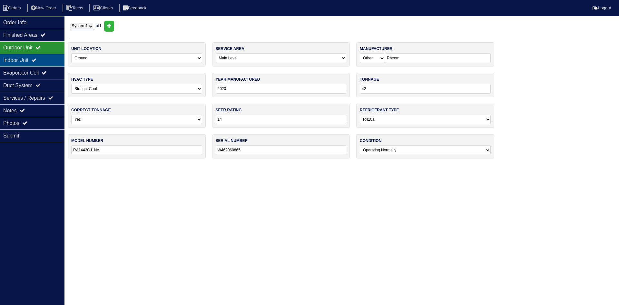
click at [38, 56] on div "Indoor Unit" at bounding box center [32, 60] width 65 height 13
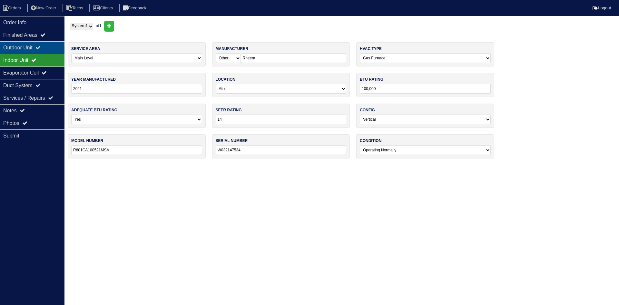
click at [39, 46] on div "Outdoor Unit" at bounding box center [32, 47] width 65 height 13
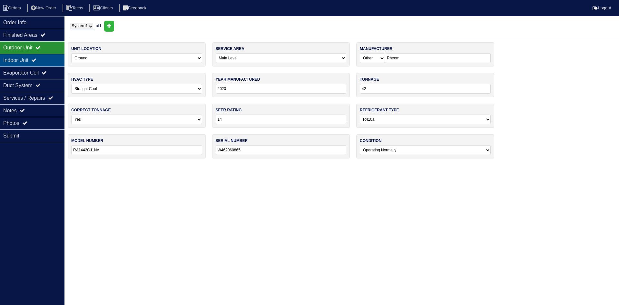
click at [55, 62] on div "Indoor Unit" at bounding box center [32, 60] width 65 height 13
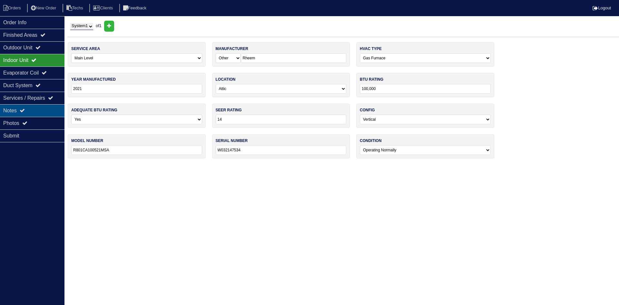
click at [47, 111] on div "Notes" at bounding box center [32, 110] width 65 height 13
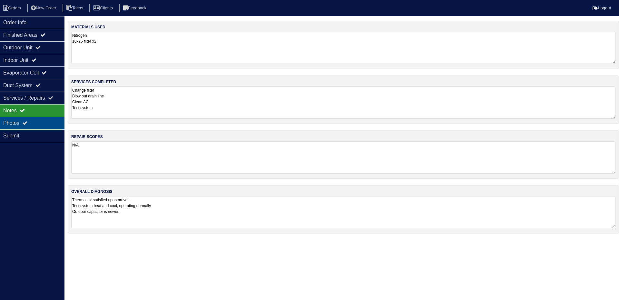
click at [48, 123] on div "Photos" at bounding box center [32, 123] width 65 height 13
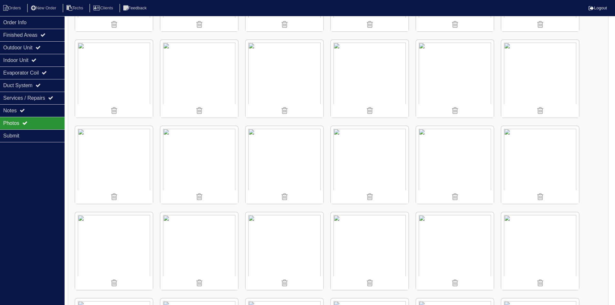
scroll to position [290, 0]
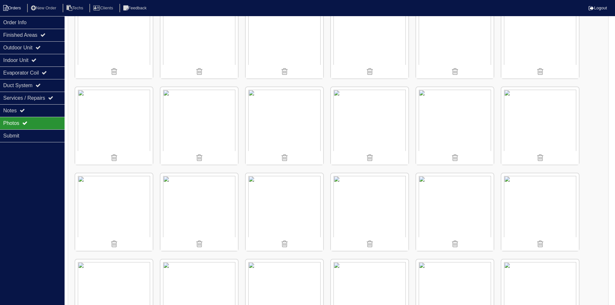
click at [14, 10] on li "Orders" at bounding box center [13, 8] width 26 height 9
select select "15"
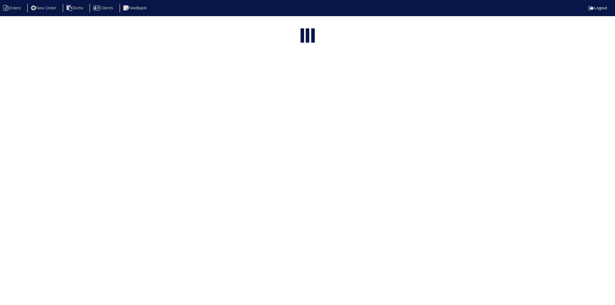
select select "field complete"
select select "need to quote"
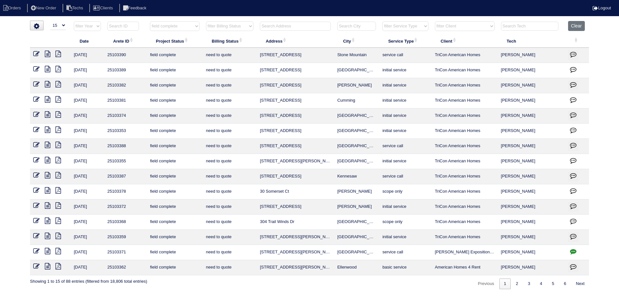
click at [45, 160] on icon at bounding box center [47, 160] width 5 height 6
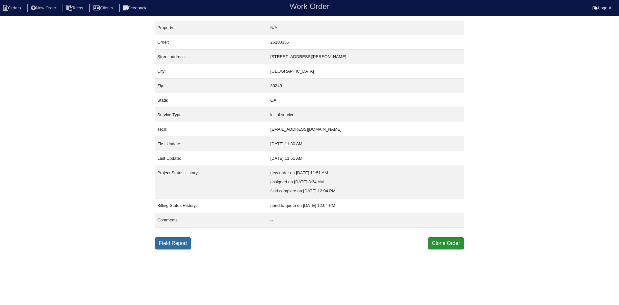
click at [173, 243] on link "Field Report" at bounding box center [173, 243] width 36 height 12
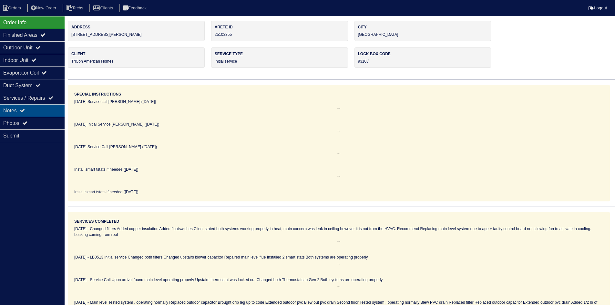
click at [20, 111] on div "Notes" at bounding box center [32, 110] width 65 height 13
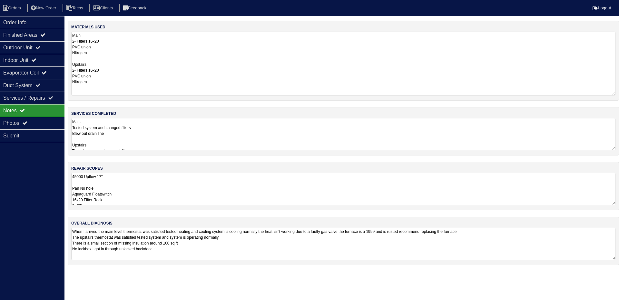
drag, startPoint x: 613, startPoint y: 61, endPoint x: 612, endPoint y: 92, distance: 31.6
click at [612, 92] on textarea "Main 2- Filters 16x20 PVC union Nitrogen Upstairs 2- Filters 16x20 PVC union Ni…" at bounding box center [343, 64] width 545 height 64
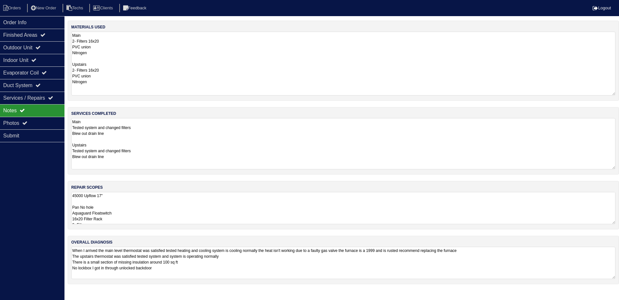
drag, startPoint x: 614, startPoint y: 148, endPoint x: 612, endPoint y: 167, distance: 19.1
click at [612, 167] on textarea "Main Tested system and changed filters Blew out drain line Upstairs Tested syst…" at bounding box center [343, 143] width 545 height 51
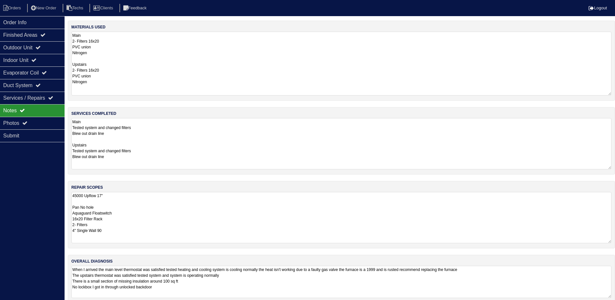
drag, startPoint x: 615, startPoint y: 223, endPoint x: 617, endPoint y: 242, distance: 19.1
click at [615, 242] on html "Orders New Order Techs Clients Feedback Logout Orders New Order Users Clients M…" at bounding box center [307, 155] width 615 height 310
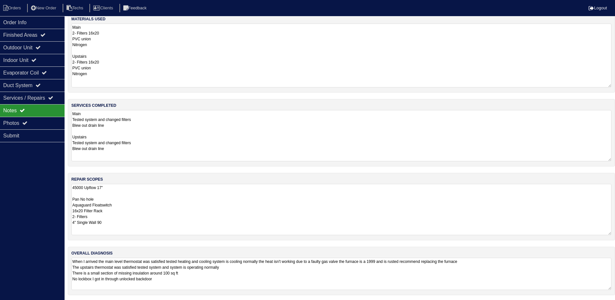
scroll to position [10, 0]
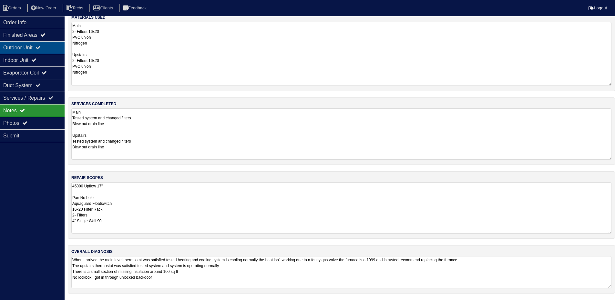
click at [36, 50] on div "Outdoor Unit" at bounding box center [32, 47] width 65 height 13
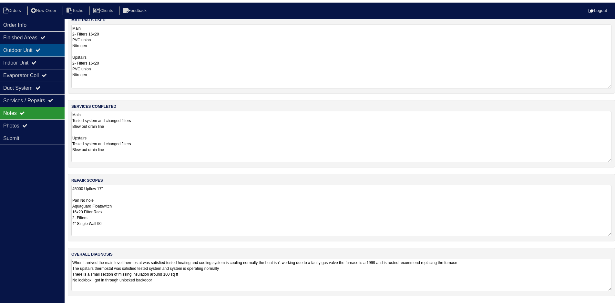
scroll to position [0, 0]
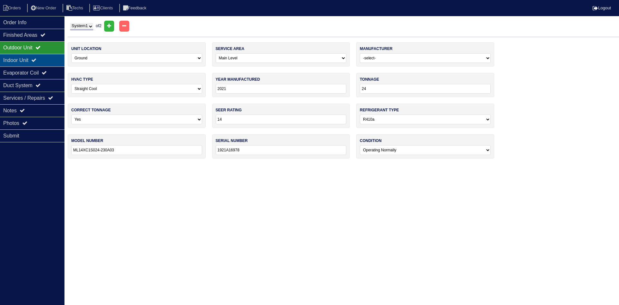
click at [36, 59] on icon at bounding box center [33, 59] width 5 height 5
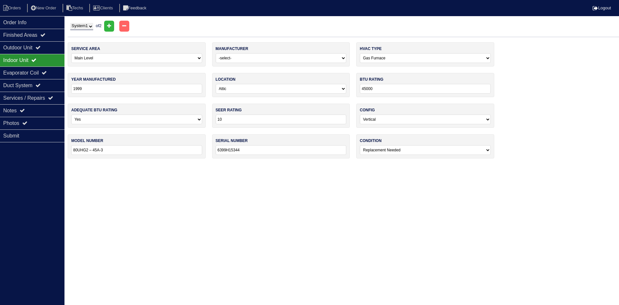
click at [83, 25] on select "System 1 System 2" at bounding box center [81, 26] width 23 height 7
select select "2"
click at [70, 23] on select "System 1 System 2" at bounding box center [81, 26] width 23 height 7
select select "1"
select select "[PERSON_NAME]"
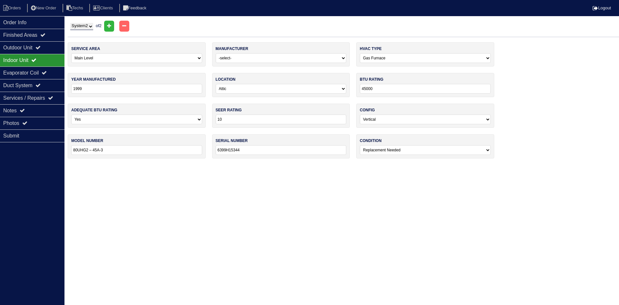
select select "1"
type input "2024"
type input "30000"
type input "14"
type input "PF4MNXB30"
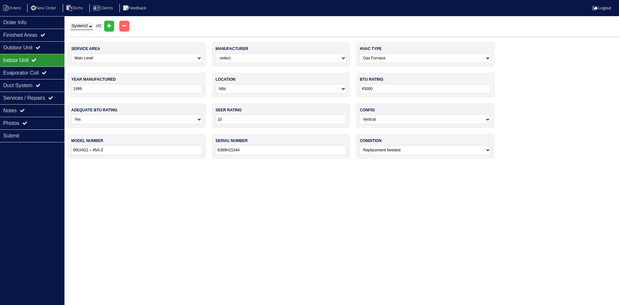
type input "1824F35414"
select select "0"
click at [43, 111] on div "Notes" at bounding box center [32, 110] width 65 height 13
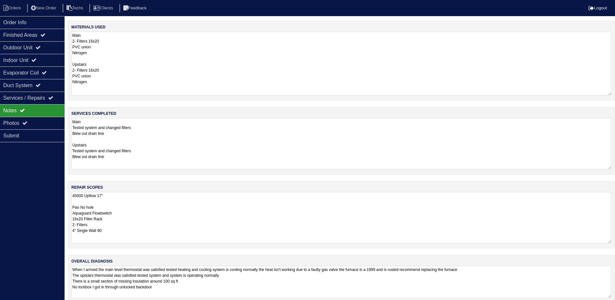
click at [120, 199] on textarea "45000 Upflow 17" Pan No hole Aquaguard Floatswitch 16x20 Filter Rack 2- Filters…" at bounding box center [341, 217] width 540 height 51
click at [119, 197] on textarea "45000 Upflow 17" Pan No hole Aquaguard Floatswitch 16x20 Filter Rack 2- Filters…" at bounding box center [341, 217] width 540 height 51
click at [147, 207] on textarea "Main level 45000 Upflow 17" Pan No hole Aquaguard Floatswitch 16x20 Filter Rack…" at bounding box center [341, 217] width 540 height 51
type textarea "Main level 45000 Upflow 17" Pan No hole Aquaguard Floatswitch 16x20 Filter Rack…"
click at [45, 46] on div "Outdoor Unit" at bounding box center [32, 47] width 65 height 13
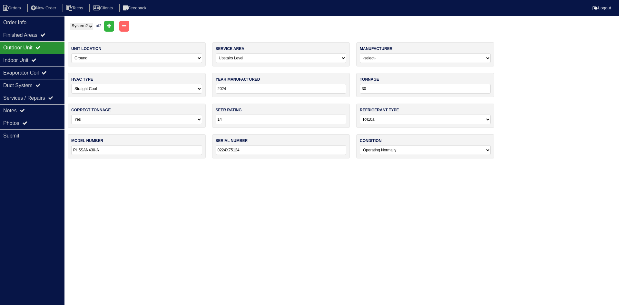
click at [83, 25] on select "System 1 System 2" at bounding box center [81, 26] width 23 height 7
select select "1"
click at [70, 23] on select "System 1 System 2" at bounding box center [81, 26] width 23 height 7
select select "0"
select select "Lennox"
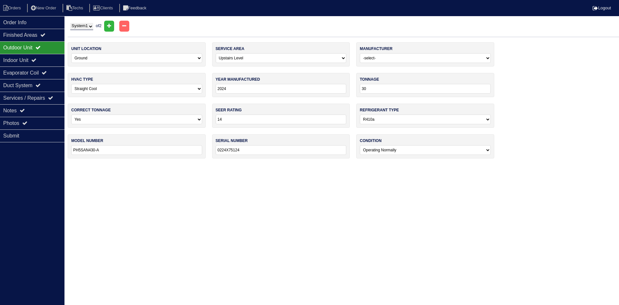
type input "2021"
type input "24"
type input "ML14XC1S024-230A03"
type input "1921A16978"
click at [25, 57] on div "Indoor Unit" at bounding box center [32, 60] width 65 height 13
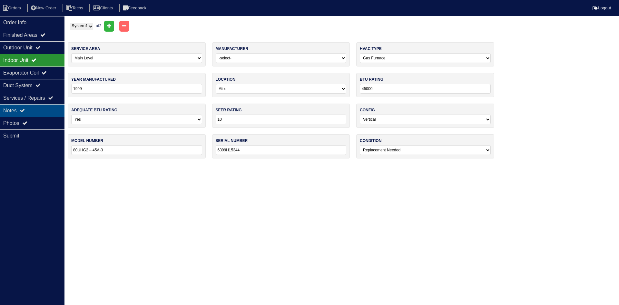
click at [35, 109] on div "Notes" at bounding box center [32, 110] width 65 height 13
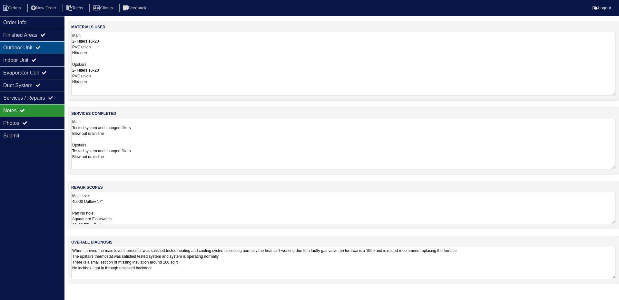
click at [51, 47] on div "Outdoor Unit" at bounding box center [32, 47] width 65 height 13
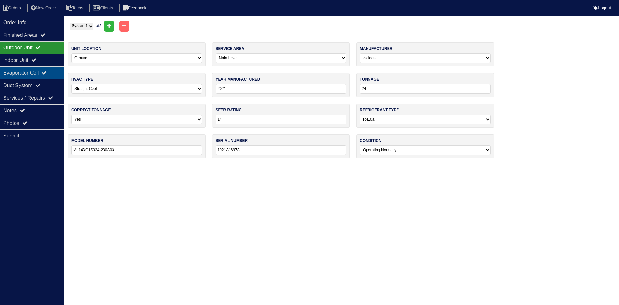
click at [46, 71] on div "Evaporator Coil" at bounding box center [32, 72] width 65 height 13
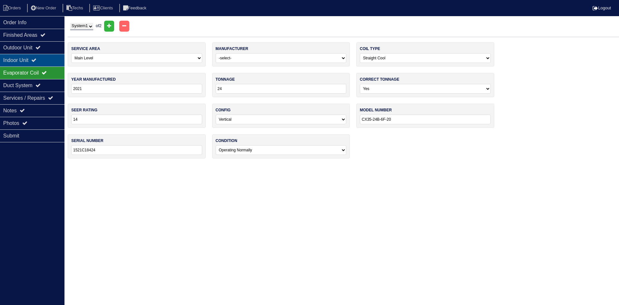
click at [47, 60] on div "Indoor Unit" at bounding box center [32, 60] width 65 height 13
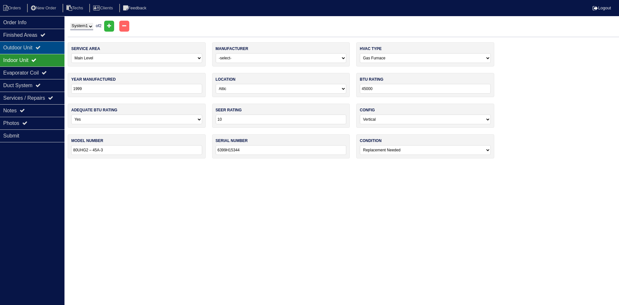
click at [44, 45] on div "Outdoor Unit" at bounding box center [32, 47] width 65 height 13
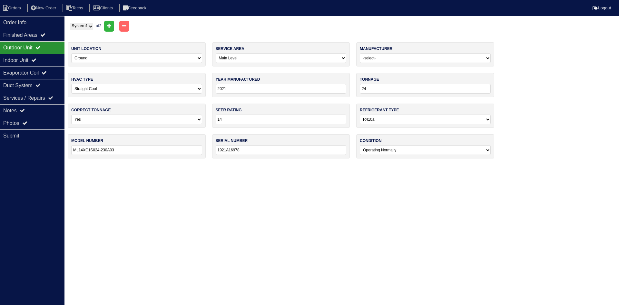
click at [91, 28] on select "System 1 System 2" at bounding box center [81, 26] width 23 height 7
select select "2"
click at [70, 23] on select "System 1 System 2" at bounding box center [81, 26] width 23 height 7
select select "1"
select select "Payne"
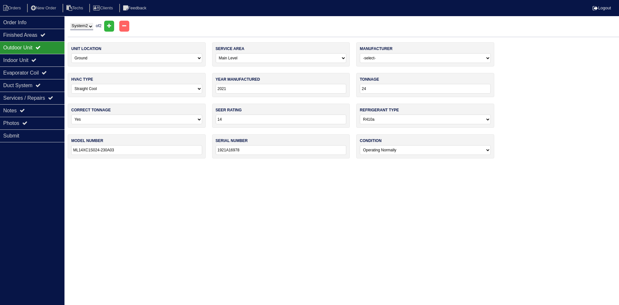
type input "2024"
type input "30"
type input "PH5SAN430-A"
type input "0224X75124"
select select "1"
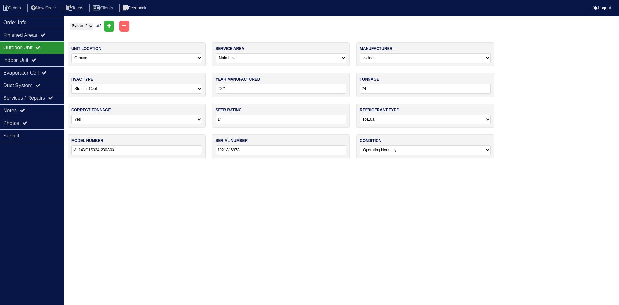
select select "[PERSON_NAME]"
select select "1"
type input "2024"
type input "30000"
type input "14"
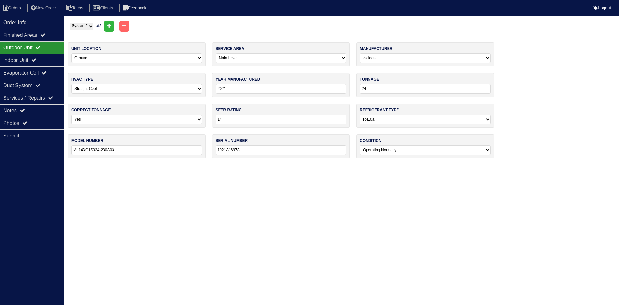
type input "PF4MNXB30"
type input "1824F35414"
select select "0"
click at [36, 58] on icon at bounding box center [33, 59] width 5 height 5
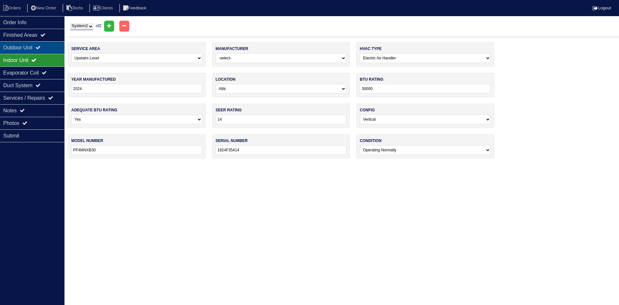
click at [40, 47] on div "Outdoor Unit" at bounding box center [32, 47] width 65 height 13
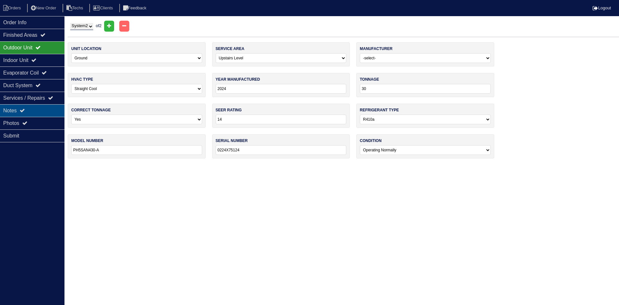
click at [52, 111] on div "Notes" at bounding box center [32, 110] width 65 height 13
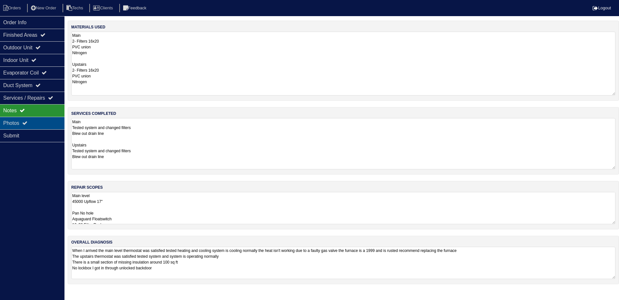
drag, startPoint x: 43, startPoint y: 124, endPoint x: 48, endPoint y: 122, distance: 5.4
click at [43, 124] on div "Photos" at bounding box center [32, 123] width 65 height 13
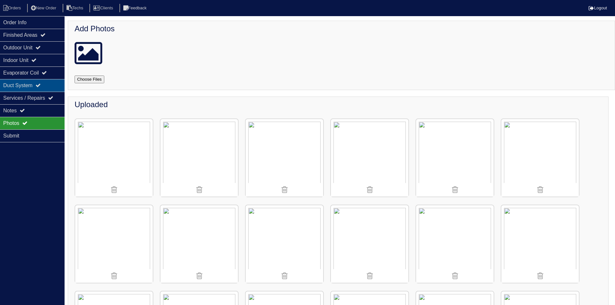
click at [41, 85] on icon at bounding box center [37, 85] width 5 height 5
select select "2"
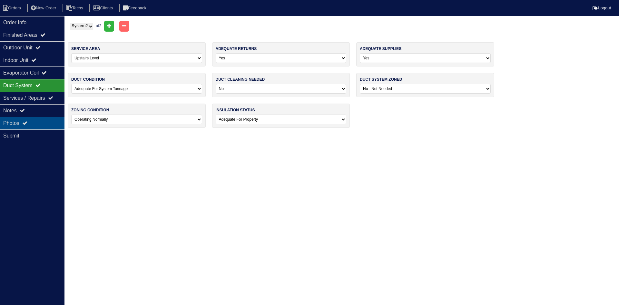
click at [32, 121] on div "Photos" at bounding box center [32, 123] width 65 height 13
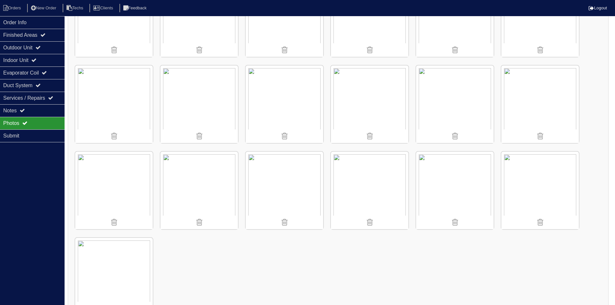
scroll to position [593, 0]
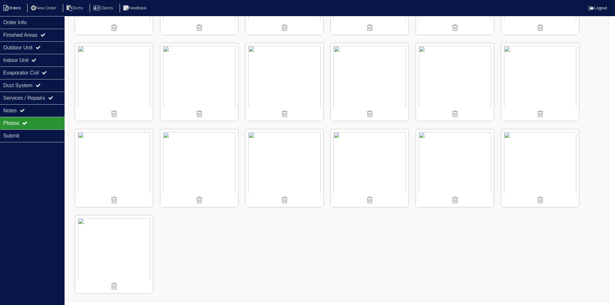
click at [9, 6] on li "Orders" at bounding box center [13, 8] width 26 height 9
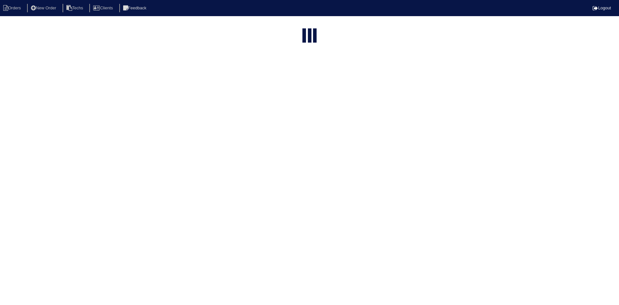
select select "15"
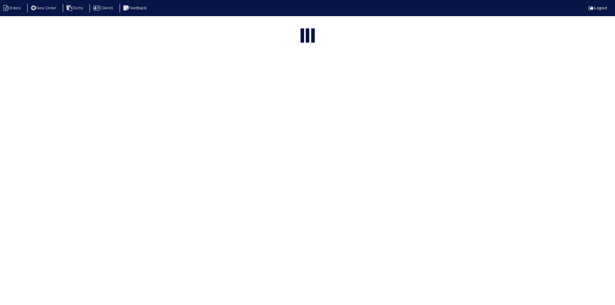
select select "field complete"
select select "need to quote"
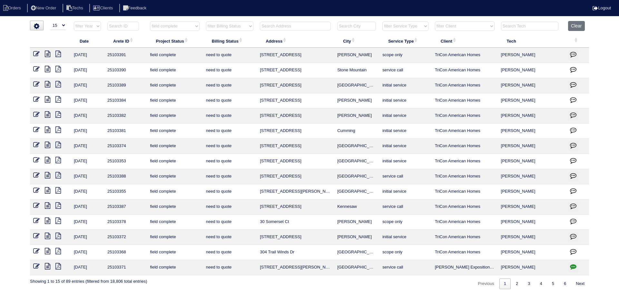
click at [48, 250] on icon at bounding box center [47, 251] width 5 height 6
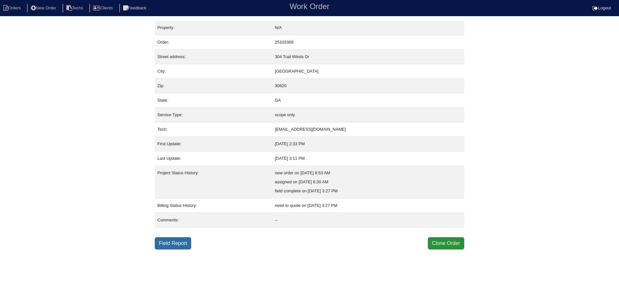
click at [174, 244] on link "Field Report" at bounding box center [173, 243] width 36 height 12
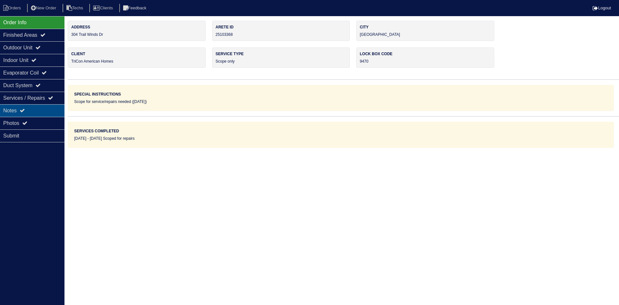
click at [35, 113] on div "Notes" at bounding box center [32, 110] width 65 height 13
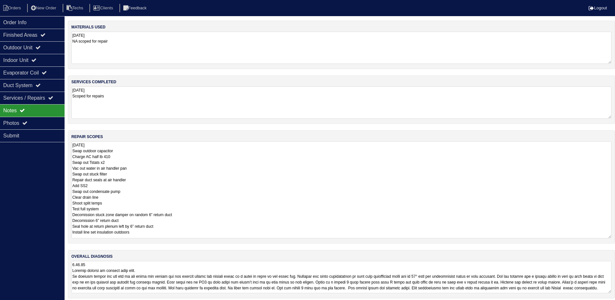
drag, startPoint x: 614, startPoint y: 169, endPoint x: 619, endPoint y: 234, distance: 65.0
click at [615, 234] on html "Orders New Order Techs Clients Feedback Logout Orders New Order Users Clients M…" at bounding box center [307, 152] width 615 height 305
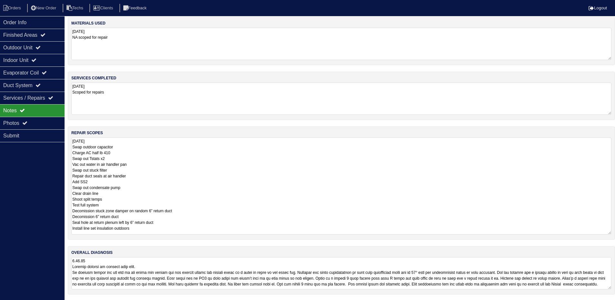
scroll to position [5, 0]
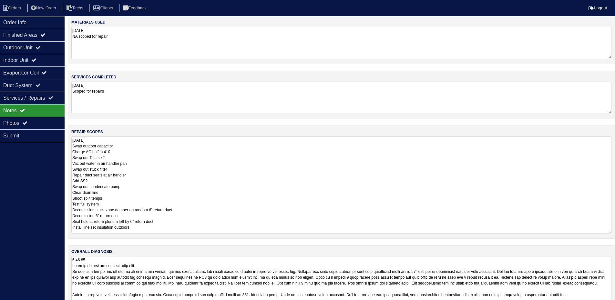
drag, startPoint x: 609, startPoint y: 285, endPoint x: 613, endPoint y: 316, distance: 30.6
click at [613, 305] on html "Orders New Order Techs Clients Feedback Logout Orders New Order Users Clients M…" at bounding box center [307, 158] width 615 height 327
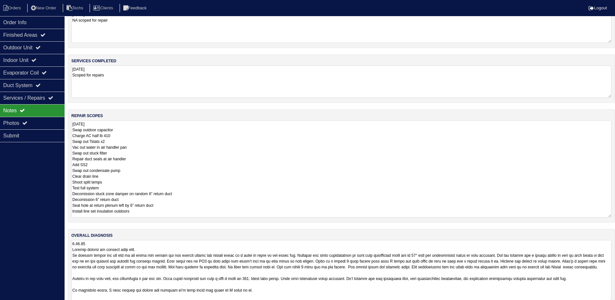
scroll to position [35, 0]
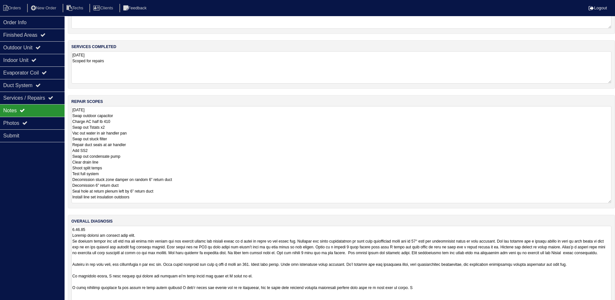
drag, startPoint x: 609, startPoint y: 286, endPoint x: 609, endPoint y: 316, distance: 30.6
click at [609, 305] on html "Orders New Order Techs Clients Feedback Logout Orders New Order Users Clients M…" at bounding box center [307, 148] width 615 height 366
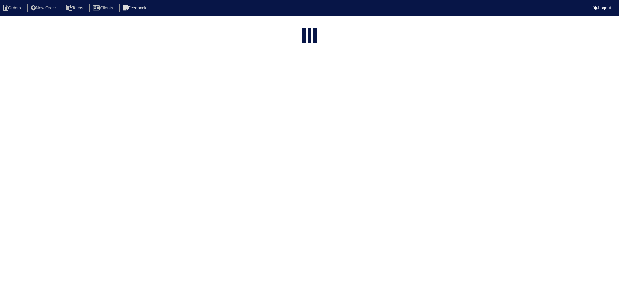
select select "15"
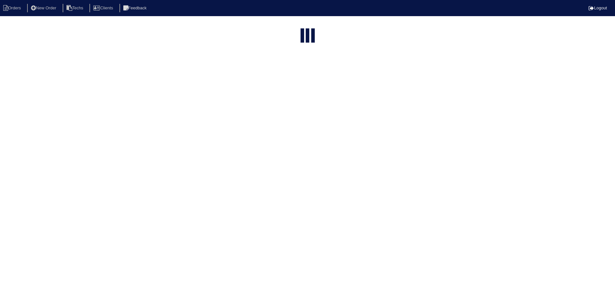
select select "field complete"
select select "need to quote"
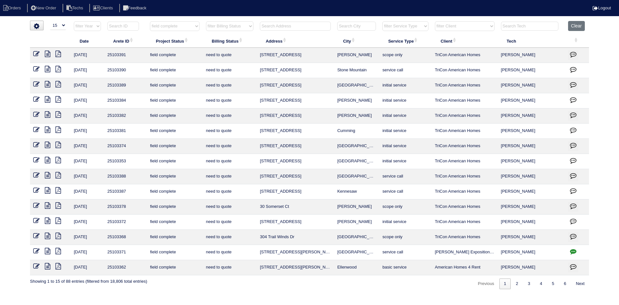
click at [574, 234] on icon "button" at bounding box center [573, 236] width 6 height 6
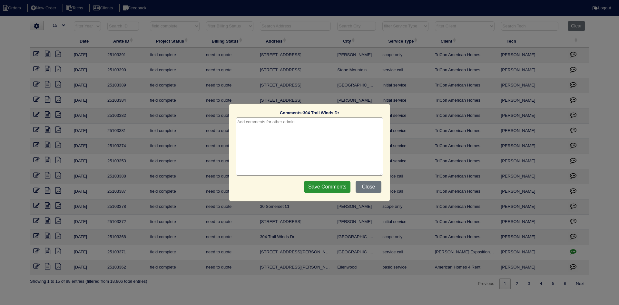
click at [282, 122] on textarea at bounding box center [310, 146] width 148 height 58
type textarea "[DATE] - Emailed [PERSON_NAME] to confirm accuracy of scope of repairs - rk"
click at [314, 186] on input "Save Comments" at bounding box center [327, 187] width 46 height 12
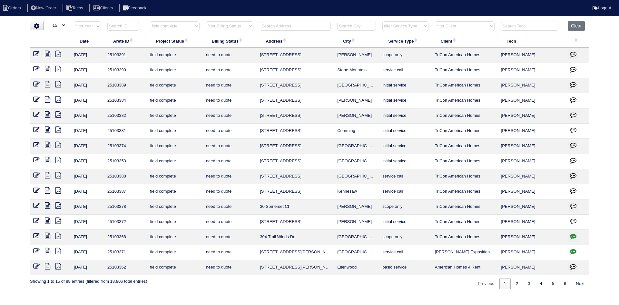
click at [46, 220] on icon at bounding box center [47, 220] width 5 height 6
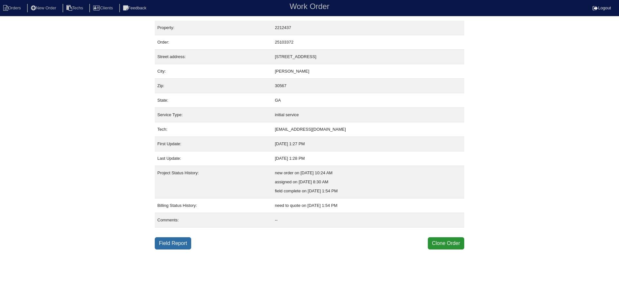
click at [175, 242] on link "Field Report" at bounding box center [173, 243] width 36 height 12
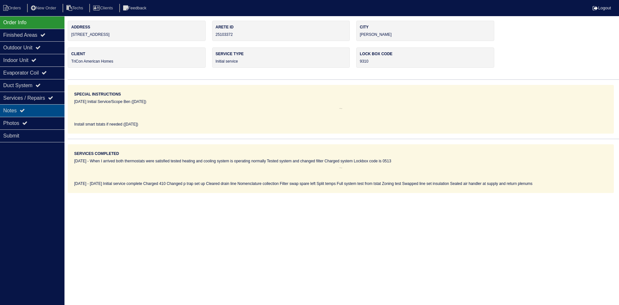
click at [40, 109] on div "Notes" at bounding box center [32, 110] width 65 height 13
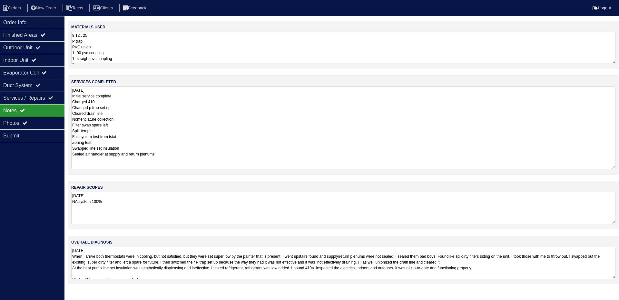
drag, startPoint x: 613, startPoint y: 116, endPoint x: 617, endPoint y: 152, distance: 36.6
click at [619, 166] on div "services completed 9.12.25 Initial service complete Charged 410 Changed p trap …" at bounding box center [344, 124] width 552 height 99
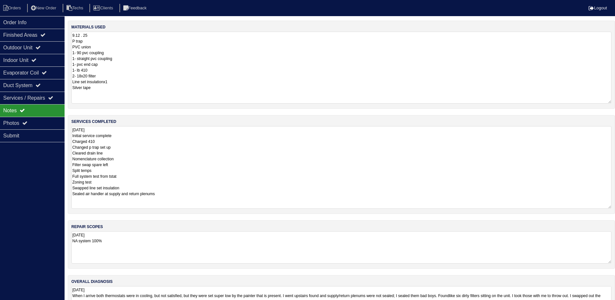
drag, startPoint x: 612, startPoint y: 60, endPoint x: 619, endPoint y: 100, distance: 40.3
click at [615, 100] on html "Orders New Order Techs Clients Feedback Logout Orders New Order Users Clients M…" at bounding box center [307, 165] width 615 height 330
click at [49, 50] on div "Outdoor Unit" at bounding box center [32, 47] width 65 height 13
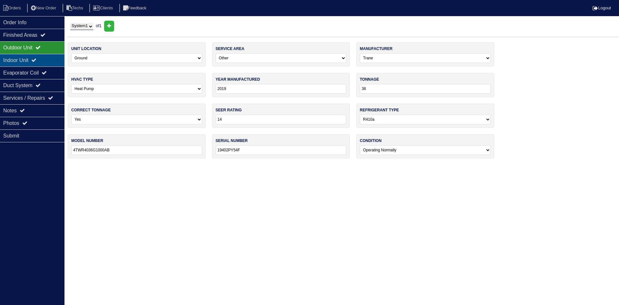
click at [49, 58] on div "Indoor Unit" at bounding box center [32, 60] width 65 height 13
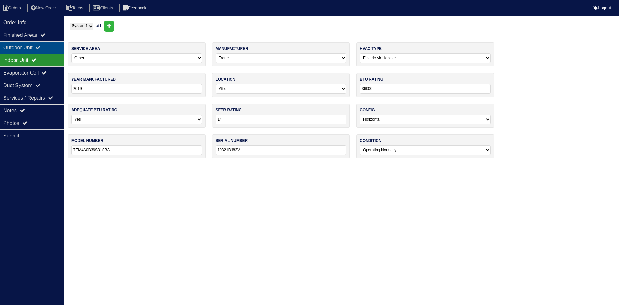
click at [45, 45] on div "Outdoor Unit" at bounding box center [32, 47] width 65 height 13
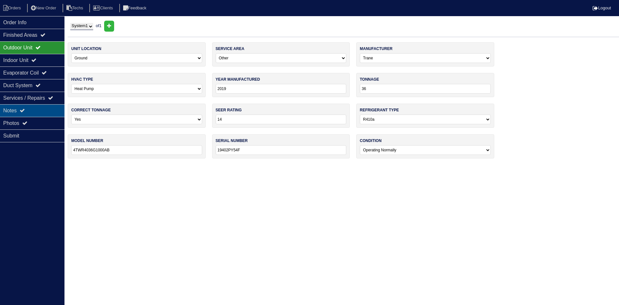
click at [59, 109] on div "Notes" at bounding box center [32, 110] width 65 height 13
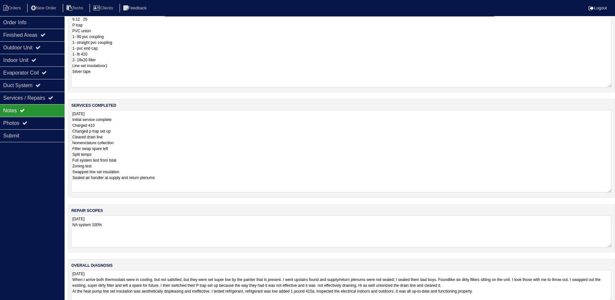
scroll to position [30, 0]
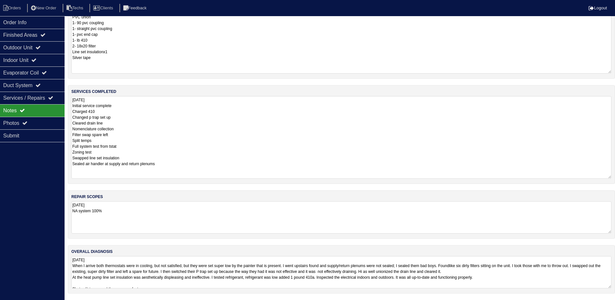
click at [558, 276] on textarea "9.12.25 When I arrive both thermostats were in cooling, but not satisfied, but …" at bounding box center [341, 272] width 540 height 32
click at [191, 263] on textarea "9.12.25 When I arrive both thermostats were in cooling, but not satisfied, but …" at bounding box center [341, 272] width 540 height 32
click at [34, 85] on div "Duct System" at bounding box center [32, 85] width 65 height 13
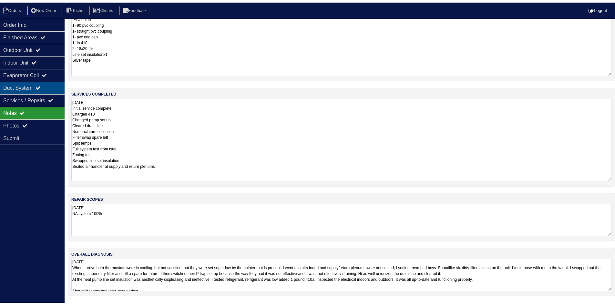
scroll to position [0, 0]
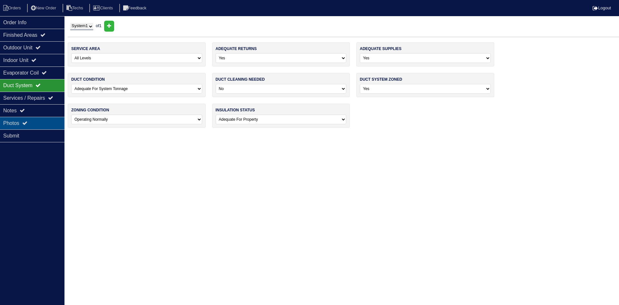
click at [36, 123] on div "Photos" at bounding box center [32, 123] width 65 height 13
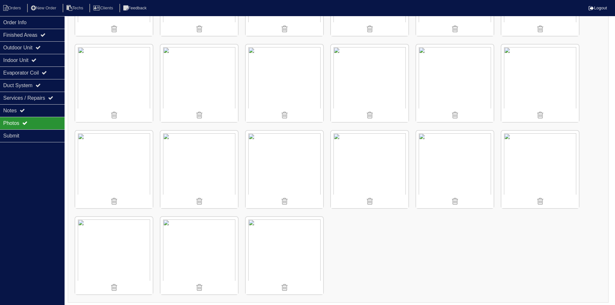
scroll to position [593, 0]
click at [27, 107] on div "Notes" at bounding box center [32, 110] width 65 height 13
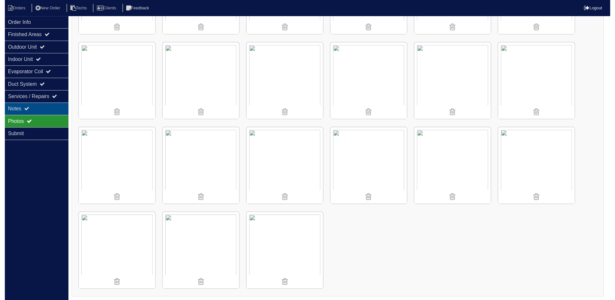
scroll to position [30, 0]
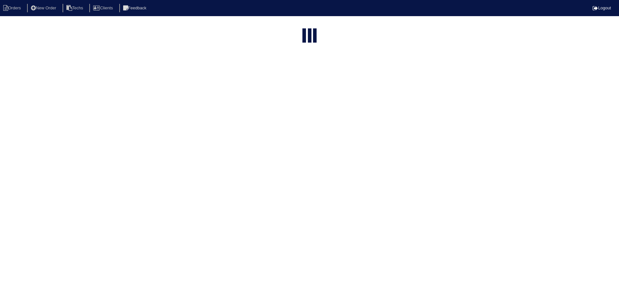
select select "15"
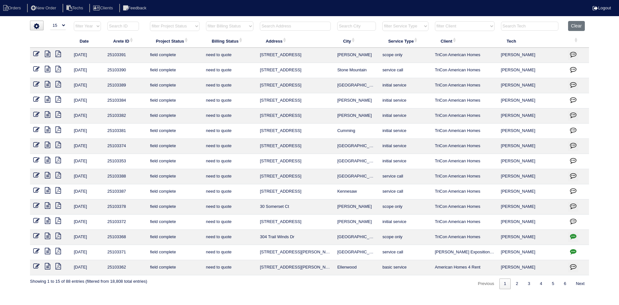
click at [47, 205] on icon at bounding box center [47, 205] width 5 height 6
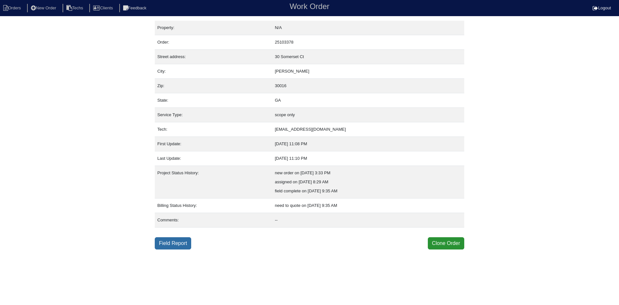
click at [176, 245] on link "Field Report" at bounding box center [173, 243] width 36 height 12
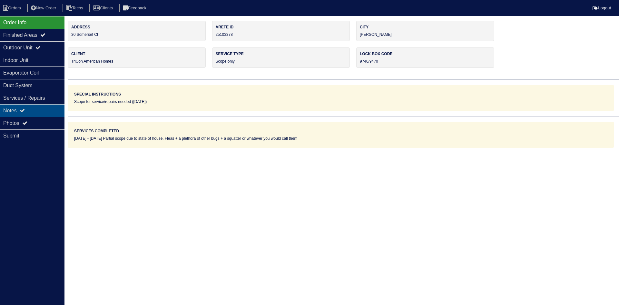
click at [32, 110] on div "Notes" at bounding box center [32, 110] width 65 height 13
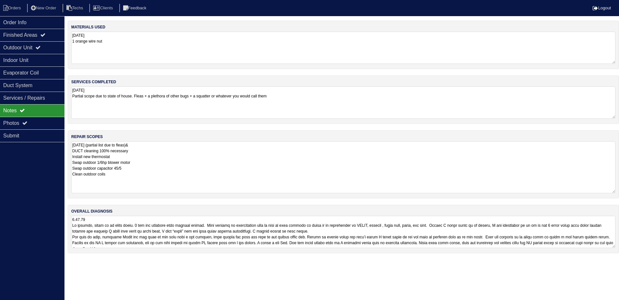
drag, startPoint x: 614, startPoint y: 170, endPoint x: 616, endPoint y: 190, distance: 19.7
click at [616, 190] on textarea "9.12.25 (partial list due to fleas)& DUCT cleaning 100% necessary Install new t…" at bounding box center [343, 167] width 545 height 52
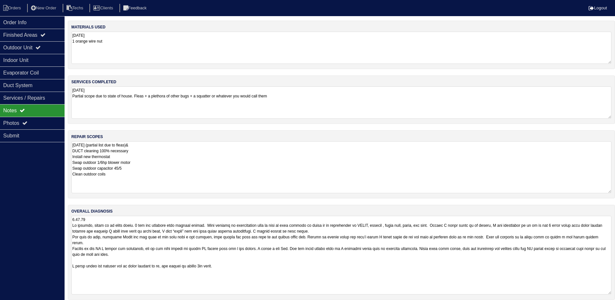
drag, startPoint x: 613, startPoint y: 247, endPoint x: 576, endPoint y: 283, distance: 51.8
click at [615, 292] on html "Orders New Order Techs Clients Feedback Logout Orders New Order Users Clients M…" at bounding box center [307, 153] width 615 height 306
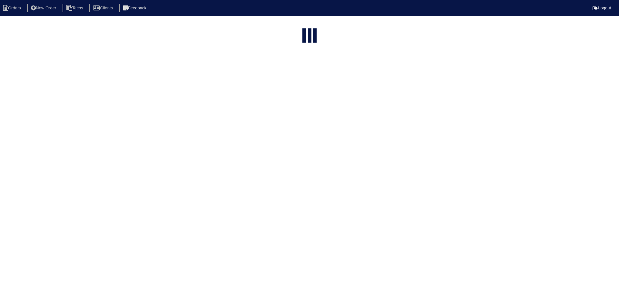
select select "15"
select select "field complete"
select select "need to quote"
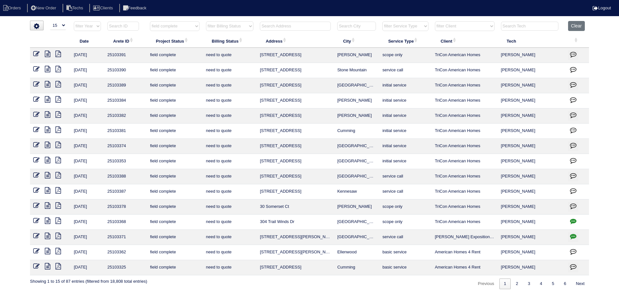
click at [573, 204] on icon "button" at bounding box center [573, 206] width 6 height 6
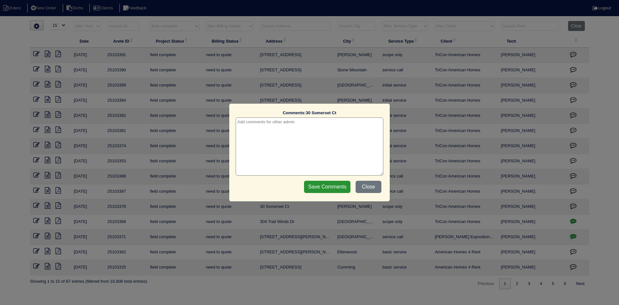
click at [341, 124] on textarea at bounding box center [310, 146] width 148 height 58
type textarea "[DATE] - emailed site super re: fleas etc and possible squatter on premises - rk"
click at [329, 186] on input "Save Comments" at bounding box center [327, 187] width 46 height 12
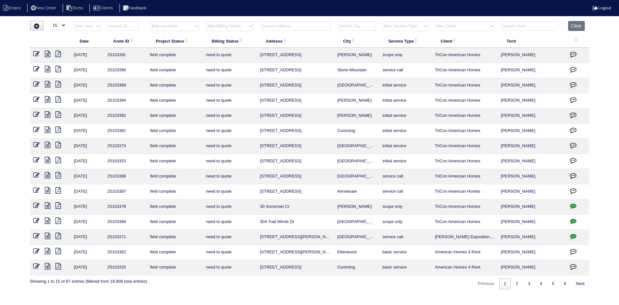
click at [47, 206] on icon at bounding box center [47, 205] width 5 height 6
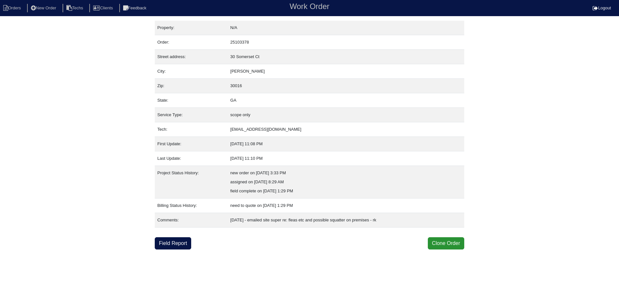
click at [174, 241] on link "Field Report" at bounding box center [173, 243] width 36 height 12
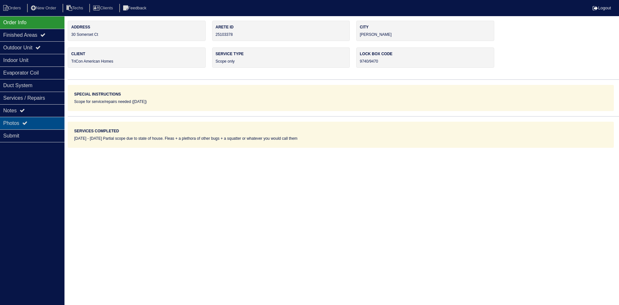
click at [25, 126] on div "Photos" at bounding box center [32, 123] width 65 height 13
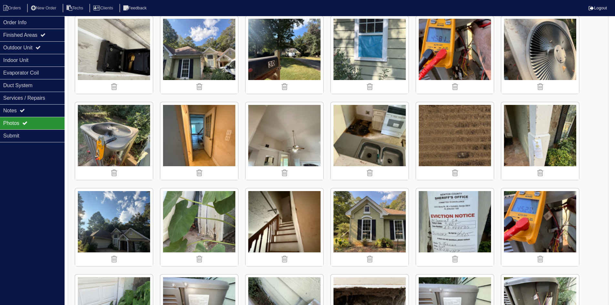
scroll to position [174, 0]
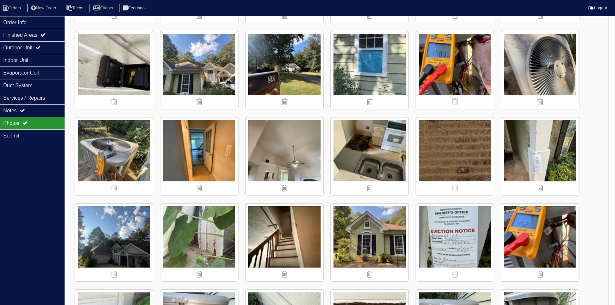
click at [113, 249] on img at bounding box center [113, 242] width 77 height 77
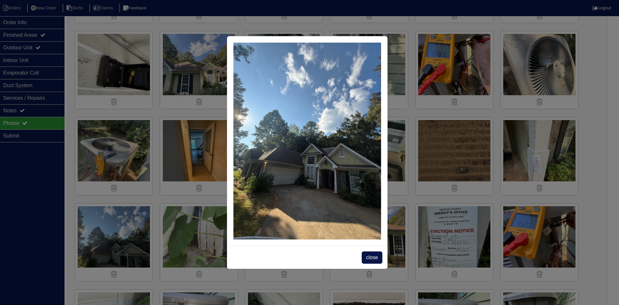
click at [370, 256] on span "close" at bounding box center [372, 257] width 20 height 12
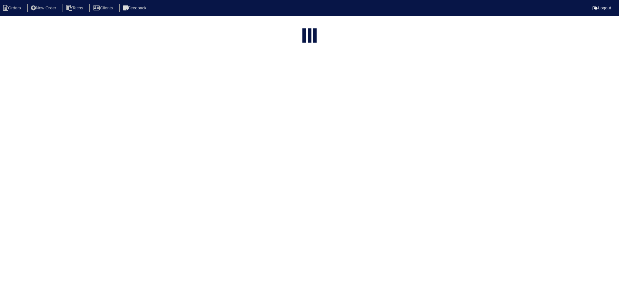
select select "15"
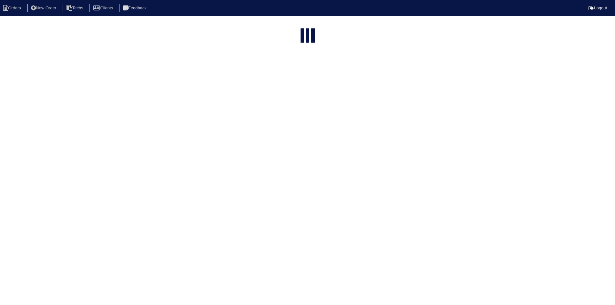
select select "field complete"
select select "need to quote"
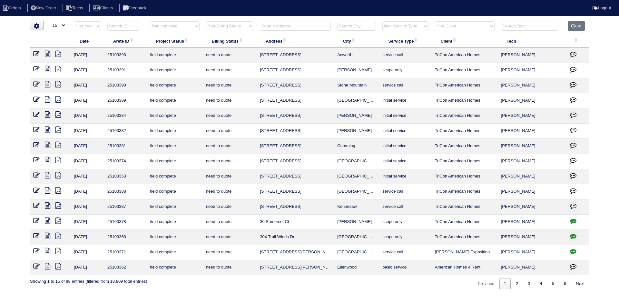
click at [47, 204] on icon at bounding box center [47, 205] width 5 height 6
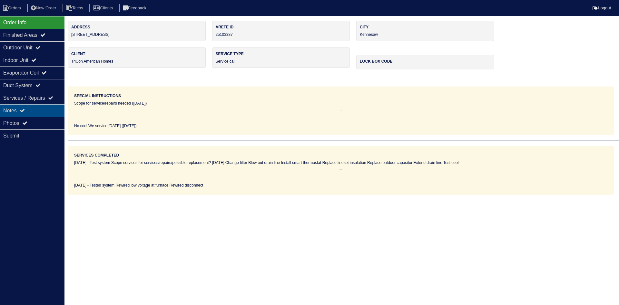
click at [40, 107] on div "Notes" at bounding box center [32, 110] width 65 height 13
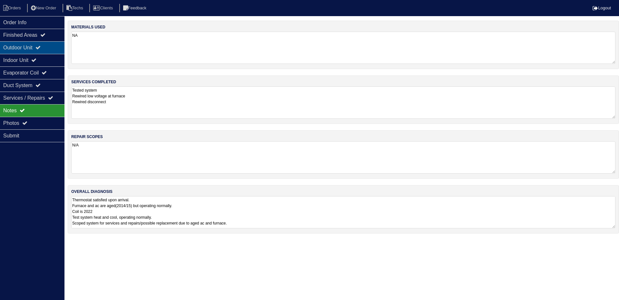
click at [50, 52] on div "Outdoor Unit" at bounding box center [32, 47] width 65 height 13
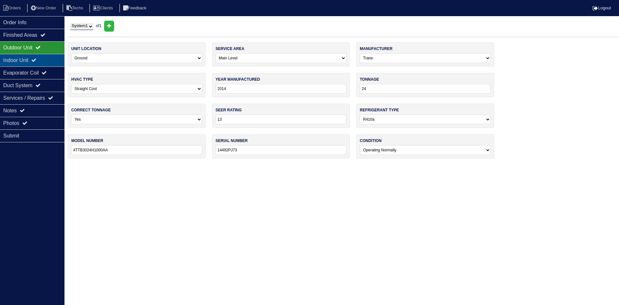
click at [48, 57] on div "Indoor Unit" at bounding box center [32, 60] width 65 height 13
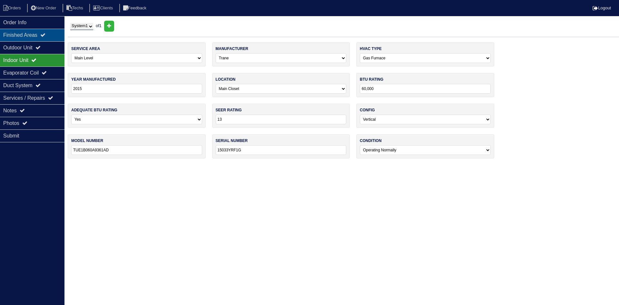
click at [48, 41] on div "Finished Areas" at bounding box center [32, 35] width 65 height 13
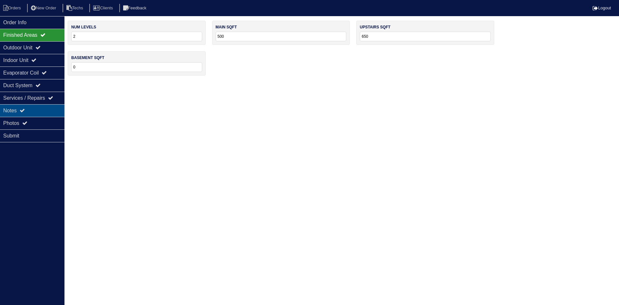
click at [25, 112] on icon at bounding box center [22, 110] width 5 height 5
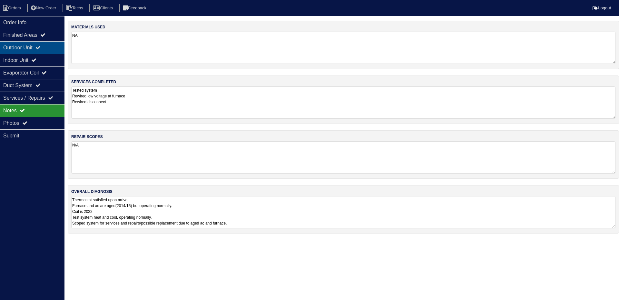
click at [32, 47] on div "Outdoor Unit" at bounding box center [32, 47] width 65 height 13
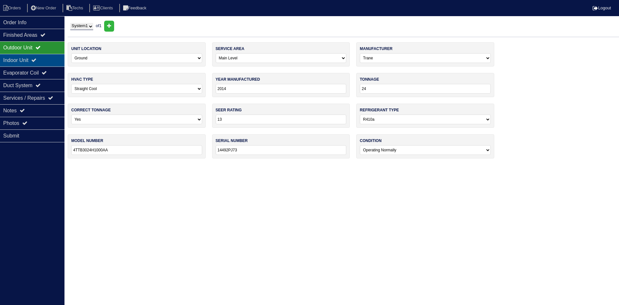
click at [28, 57] on div "Indoor Unit" at bounding box center [32, 60] width 65 height 13
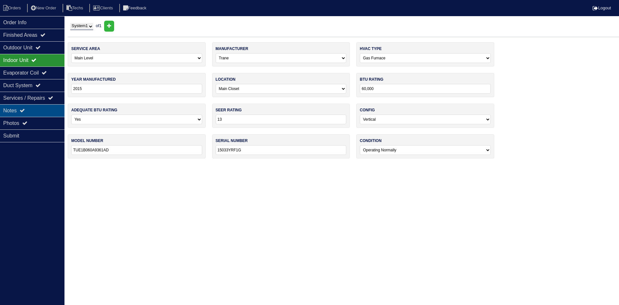
click at [16, 106] on div "Notes" at bounding box center [32, 110] width 65 height 13
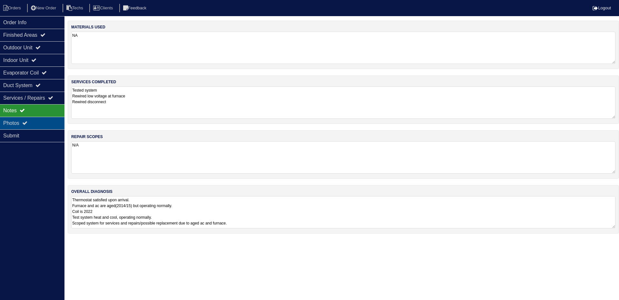
click at [32, 120] on div "Photos" at bounding box center [32, 123] width 65 height 13
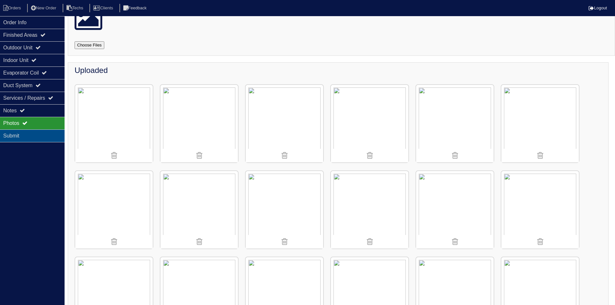
scroll to position [2, 0]
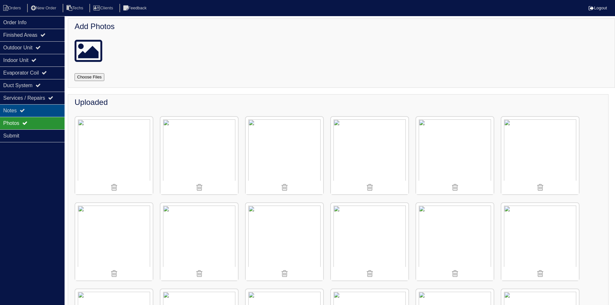
click at [20, 107] on div "Notes" at bounding box center [32, 110] width 65 height 13
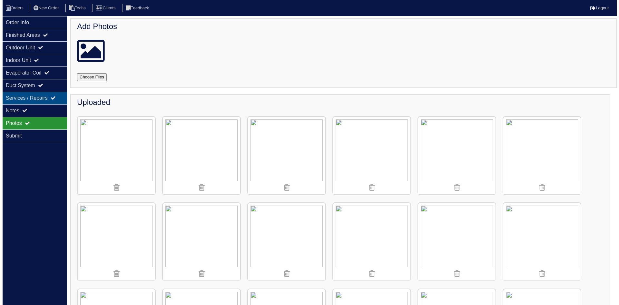
scroll to position [0, 0]
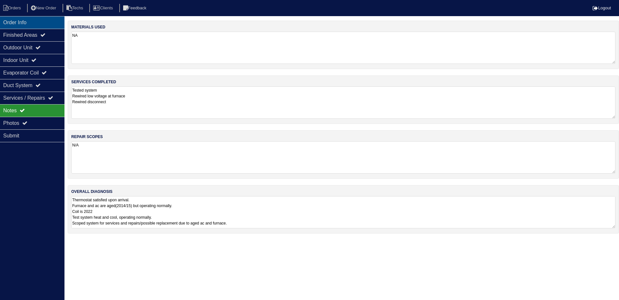
drag, startPoint x: 37, startPoint y: 18, endPoint x: 4, endPoint y: 25, distance: 33.6
click at [37, 18] on div "Order Info" at bounding box center [32, 22] width 65 height 13
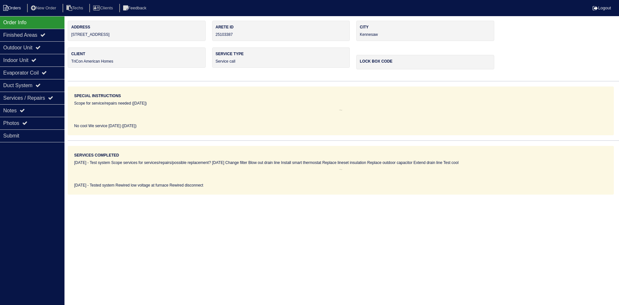
click at [21, 4] on li "Orders" at bounding box center [13, 8] width 26 height 9
select select "15"
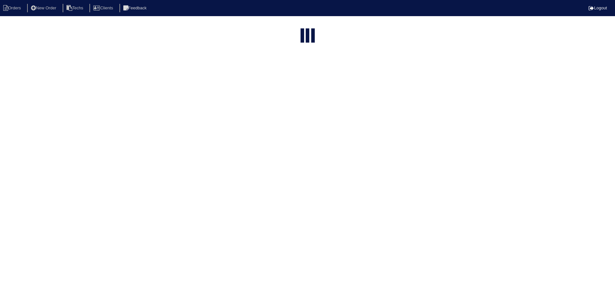
select select "field complete"
select select "need to quote"
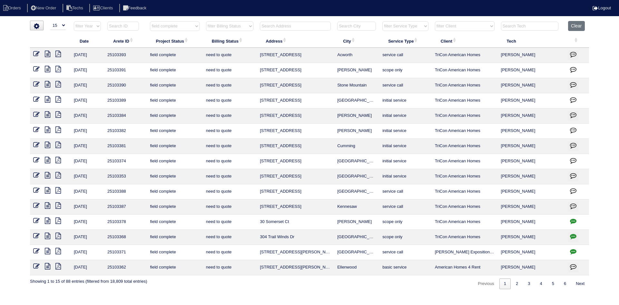
click at [45, 188] on icon at bounding box center [47, 190] width 5 height 6
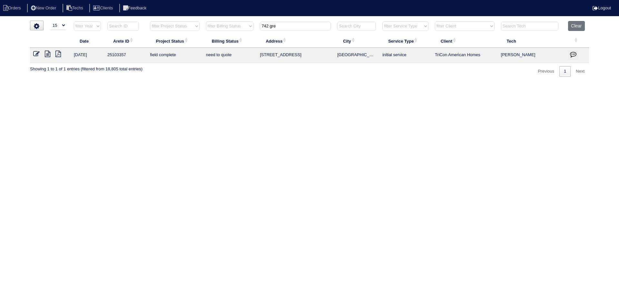
select select "15"
drag, startPoint x: 292, startPoint y: 25, endPoint x: 258, endPoint y: 25, distance: 33.9
click at [258, 25] on th "742 gre" at bounding box center [295, 27] width 77 height 13
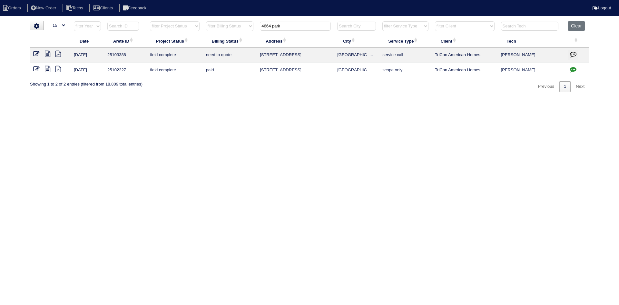
type input "4664 park"
click at [46, 68] on icon at bounding box center [47, 69] width 5 height 6
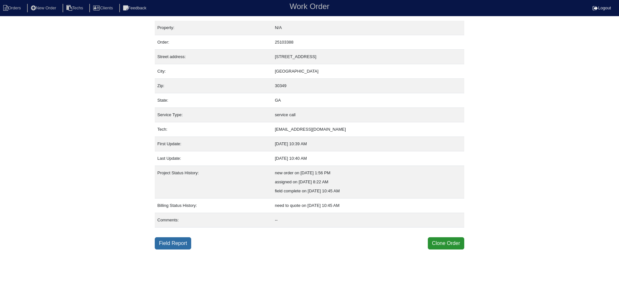
click at [175, 245] on link "Field Report" at bounding box center [173, 243] width 36 height 12
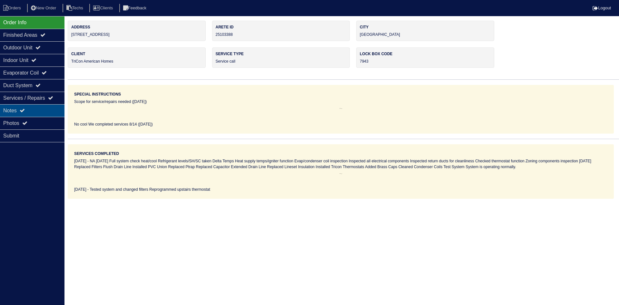
click at [47, 106] on div "Notes" at bounding box center [32, 110] width 65 height 13
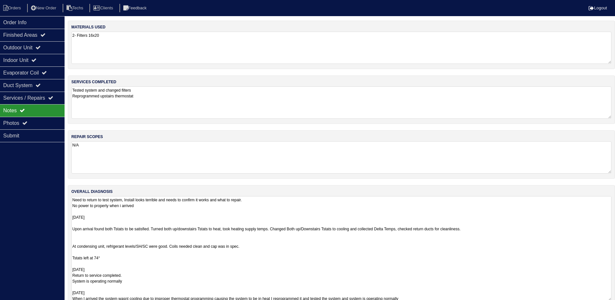
drag, startPoint x: 615, startPoint y: 226, endPoint x: 575, endPoint y: 283, distance: 70.0
click at [615, 298] on html "Orders New Order Techs Clients Feedback Logout Orders New Order Users Clients M…" at bounding box center [307, 156] width 615 height 313
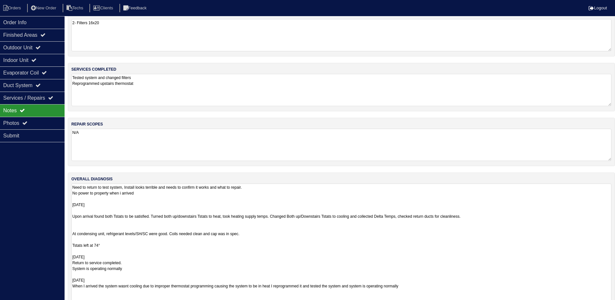
drag, startPoint x: 607, startPoint y: 286, endPoint x: 577, endPoint y: 281, distance: 30.3
click at [612, 305] on html "Orders New Order Techs Clients Feedback Logout Orders New Order Users Clients M…" at bounding box center [307, 155] width 615 height 336
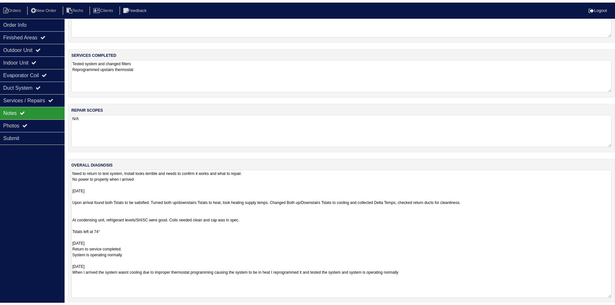
scroll to position [36, 0]
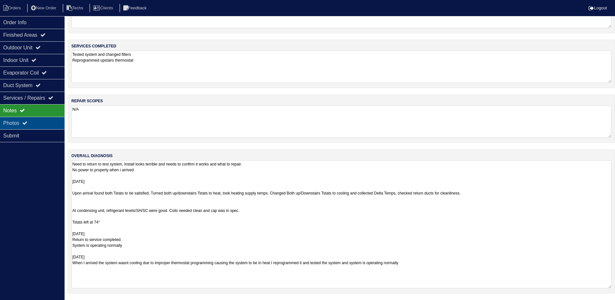
drag, startPoint x: 43, startPoint y: 124, endPoint x: 51, endPoint y: 124, distance: 7.7
click at [43, 124] on div "Photos" at bounding box center [32, 123] width 65 height 13
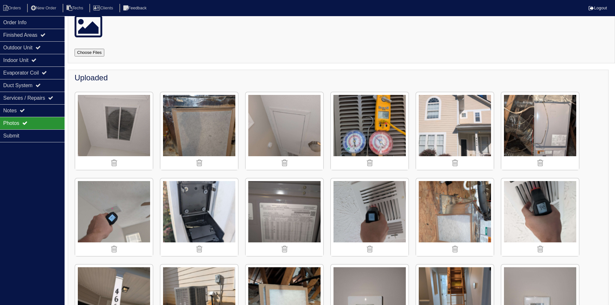
scroll to position [24, 0]
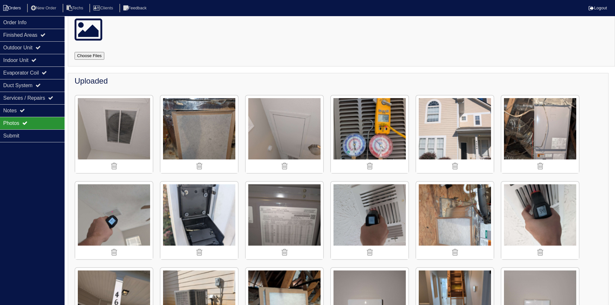
click at [4, 5] on icon at bounding box center [5, 8] width 5 height 6
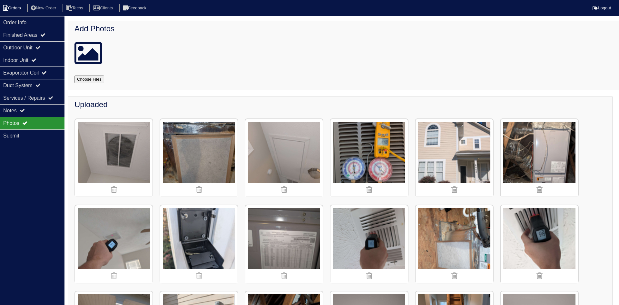
select select "15"
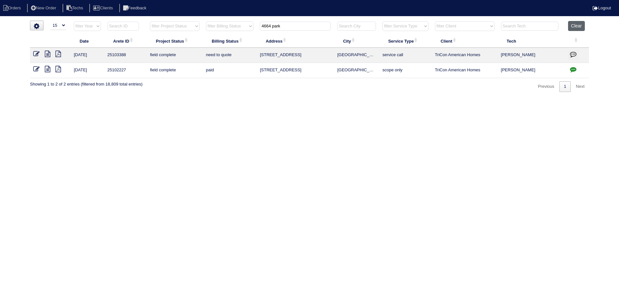
click at [578, 27] on button "Clear" at bounding box center [576, 26] width 16 height 10
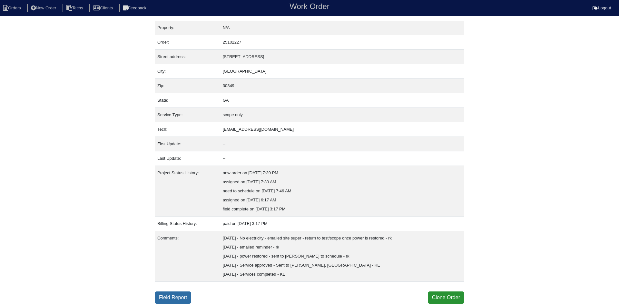
click at [177, 295] on link "Field Report" at bounding box center [173, 297] width 36 height 12
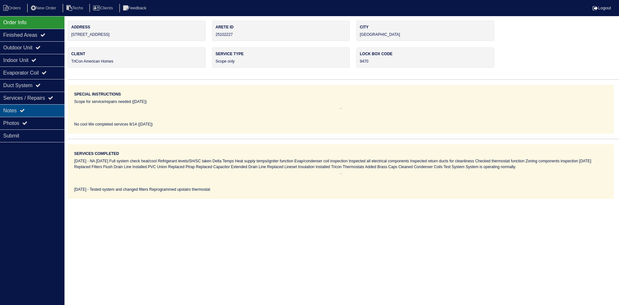
click at [43, 106] on div "Notes" at bounding box center [32, 110] width 65 height 13
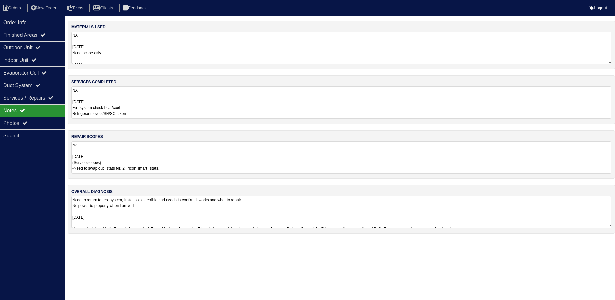
click at [149, 46] on textarea "NA [DATE] None scope only [DATE] 2- 16x20 Filters 1- PVC Union 1- Ptrap 1- PVC …" at bounding box center [341, 48] width 540 height 32
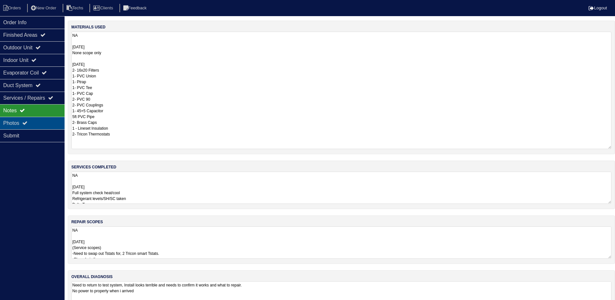
click at [32, 124] on div "Photos" at bounding box center [32, 123] width 65 height 13
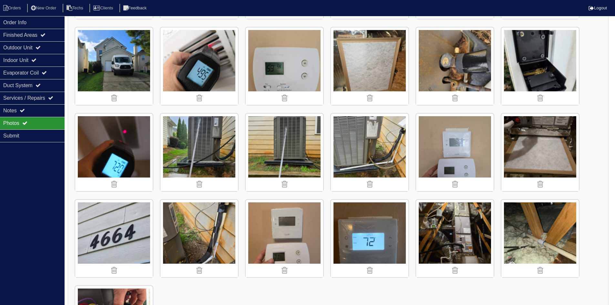
scroll to position [1022, 0]
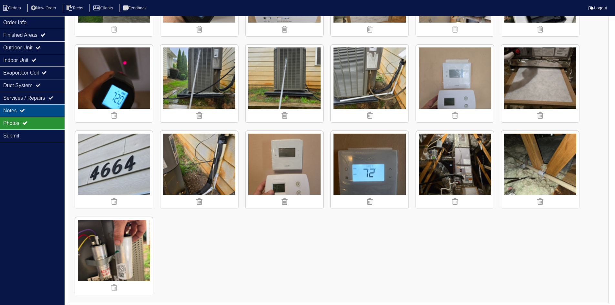
click at [27, 110] on div "Notes" at bounding box center [32, 110] width 65 height 13
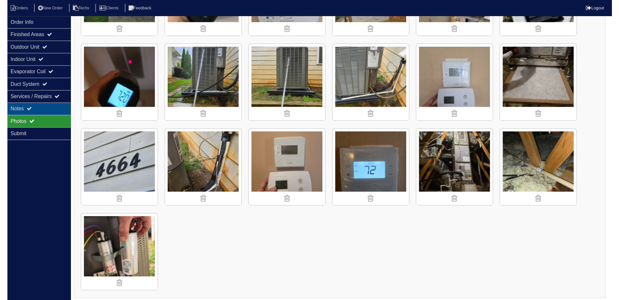
scroll to position [0, 0]
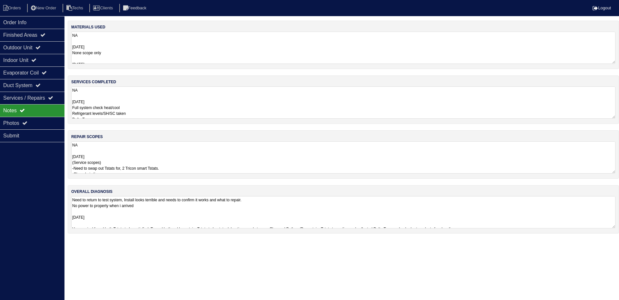
click at [327, 211] on textarea "Need to return to test system, Install looks terrible and needs to confirm it w…" at bounding box center [343, 212] width 545 height 32
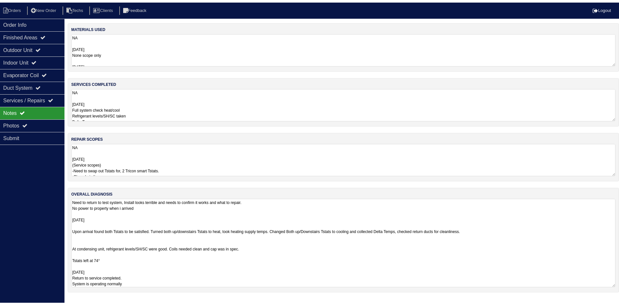
scroll to position [1, 0]
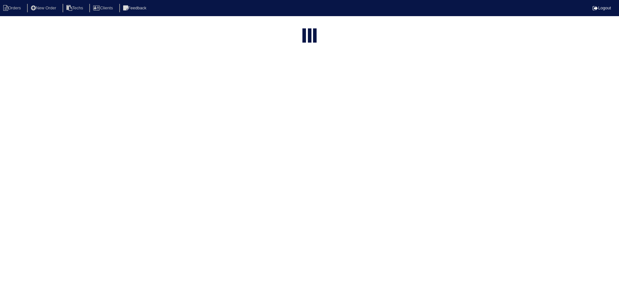
select select "15"
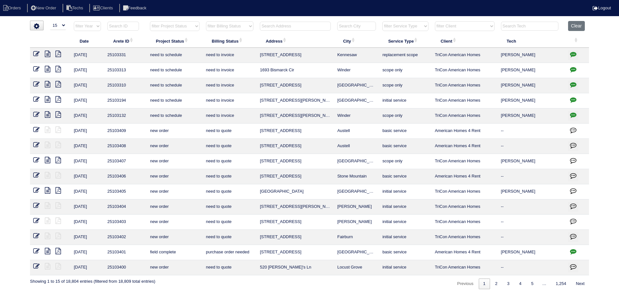
drag, startPoint x: 174, startPoint y: 25, endPoint x: 175, endPoint y: 29, distance: 3.8
click at [174, 25] on select "filter Project Status -- Any Project Status -- new order assigned in progress f…" at bounding box center [174, 26] width 49 height 10
click at [150, 21] on select "filter Project Status -- Any Project Status -- new order assigned in progress f…" at bounding box center [174, 26] width 49 height 10
select select "field complete"
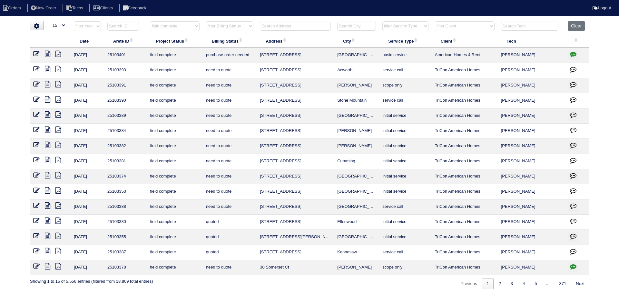
click at [228, 28] on select "filter Billing Status -- Any Billing Status -- need to quote quoted need to inv…" at bounding box center [229, 26] width 47 height 10
select select "need to quote"
click at [206, 21] on select "filter Billing Status -- Any Billing Status -- need to quote quoted need to inv…" at bounding box center [229, 26] width 47 height 10
select select "field complete"
select select "need to quote"
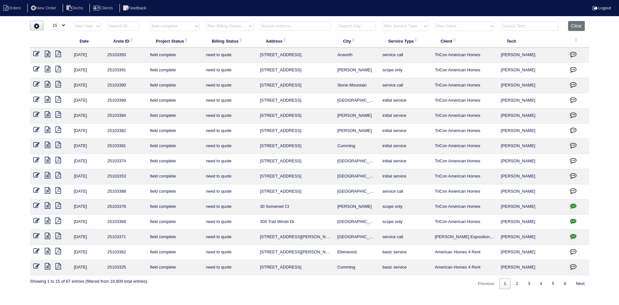
click at [572, 191] on icon "button" at bounding box center [573, 190] width 6 height 6
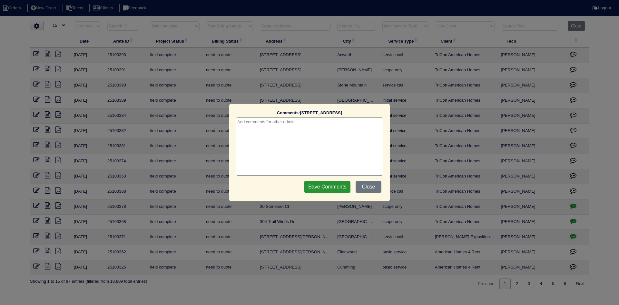
click at [316, 140] on textarea at bounding box center [310, 146] width 148 height 58
type textarea "[DATE] - warranyt? texted [PERSON_NAME]"
click at [322, 190] on input "Save Comments" at bounding box center [327, 187] width 46 height 12
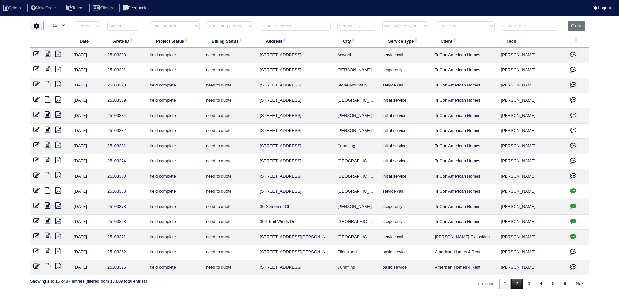
click at [514, 284] on link "2" at bounding box center [517, 283] width 11 height 11
select select "field complete"
select select "need to quote"
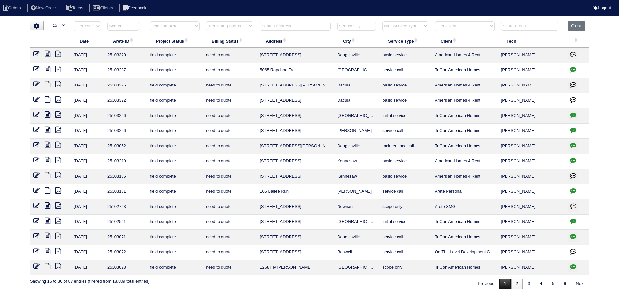
click at [503, 285] on link "1" at bounding box center [505, 283] width 11 height 11
select select "field complete"
select select "need to quote"
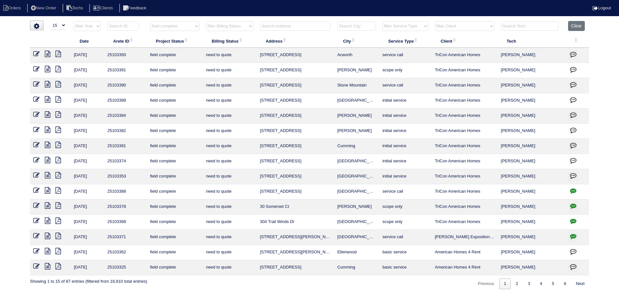
click at [46, 190] on icon at bounding box center [47, 190] width 5 height 6
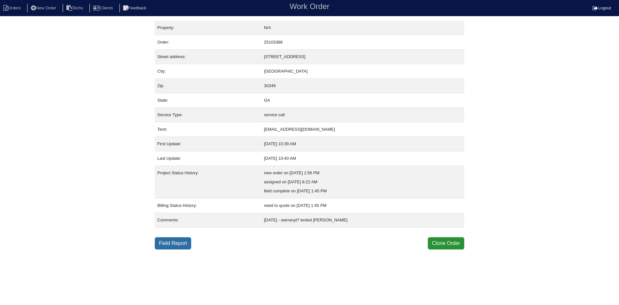
click at [175, 245] on link "Field Report" at bounding box center [173, 243] width 36 height 12
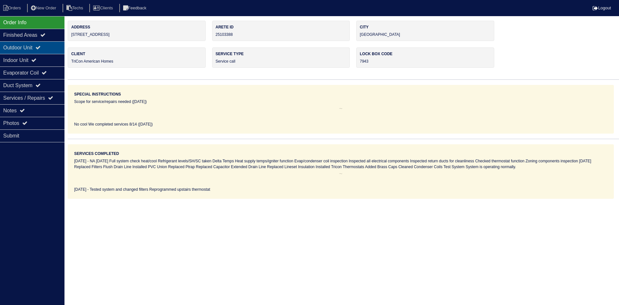
click at [41, 51] on div "Outdoor Unit" at bounding box center [32, 47] width 65 height 13
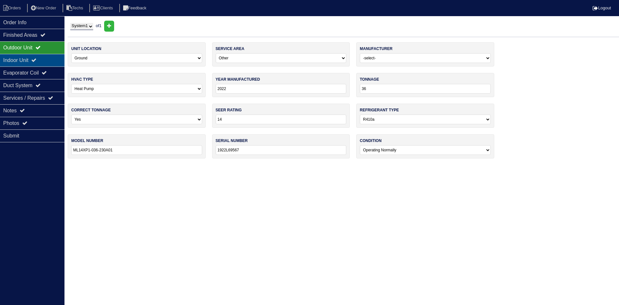
click at [41, 56] on div "Indoor Unit" at bounding box center [32, 60] width 65 height 13
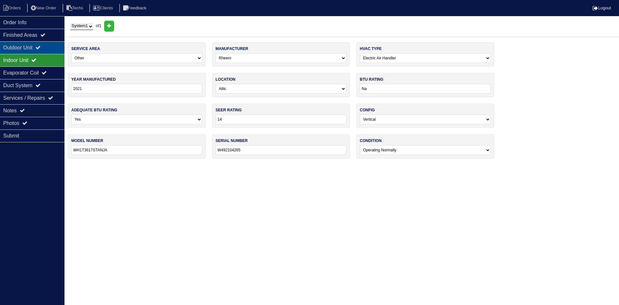
click at [41, 48] on icon at bounding box center [37, 47] width 5 height 5
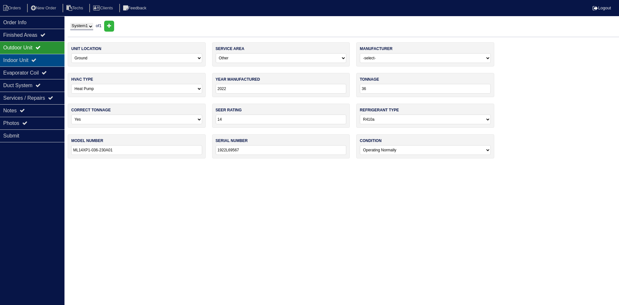
click at [36, 59] on icon at bounding box center [33, 59] width 5 height 5
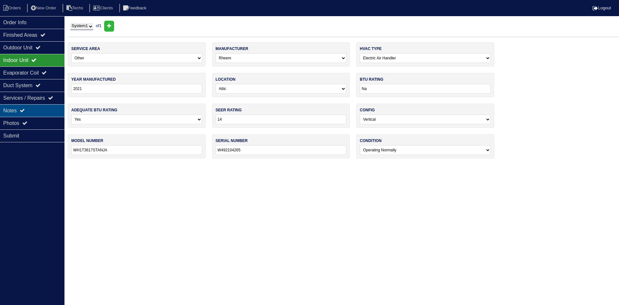
click at [39, 110] on div "Notes" at bounding box center [32, 110] width 65 height 13
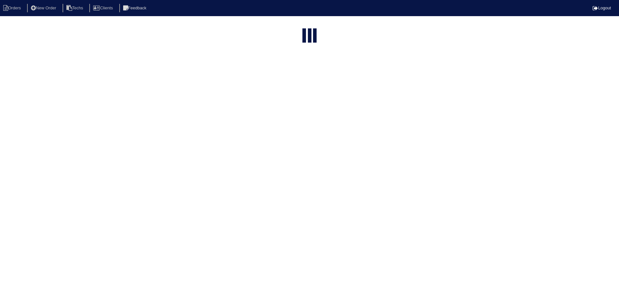
select select "15"
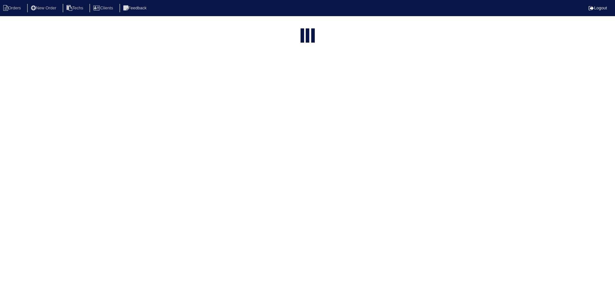
select select "field complete"
select select "need to quote"
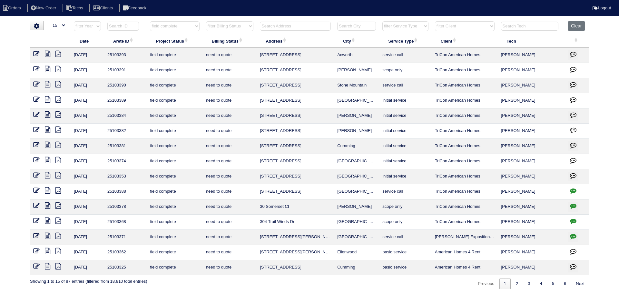
click at [572, 189] on icon "button" at bounding box center [573, 190] width 6 height 6
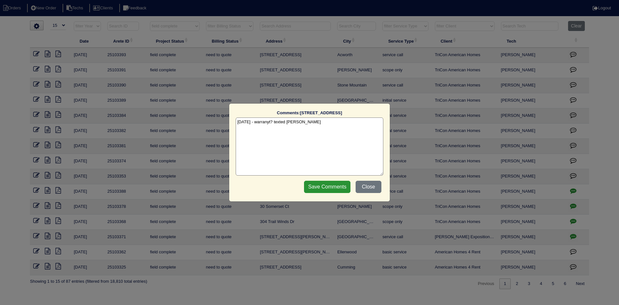
click at [316, 122] on textarea "[DATE] - warranyt? texted [PERSON_NAME]" at bounding box center [310, 146] width 148 height 58
type textarea "[DATE] - warranyt? texted [PERSON_NAME] - Not warranty per [PERSON_NAME]"
click at [329, 189] on input "Save Comments" at bounding box center [327, 187] width 46 height 12
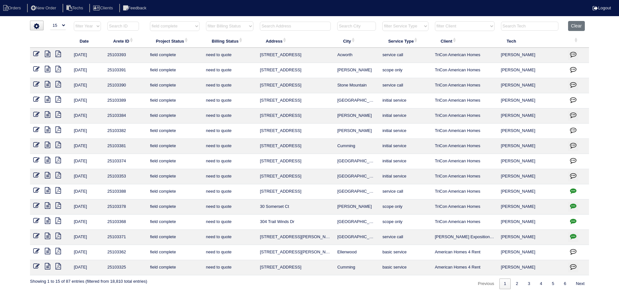
click at [492, 25] on select "filter Client -- Any Client -- [PERSON_NAME] American Homes 4 Rent Arete Person…" at bounding box center [465, 26] width 60 height 10
select select "American Homes 4 Rent"
click at [436, 21] on select "filter Client -- Any Client -- [PERSON_NAME] American Homes 4 Rent Arete Person…" at bounding box center [465, 26] width 60 height 10
select select "field complete"
select select "need to quote"
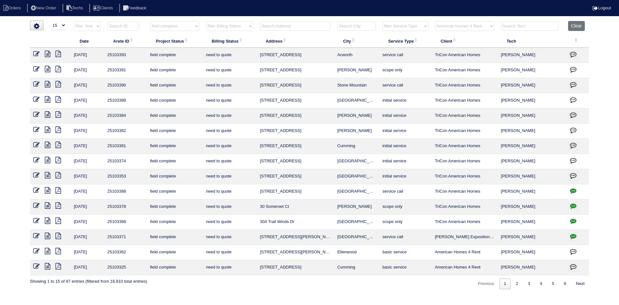
select select "American Homes 4 Rent"
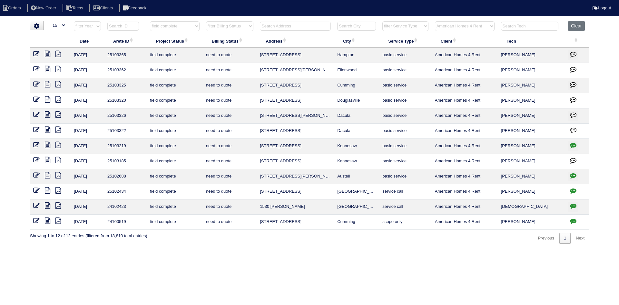
click at [573, 143] on icon "button" at bounding box center [573, 145] width 6 height 6
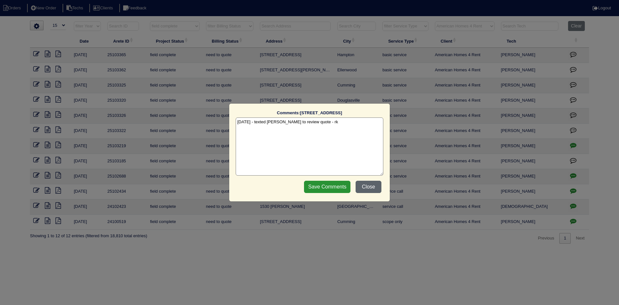
click at [367, 186] on button "Close" at bounding box center [369, 187] width 26 height 12
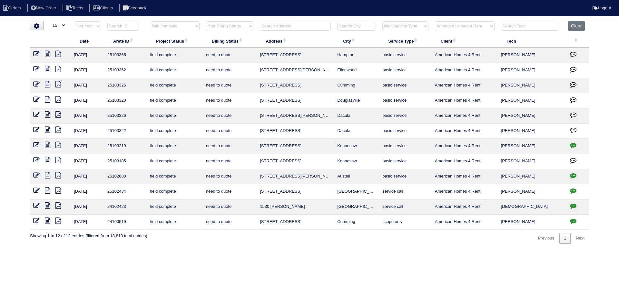
click at [574, 175] on icon "button" at bounding box center [573, 175] width 6 height 6
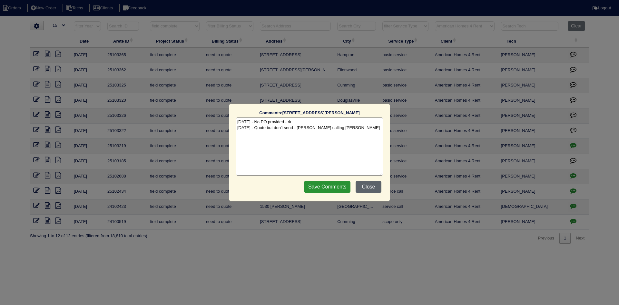
click at [369, 186] on button "Close" at bounding box center [369, 187] width 26 height 12
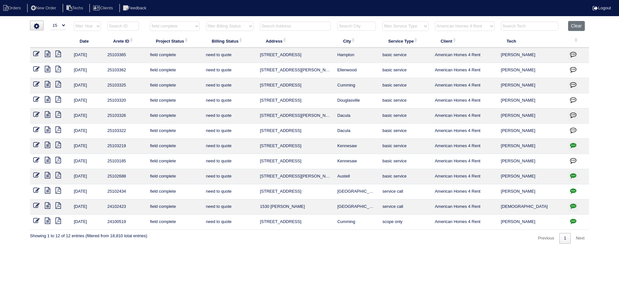
click at [572, 189] on icon "button" at bounding box center [573, 190] width 6 height 6
type textarea "[DATE] - How to quote - texted [PERSON_NAME]"
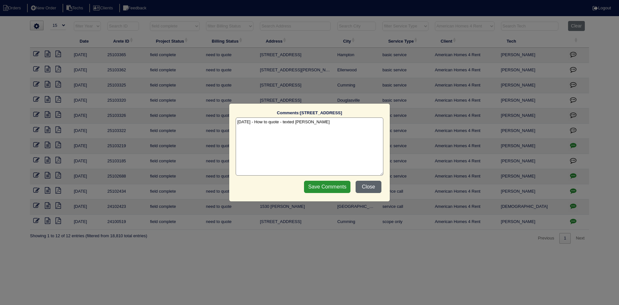
click at [380, 189] on button "Close" at bounding box center [369, 187] width 26 height 12
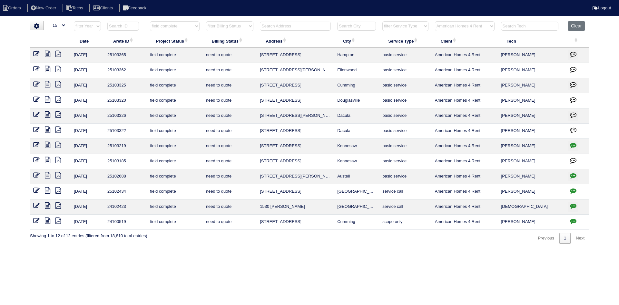
click at [574, 206] on icon "button" at bounding box center [573, 206] width 6 height 6
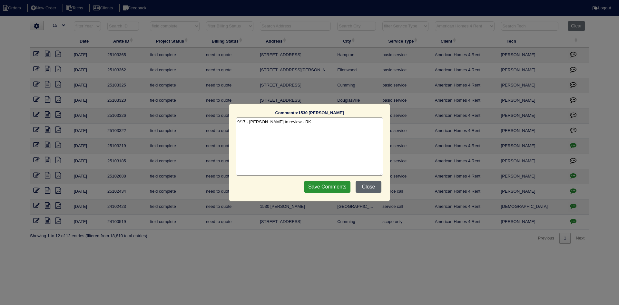
click at [371, 185] on button "Close" at bounding box center [369, 187] width 26 height 12
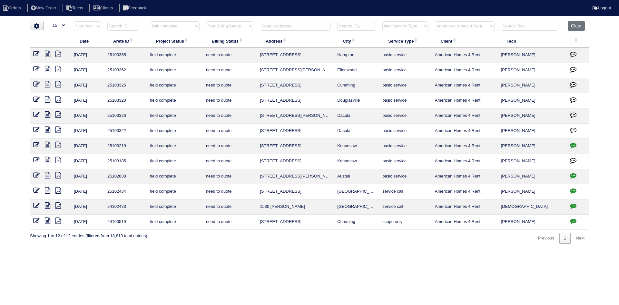
click at [58, 158] on icon at bounding box center [57, 160] width 5 height 6
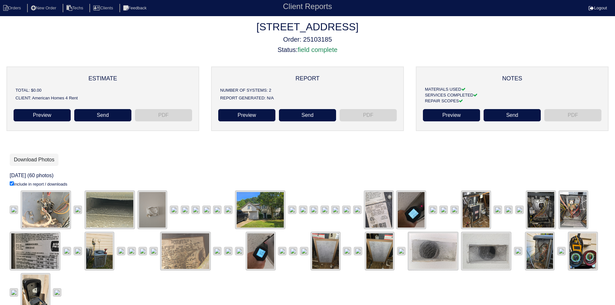
scroll to position [32, 0]
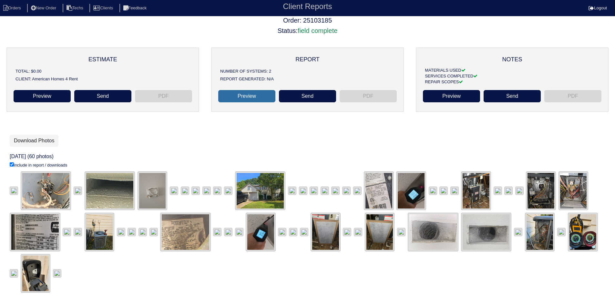
click at [253, 90] on link "Preview" at bounding box center [246, 96] width 57 height 12
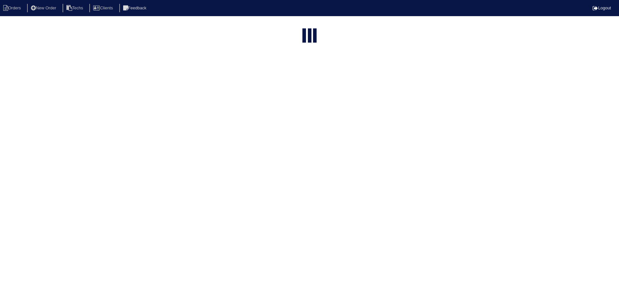
select select "15"
select select "field complete"
select select "need to quote"
select select "American Homes 4 Rent"
